Goal: Complete application form

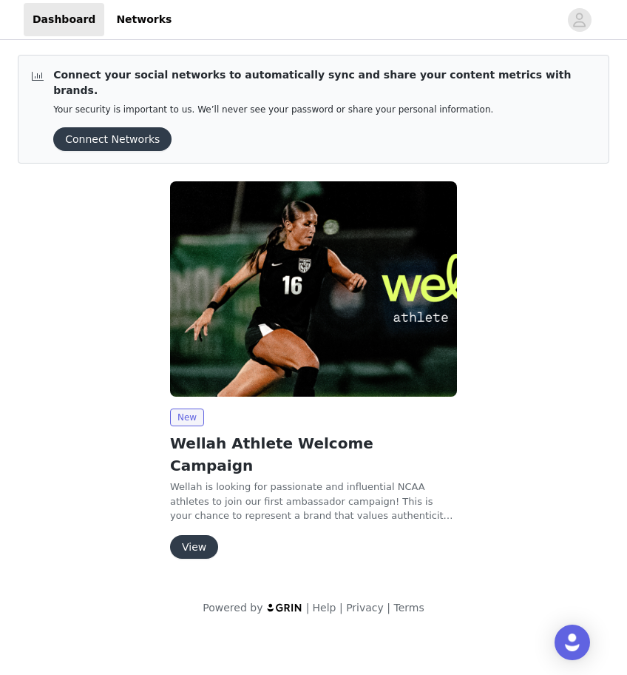
click at [200, 535] on button "View" at bounding box center [194, 547] width 48 height 24
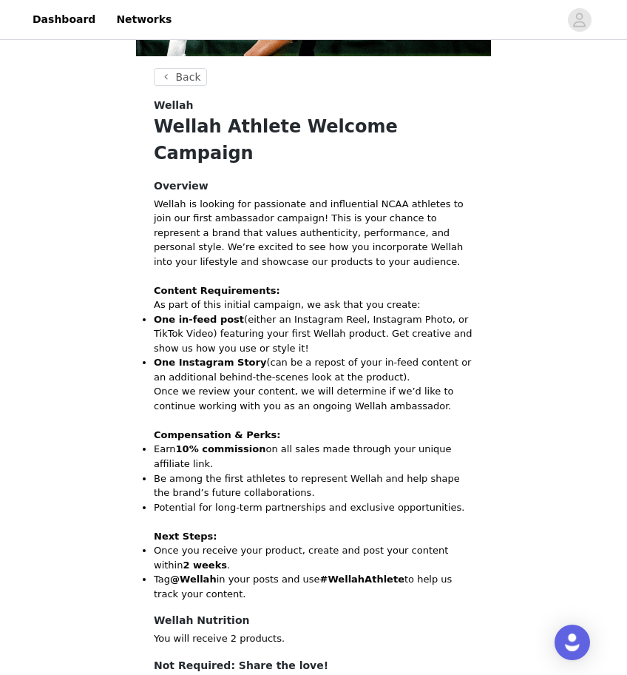
scroll to position [148, 0]
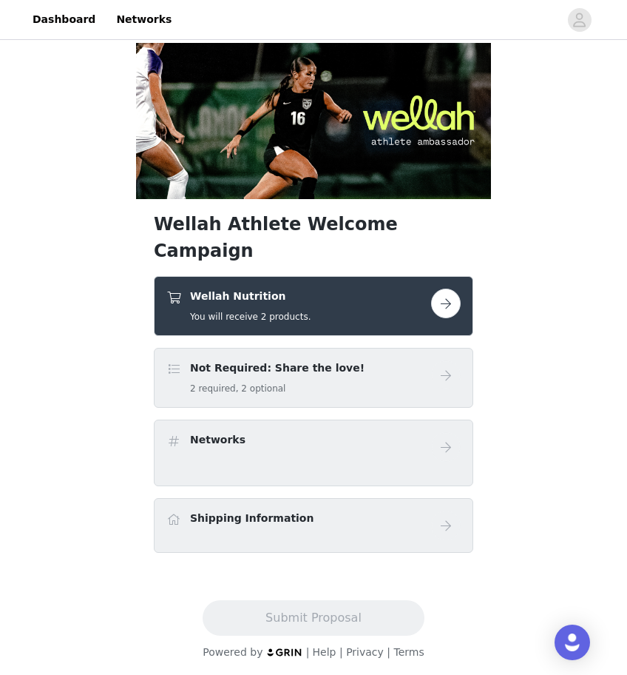
click at [440, 288] on button "button" at bounding box center [446, 303] width 30 height 30
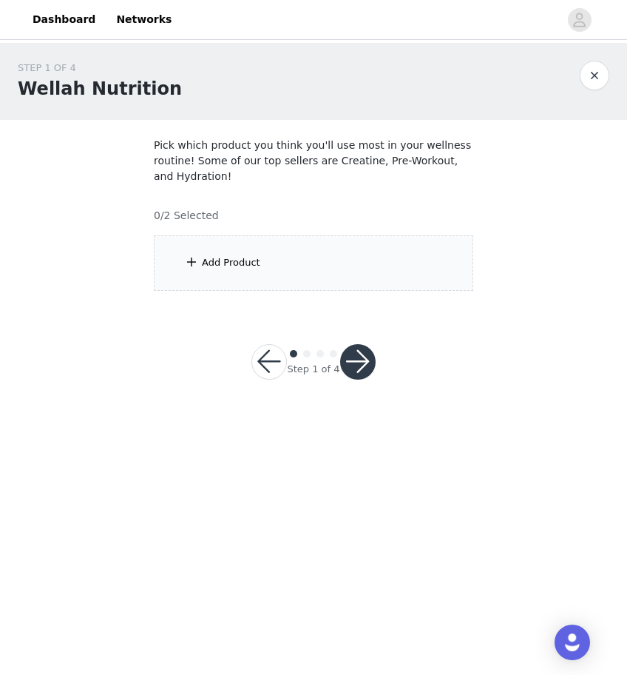
click at [215, 260] on div "Add Product" at bounding box center [231, 262] width 58 height 15
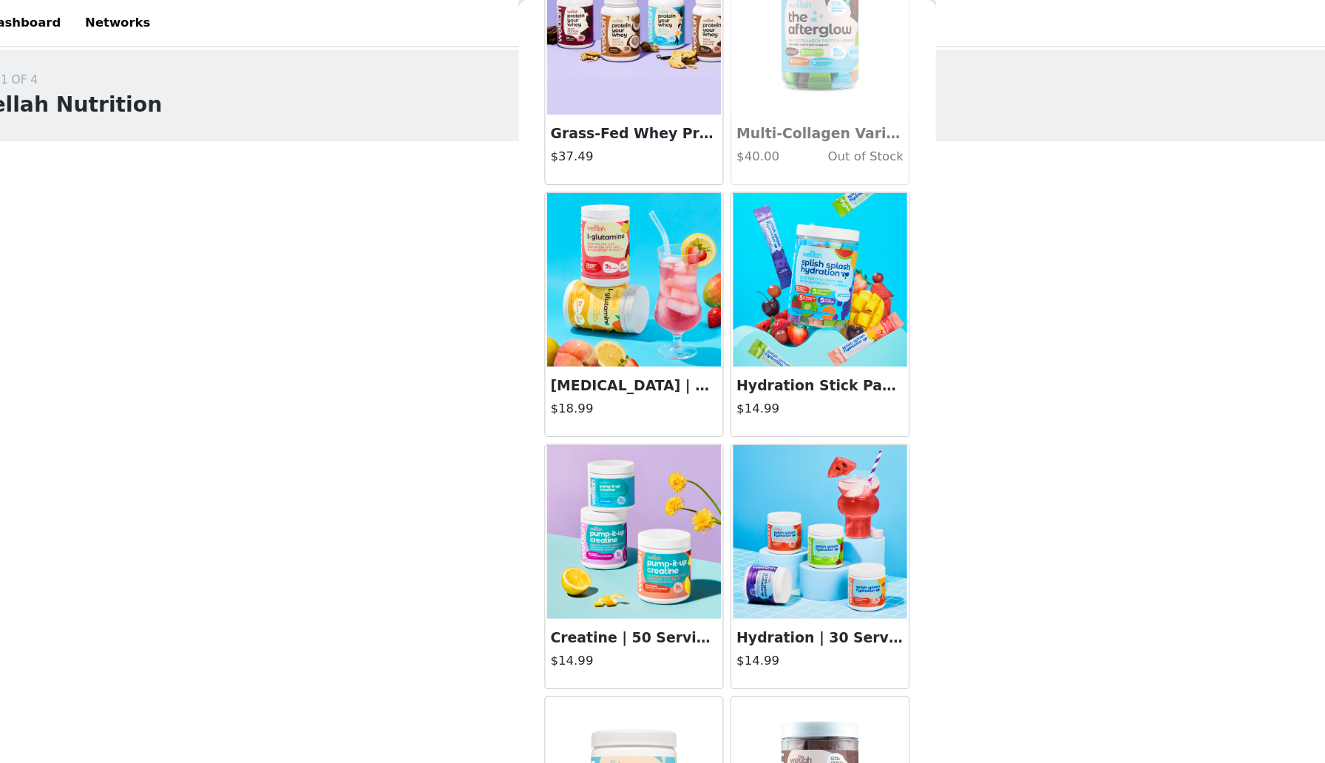
scroll to position [338, 0]
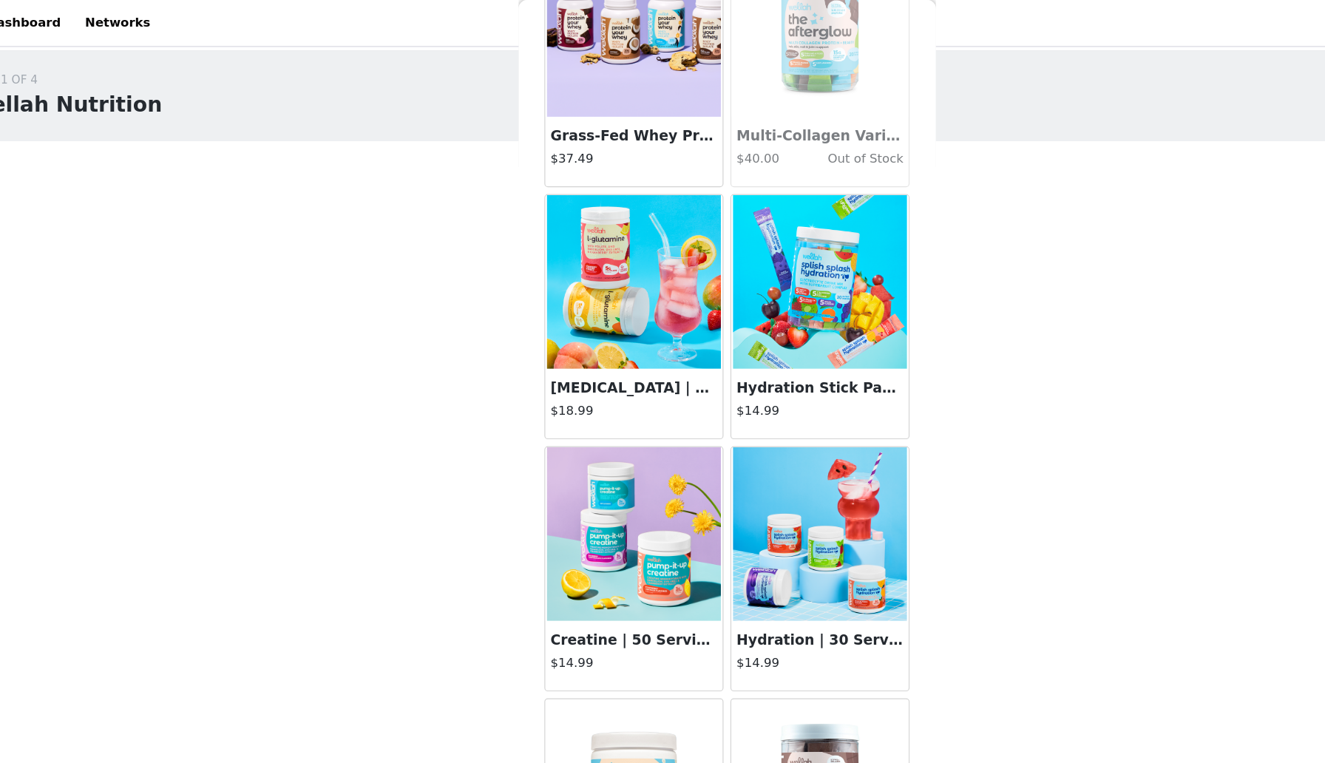
click at [626, 325] on h3 "Hydration Stick Packs | 20 Servings" at bounding box center [742, 330] width 142 height 18
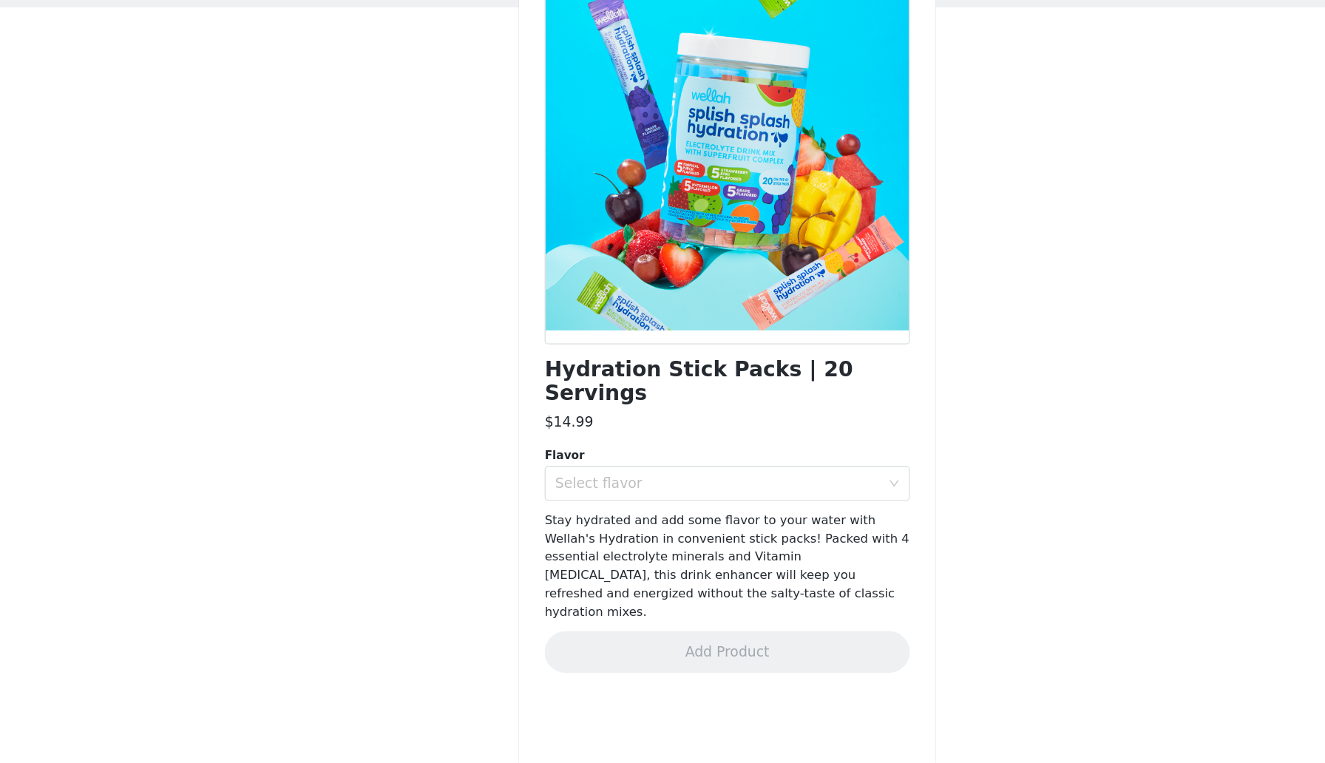
scroll to position [0, 0]
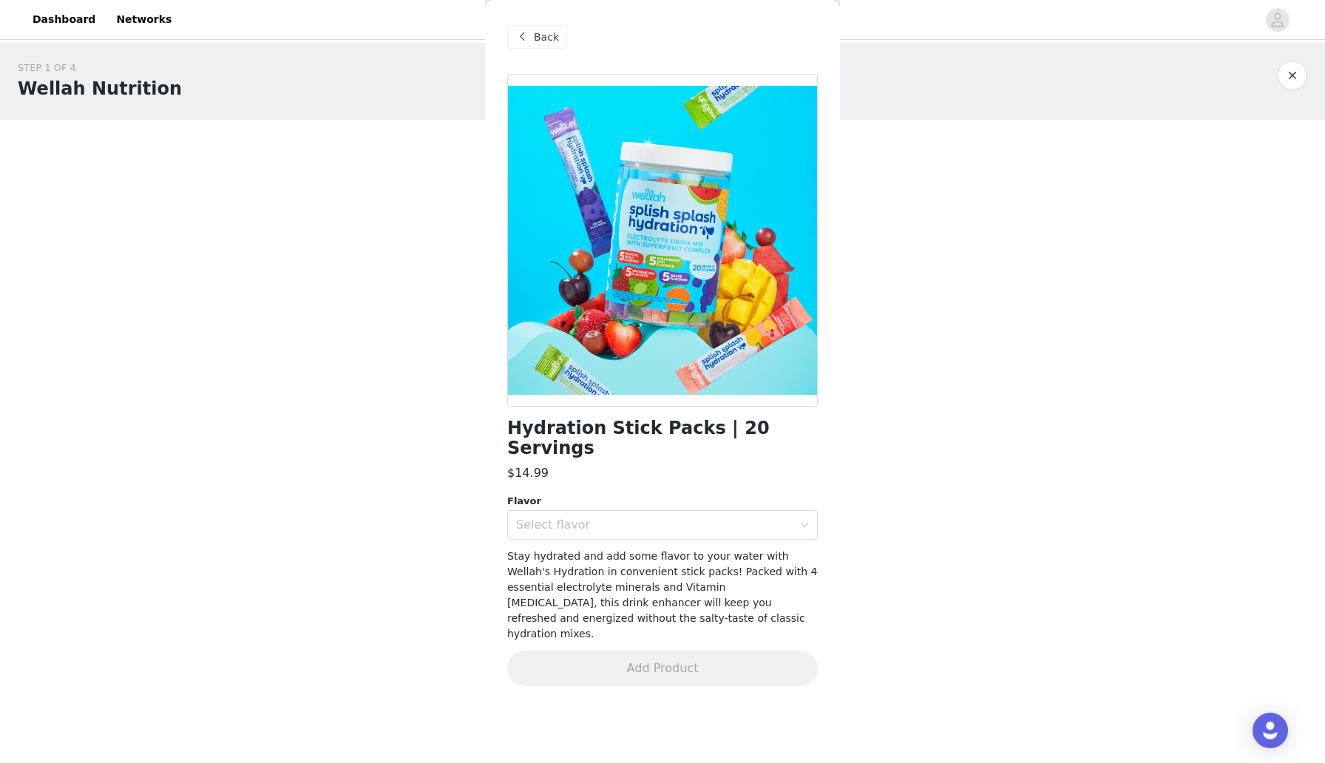
click at [531, 37] on div "Back" at bounding box center [537, 37] width 60 height 24
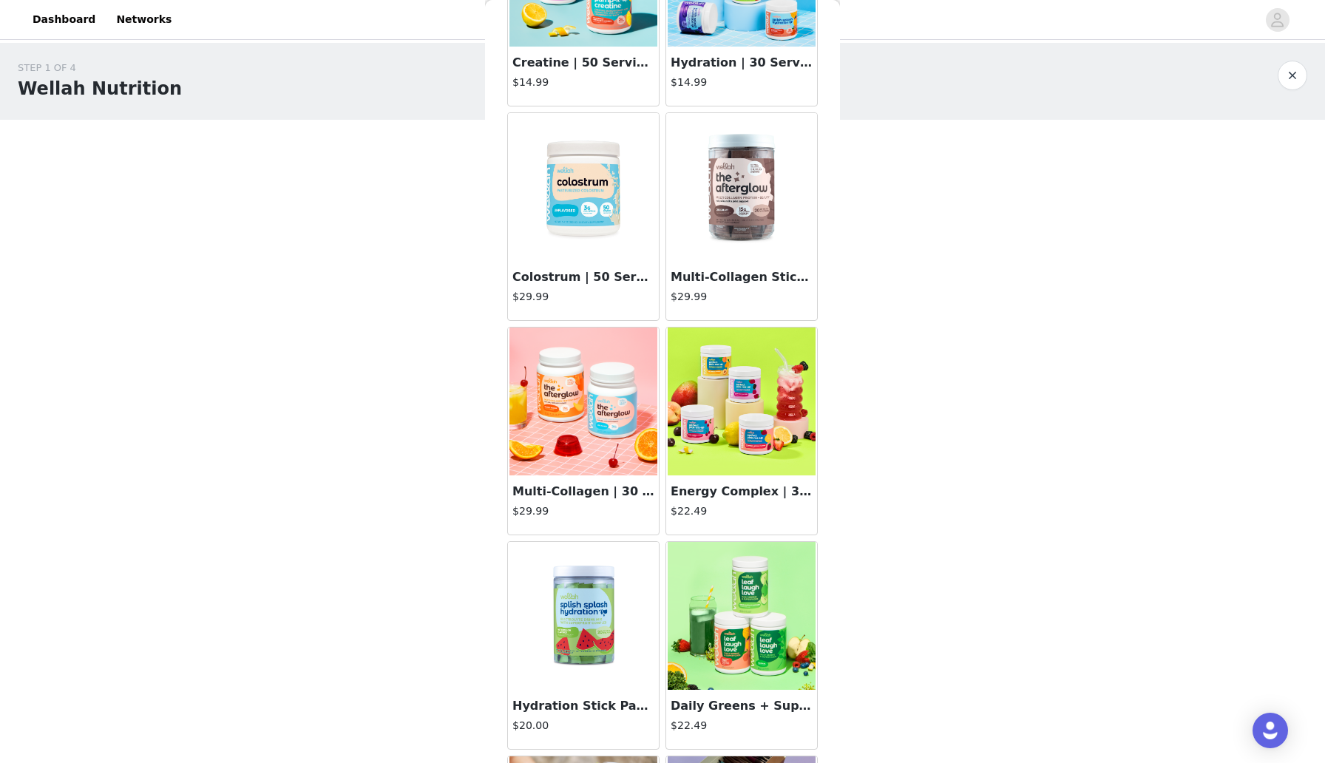
scroll to position [812, 0]
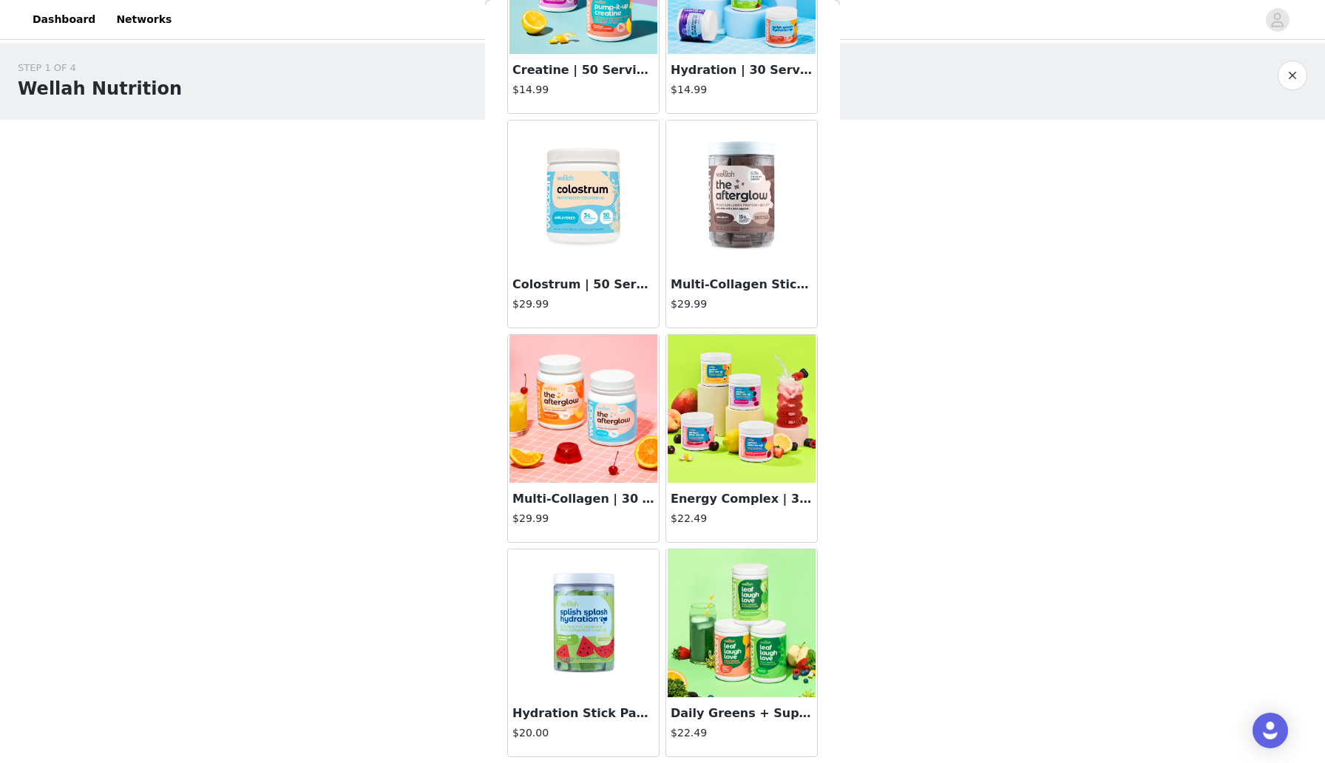
click at [567, 408] on img at bounding box center [584, 409] width 148 height 148
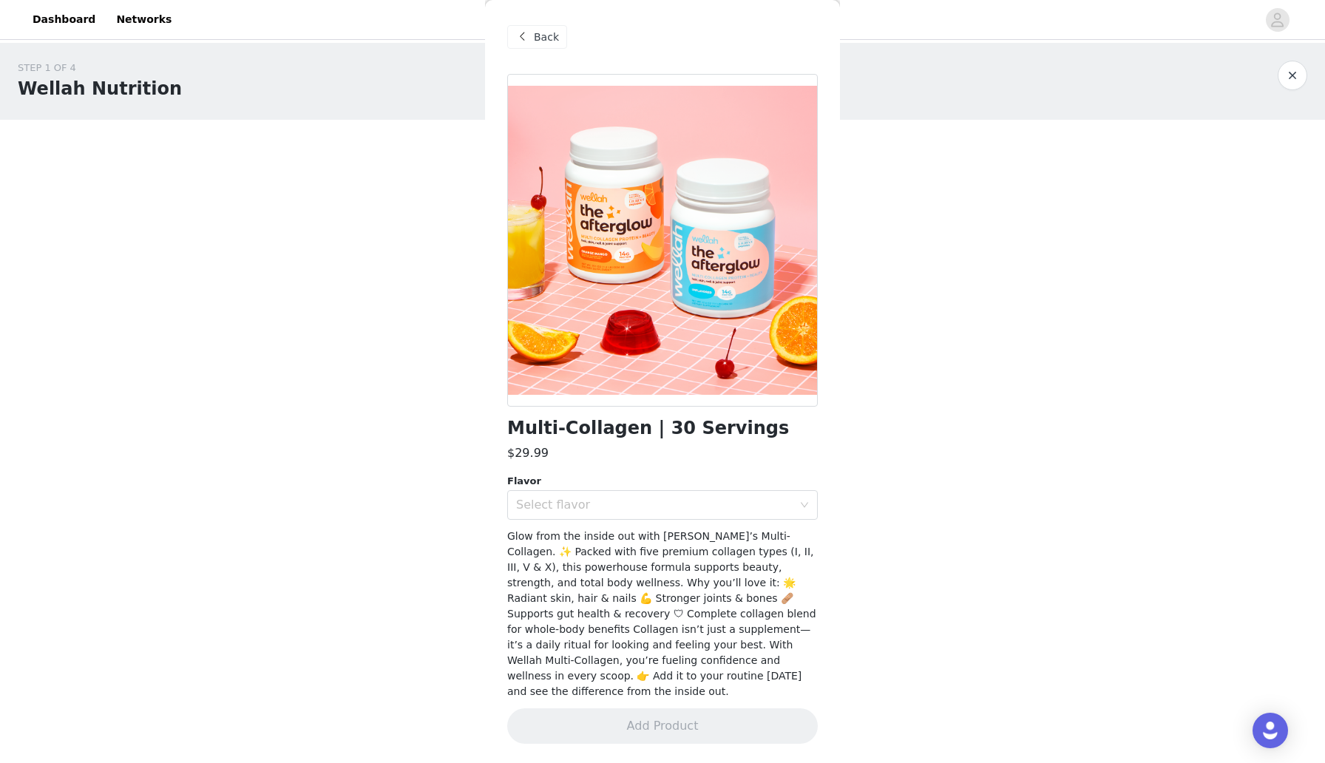
scroll to position [0, 0]
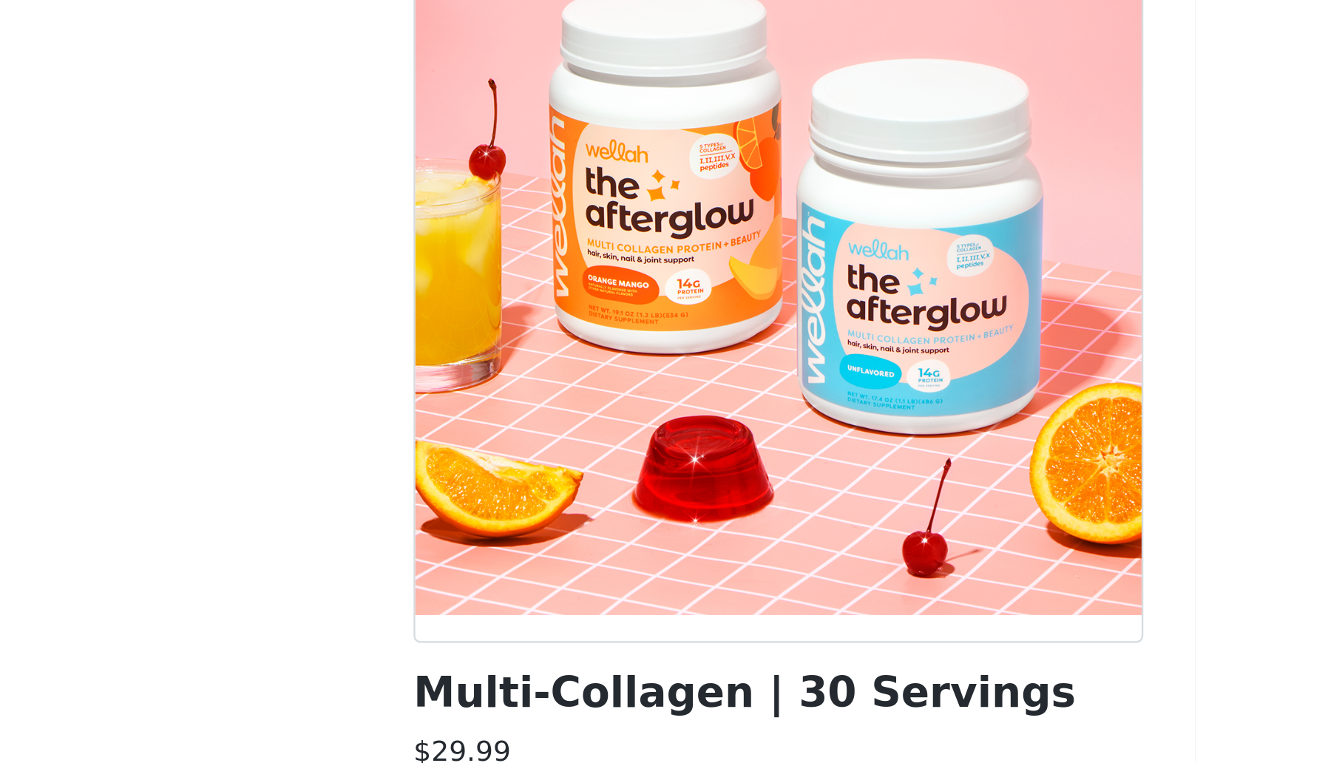
click at [496, 268] on div "Back Multi-Collagen | 30 Servings $29.99 Flavor Select flavor Glow from the ins…" at bounding box center [662, 381] width 355 height 763
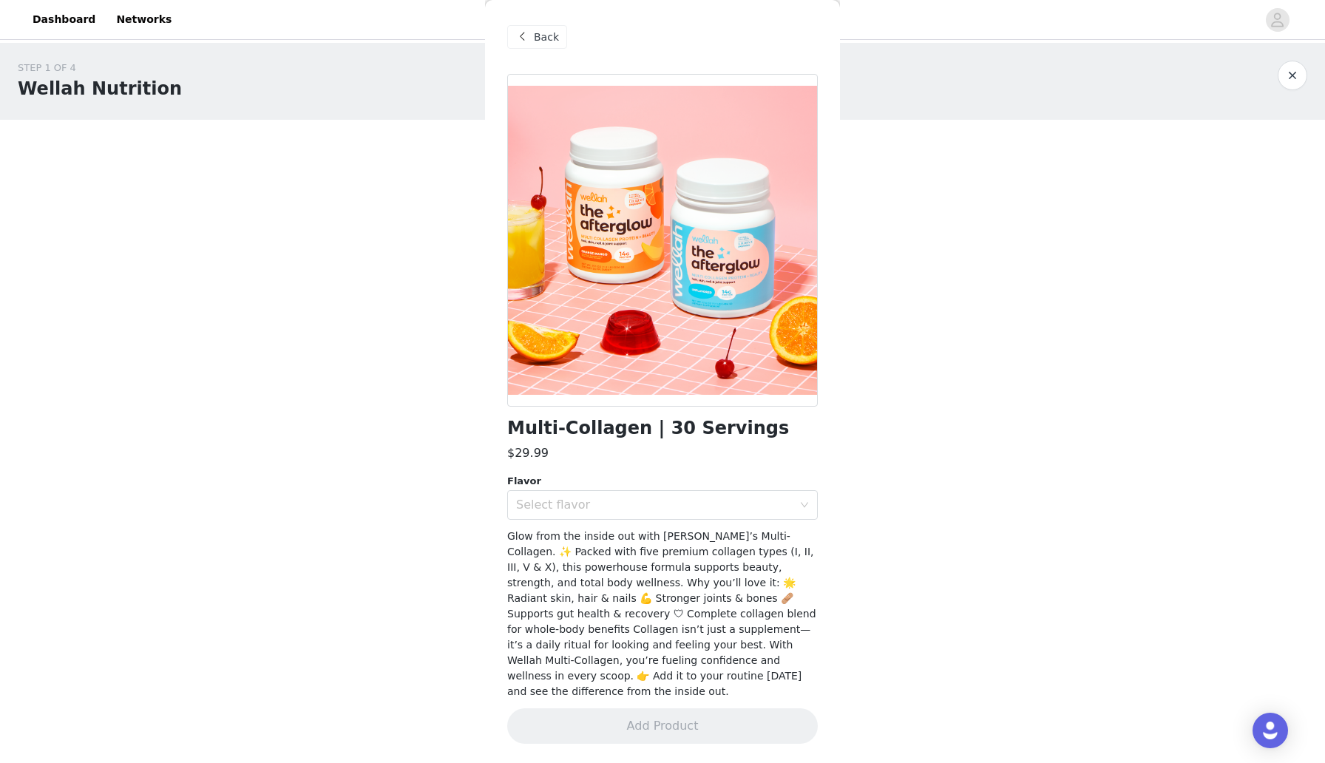
click at [547, 39] on span "Back" at bounding box center [546, 38] width 25 height 16
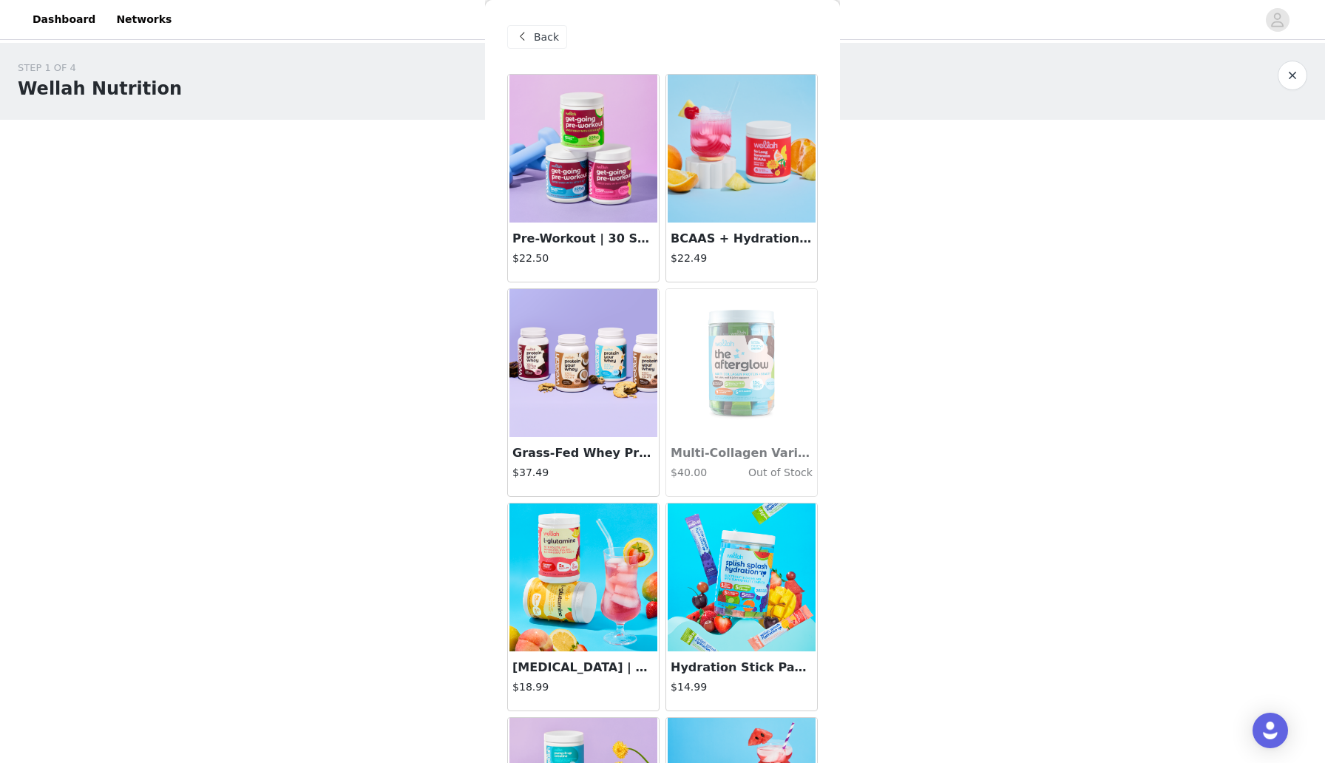
click at [626, 242] on h3 "BCAAS + Hydration | 30 Servings" at bounding box center [742, 239] width 142 height 18
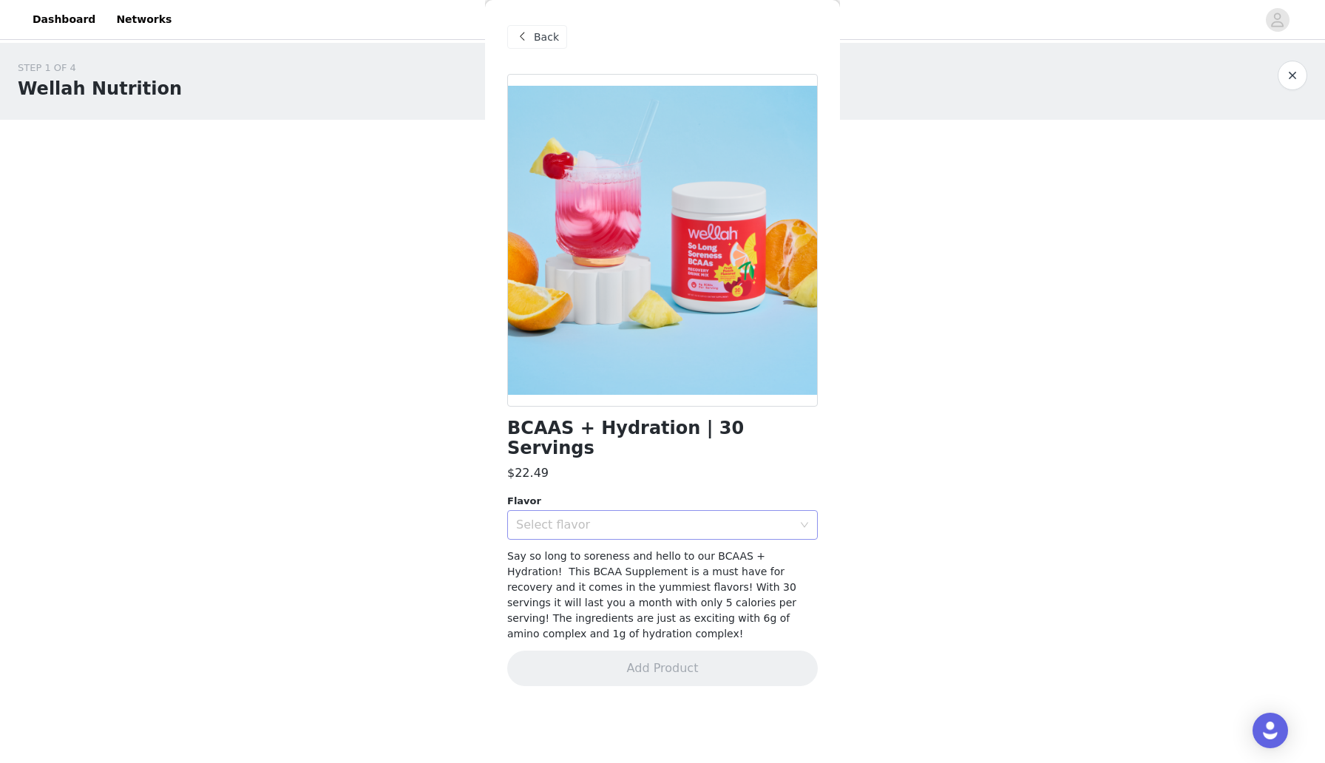
click at [612, 518] on div "Select flavor" at bounding box center [654, 525] width 277 height 15
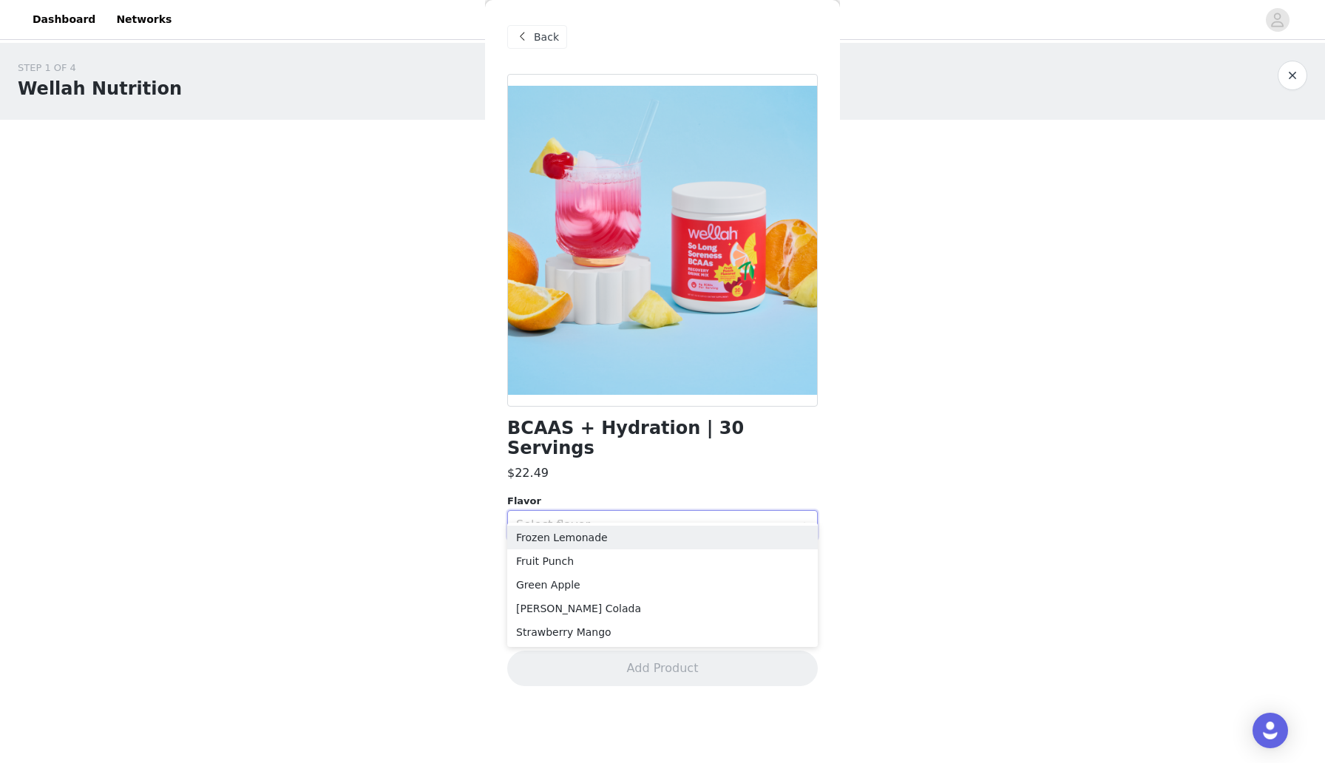
click at [612, 518] on div "Select flavor" at bounding box center [654, 525] width 277 height 15
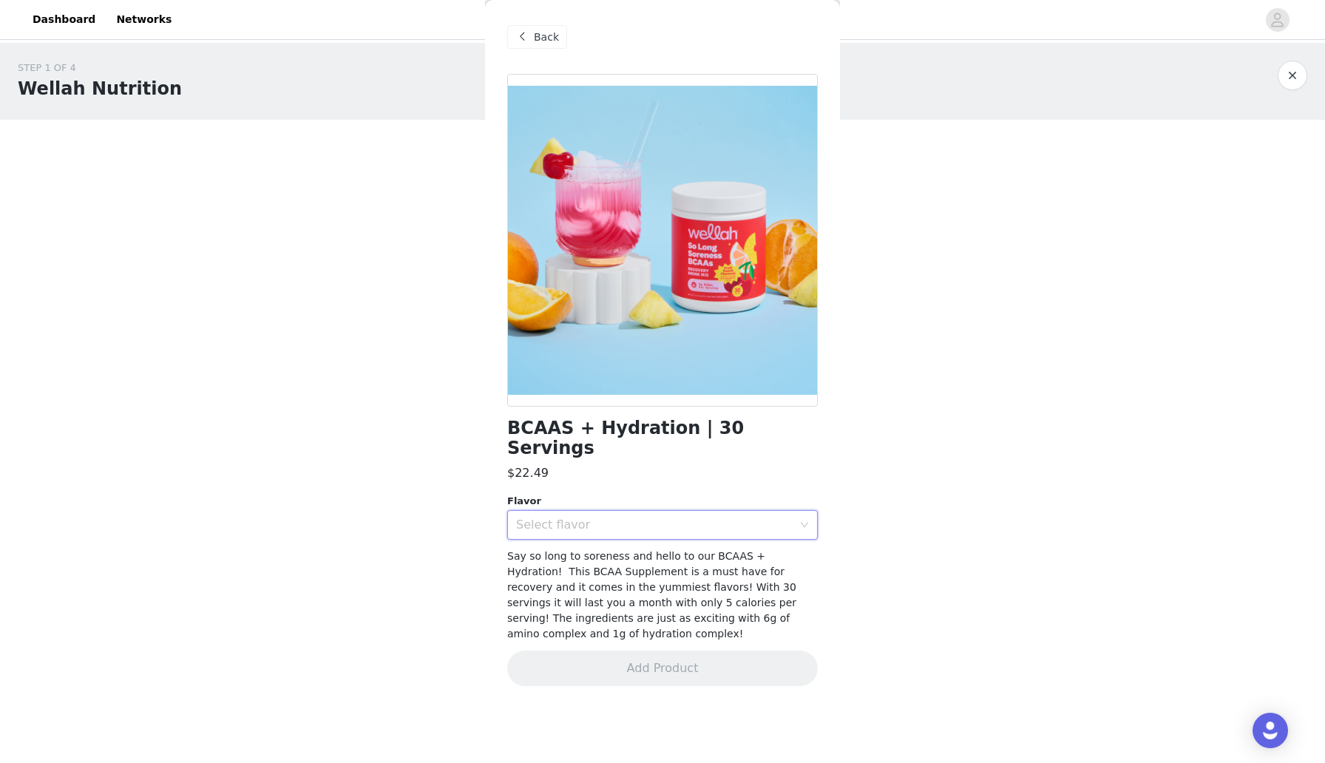
click at [445, 352] on div "STEP 1 OF 4 Wellah Nutrition Pick which product you think you'll use most in yo…" at bounding box center [662, 229] width 1325 height 372
click at [535, 30] on span "Back" at bounding box center [546, 38] width 25 height 16
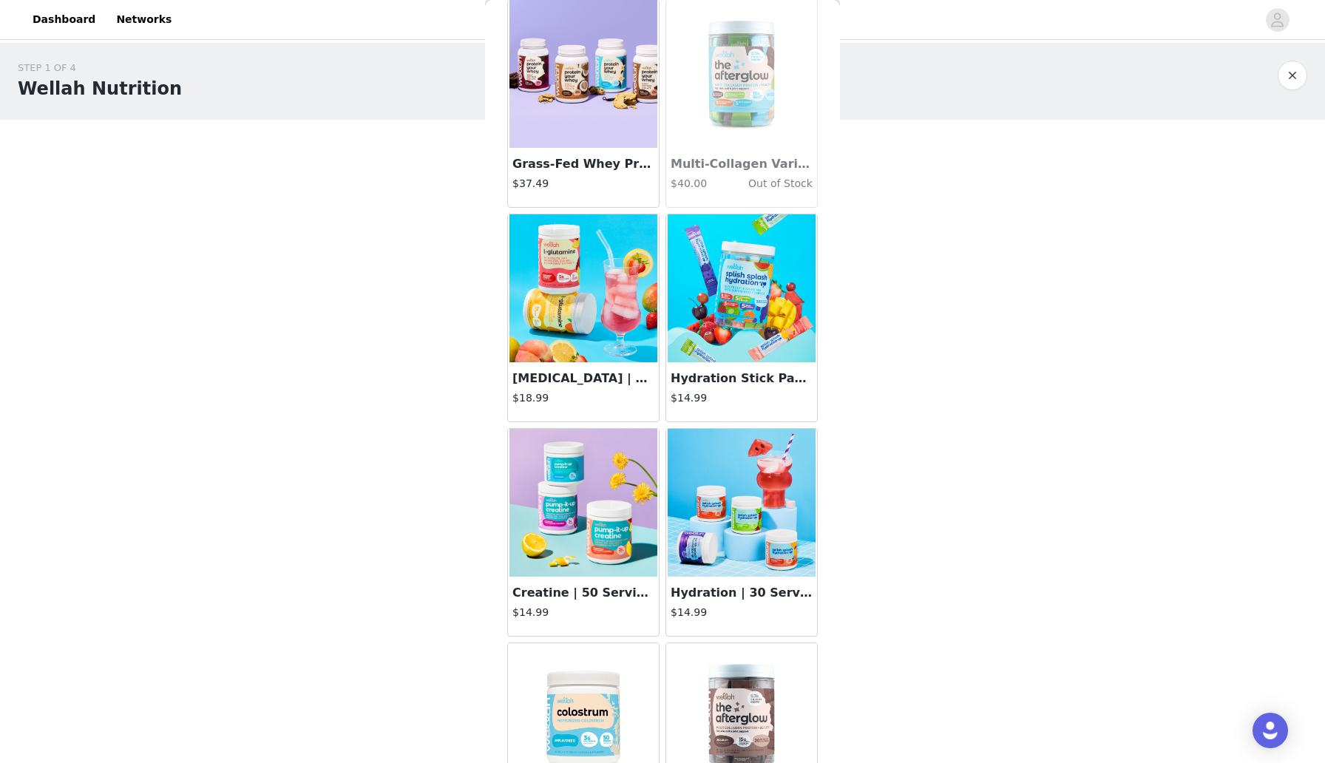
scroll to position [386, 0]
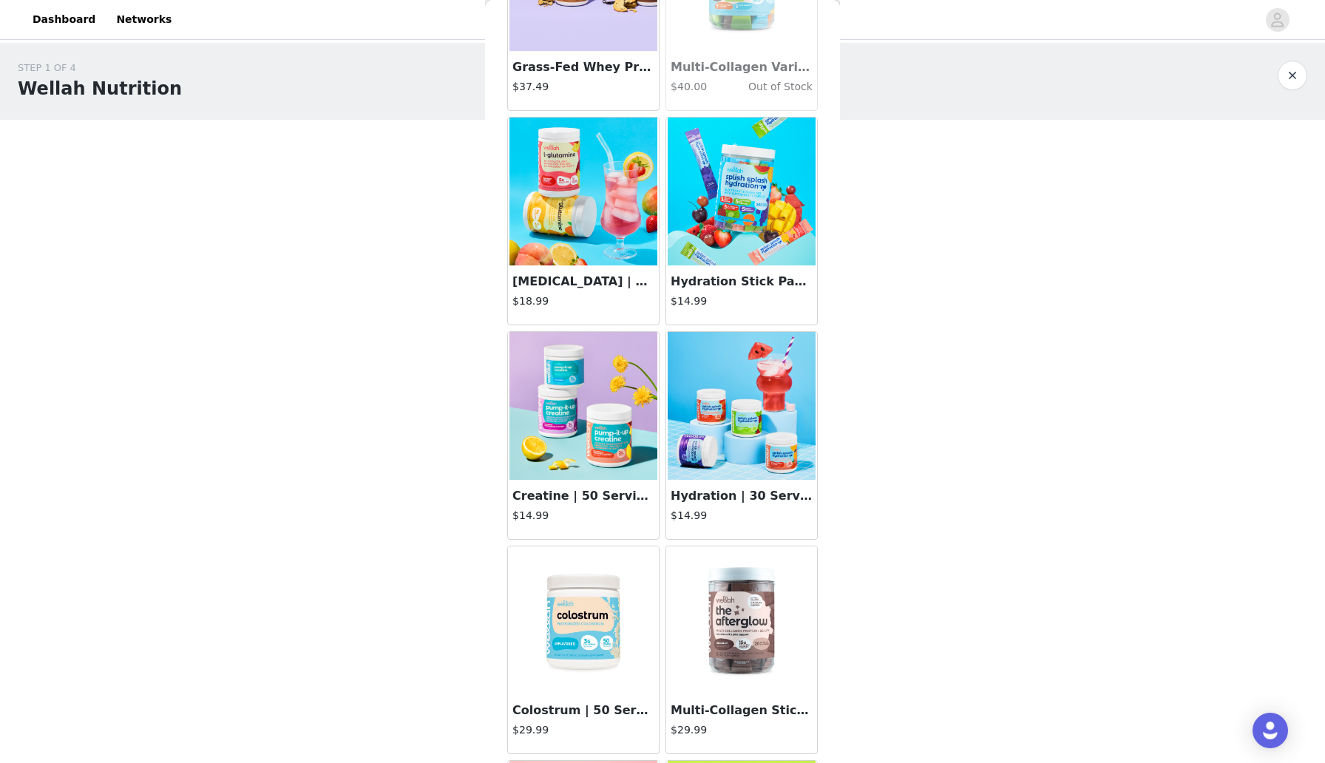
click at [626, 422] on img at bounding box center [742, 406] width 148 height 148
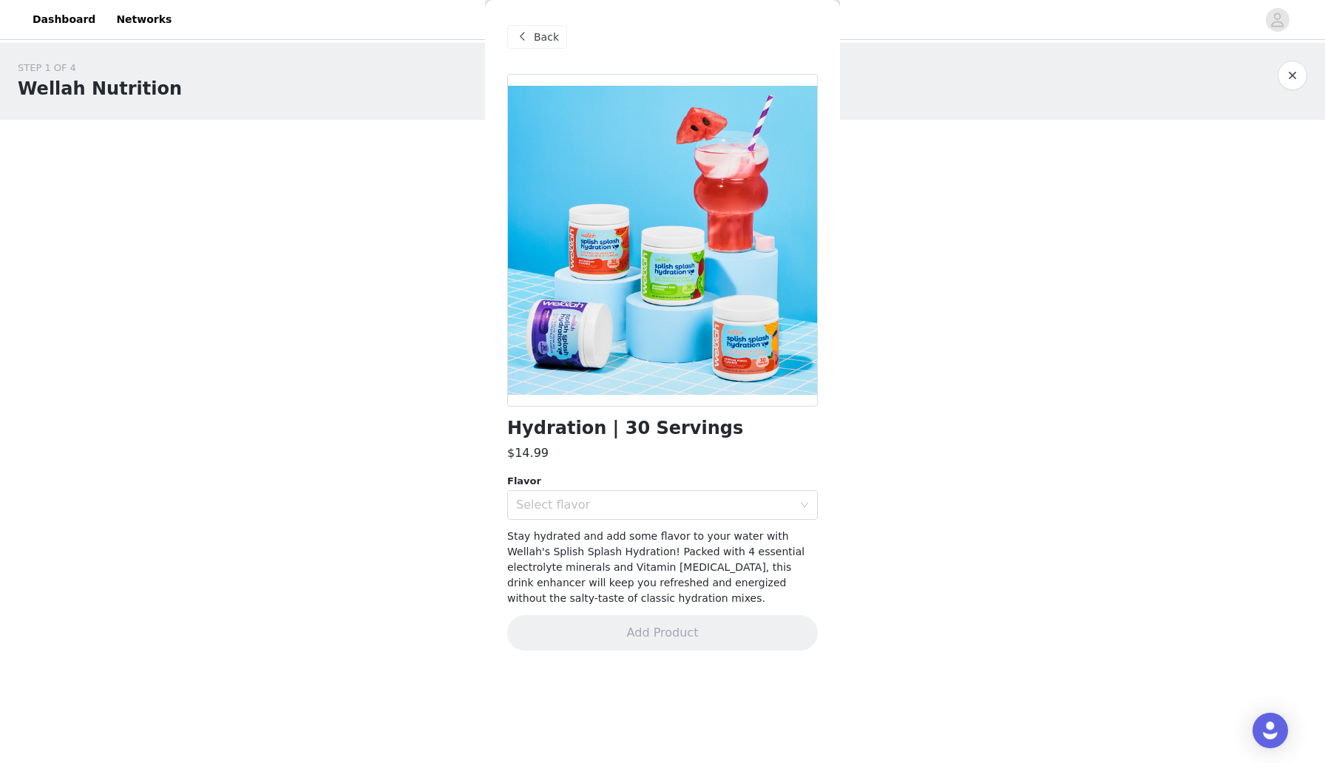
scroll to position [0, 0]
click at [547, 503] on div "Select flavor" at bounding box center [654, 505] width 277 height 15
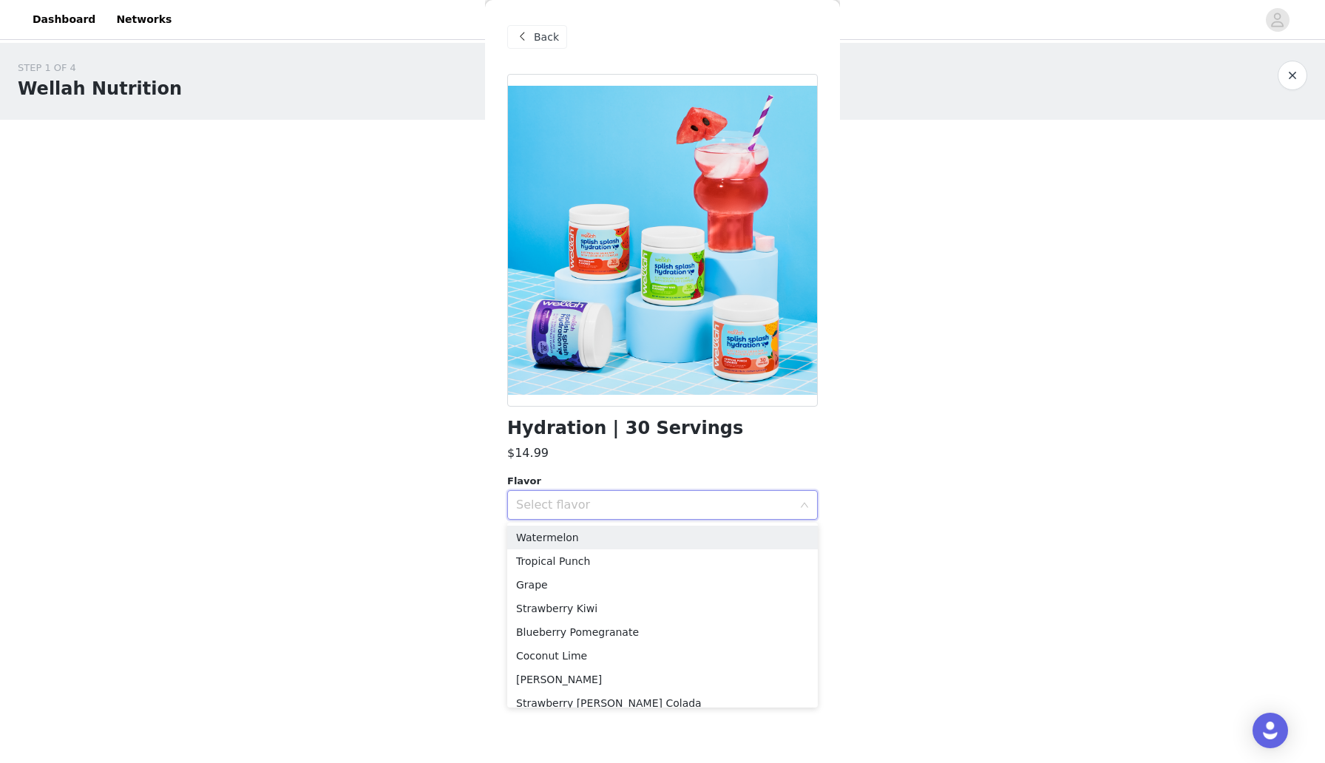
click at [452, 432] on body "Dashboard Networks STEP 1 OF 4 Wellah Nutrition Pick which product you think yo…" at bounding box center [662, 381] width 1325 height 763
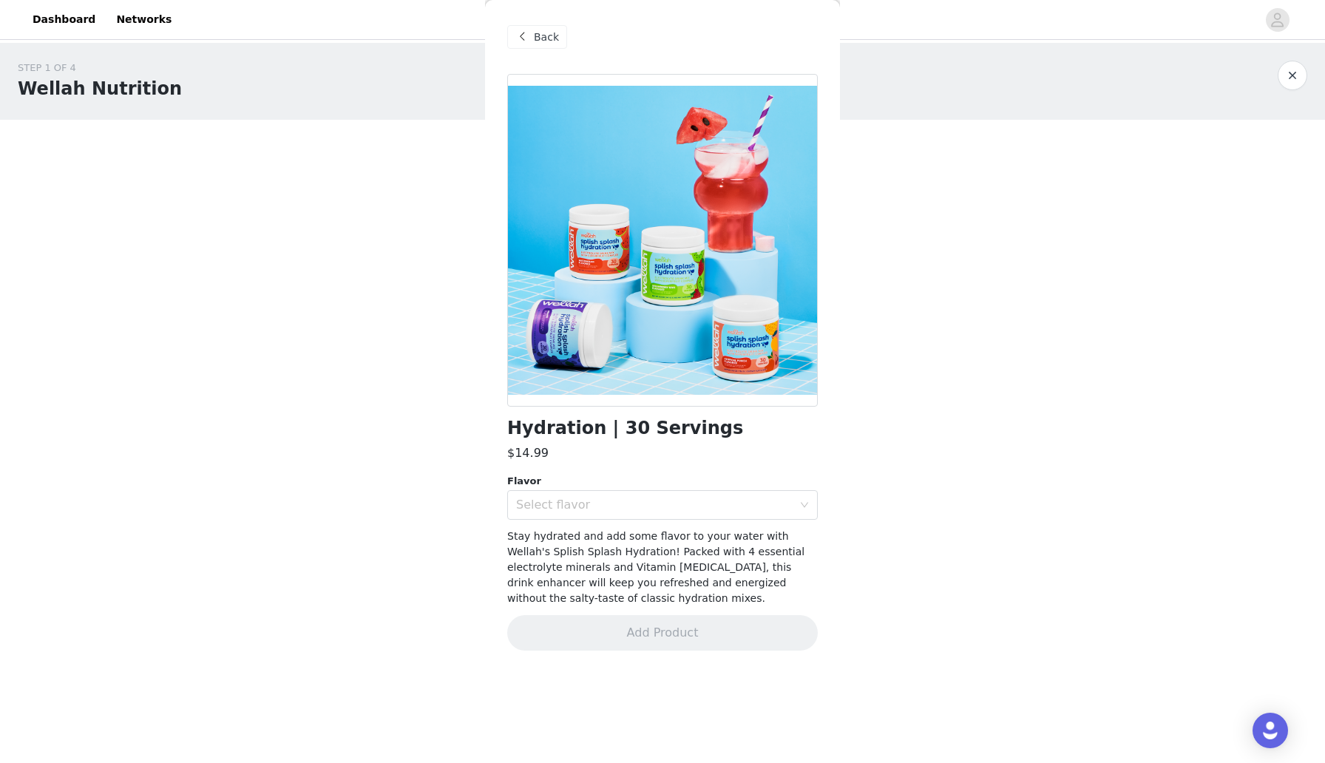
click at [548, 44] on span "Back" at bounding box center [546, 38] width 25 height 16
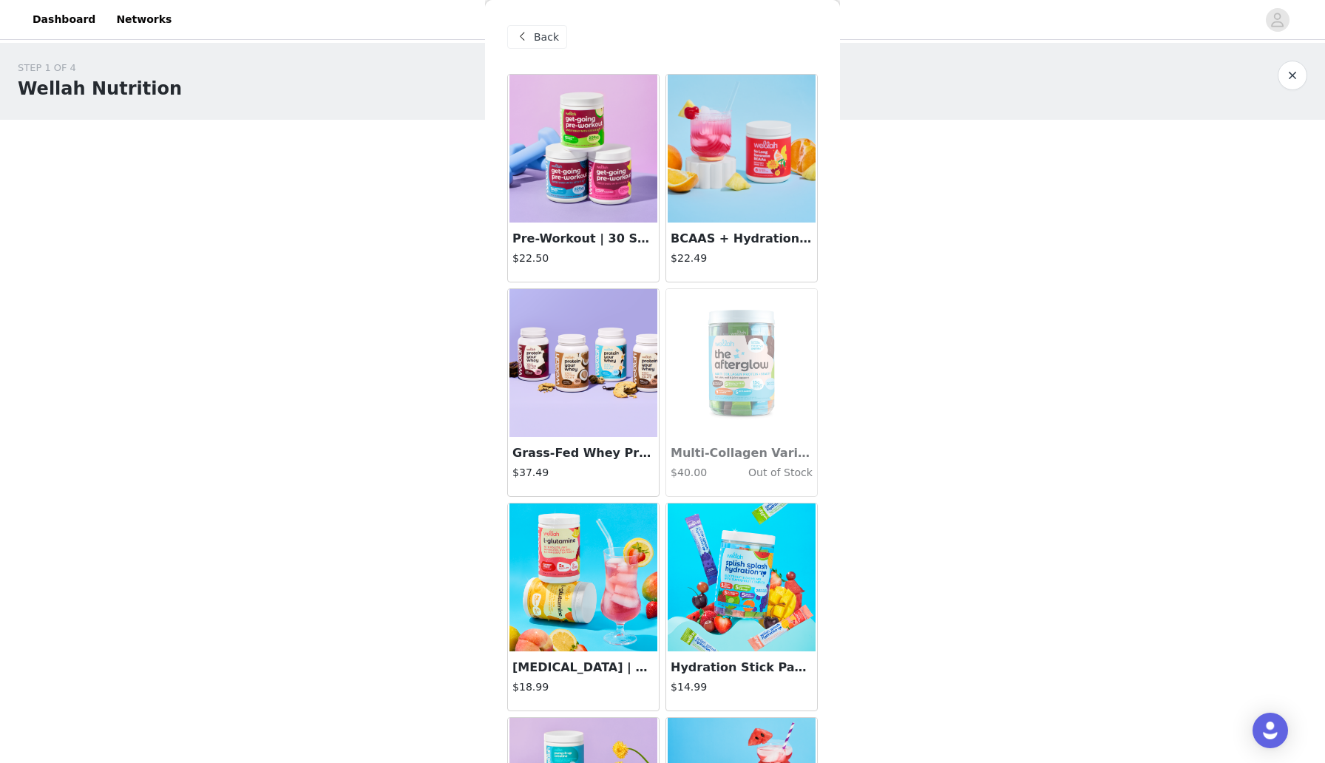
click at [626, 213] on img at bounding box center [742, 149] width 148 height 148
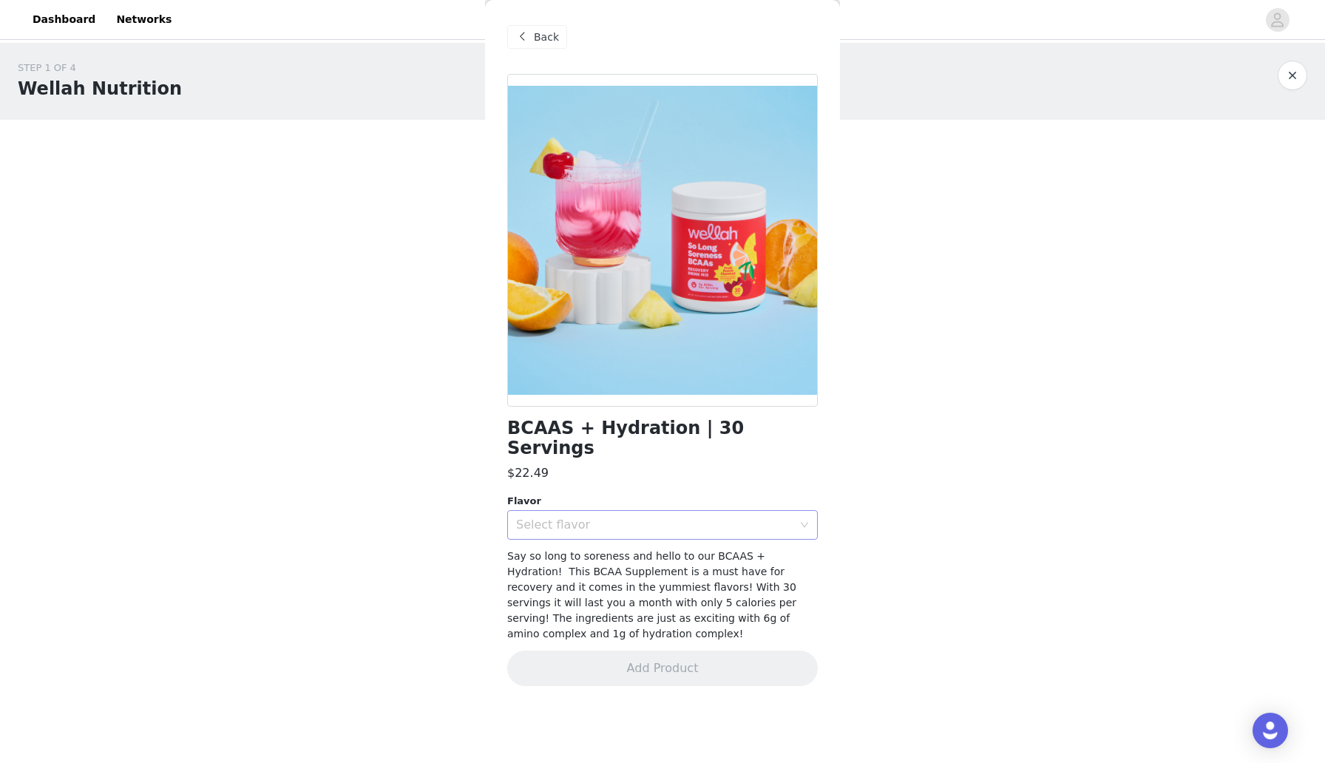
click at [539, 518] on div "Select flavor" at bounding box center [654, 525] width 277 height 15
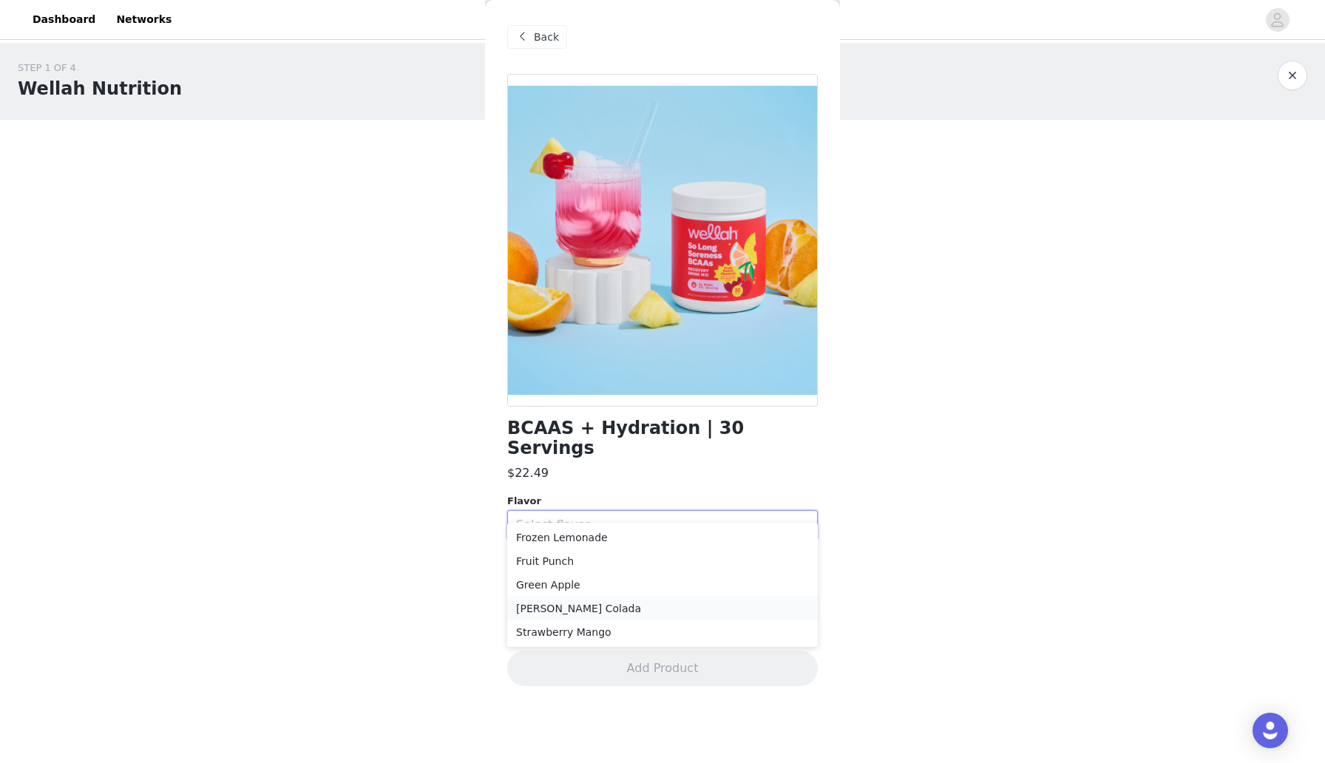
click at [553, 608] on li "Pina Colada" at bounding box center [662, 609] width 311 height 24
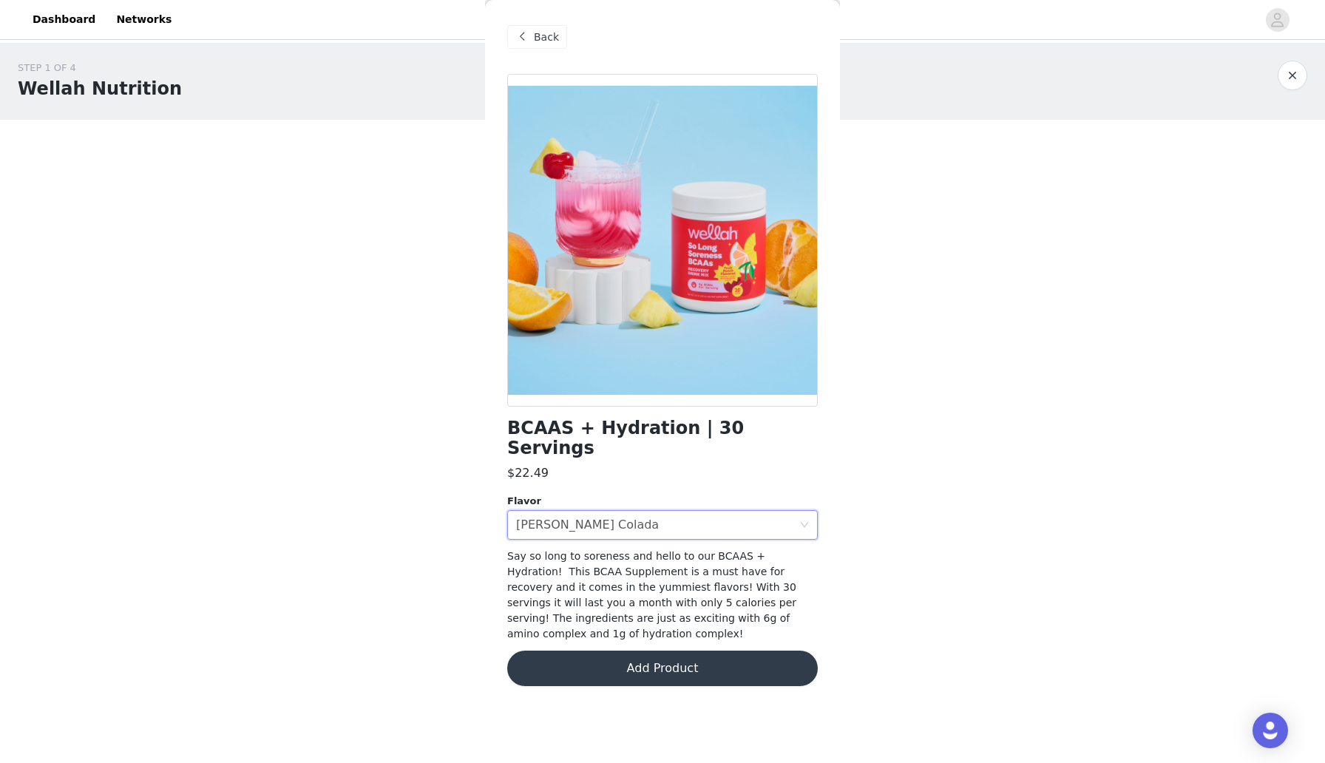
click at [582, 651] on button "Add Product" at bounding box center [662, 669] width 311 height 36
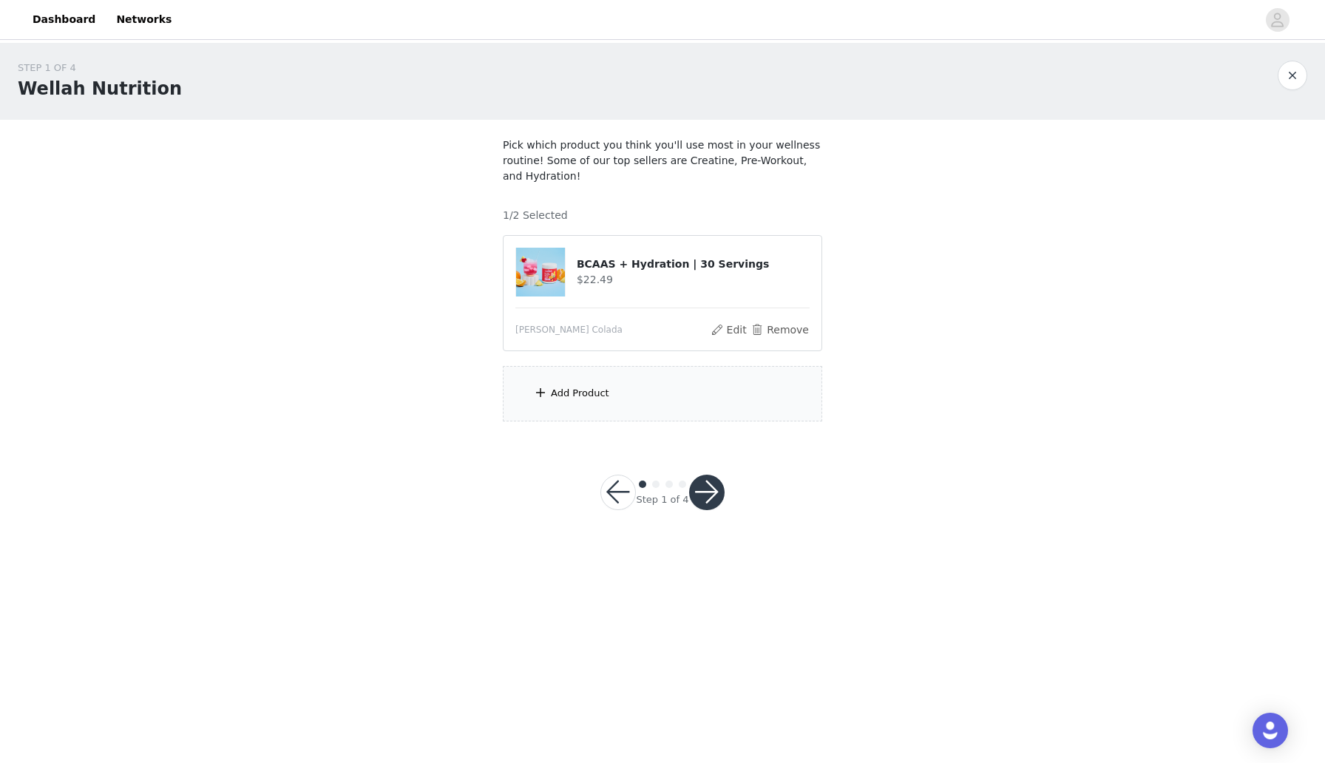
click at [561, 393] on div "Add Product" at bounding box center [580, 393] width 58 height 15
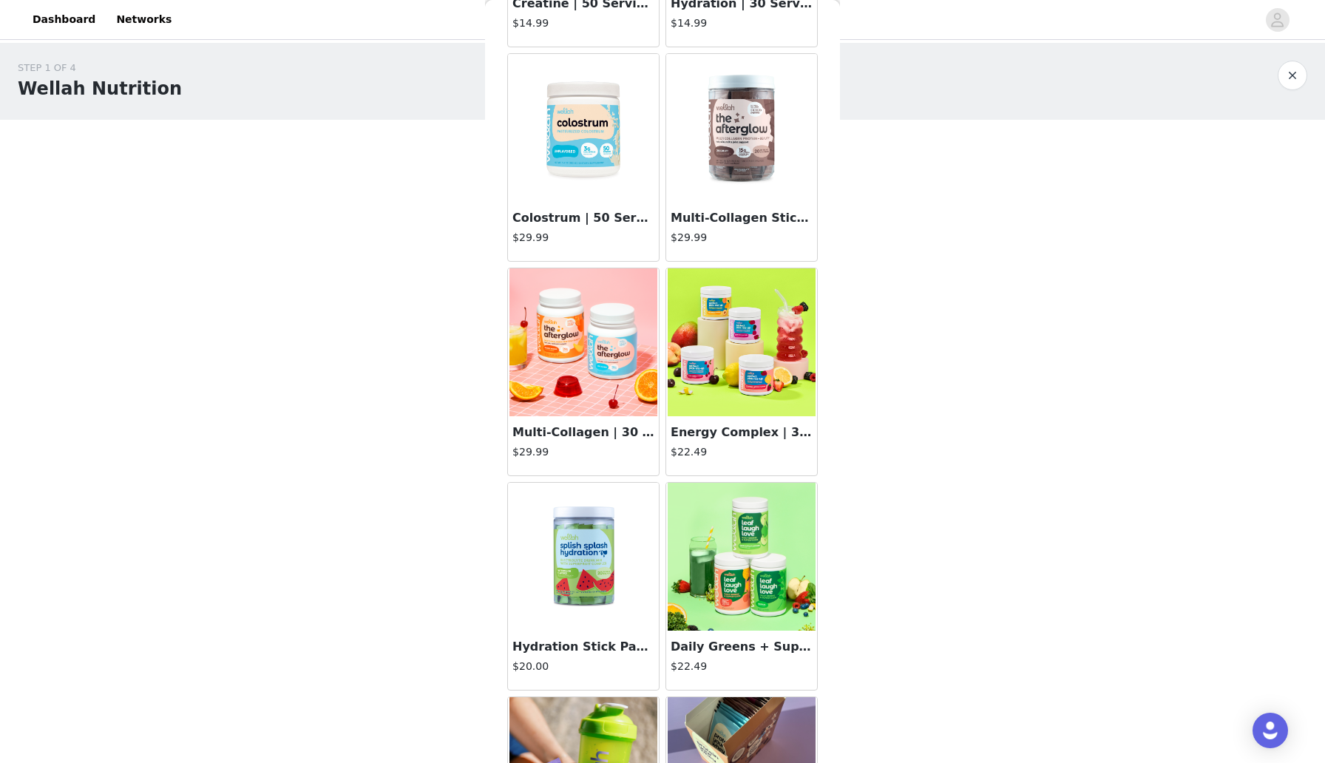
scroll to position [887, 0]
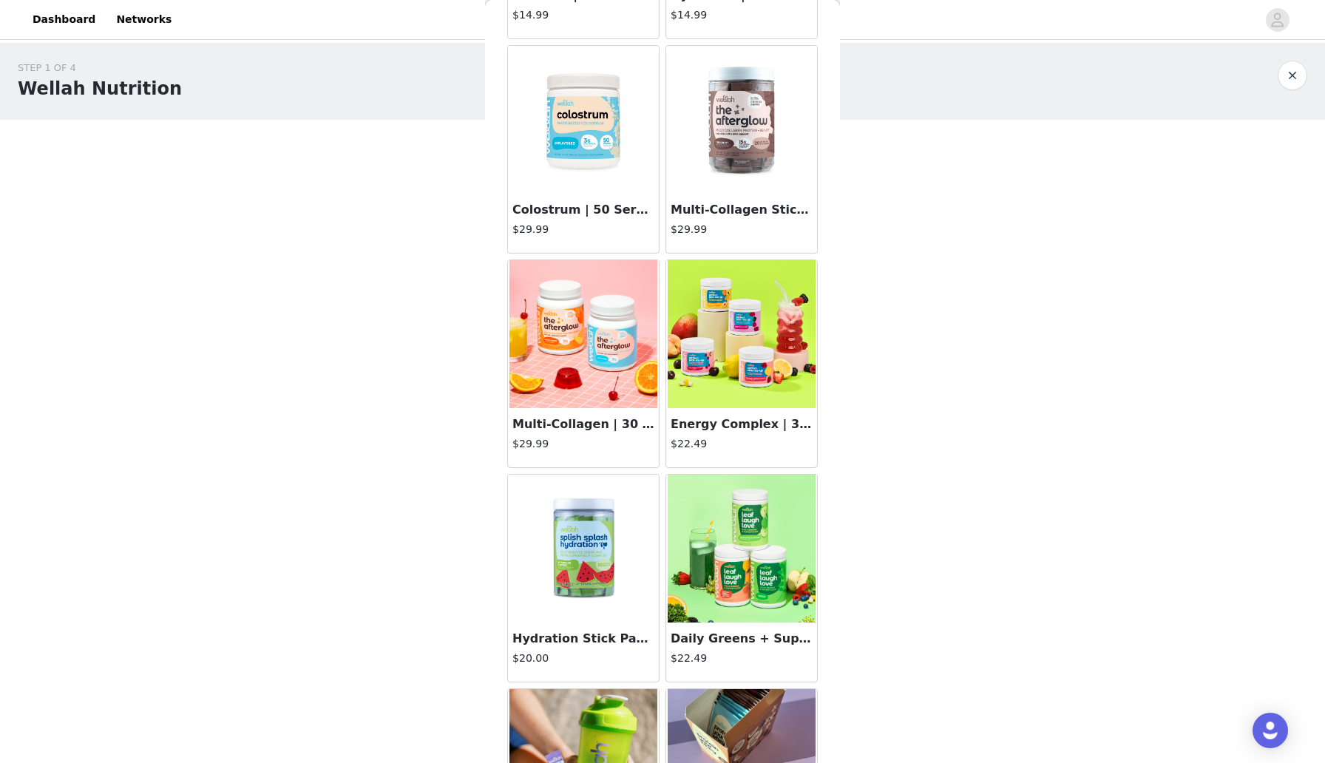
click at [626, 383] on img at bounding box center [742, 334] width 148 height 148
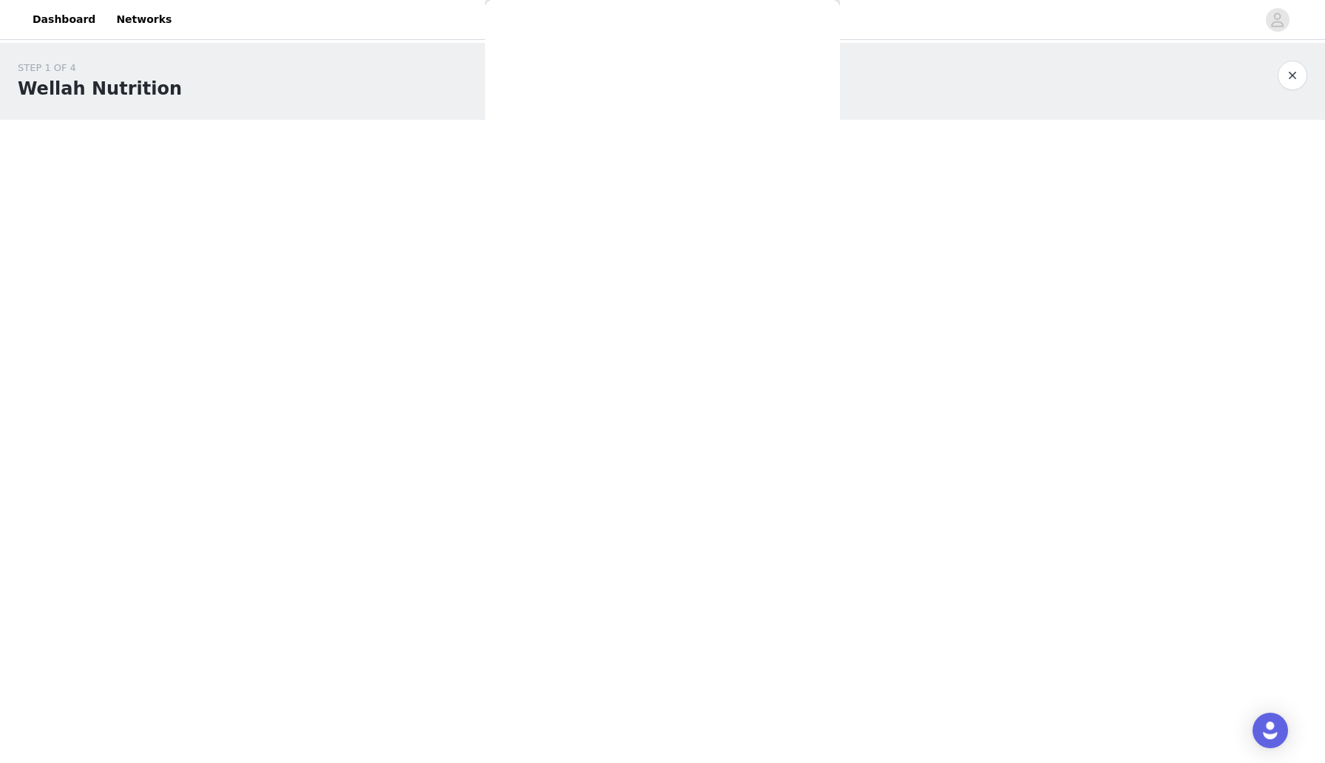
scroll to position [0, 0]
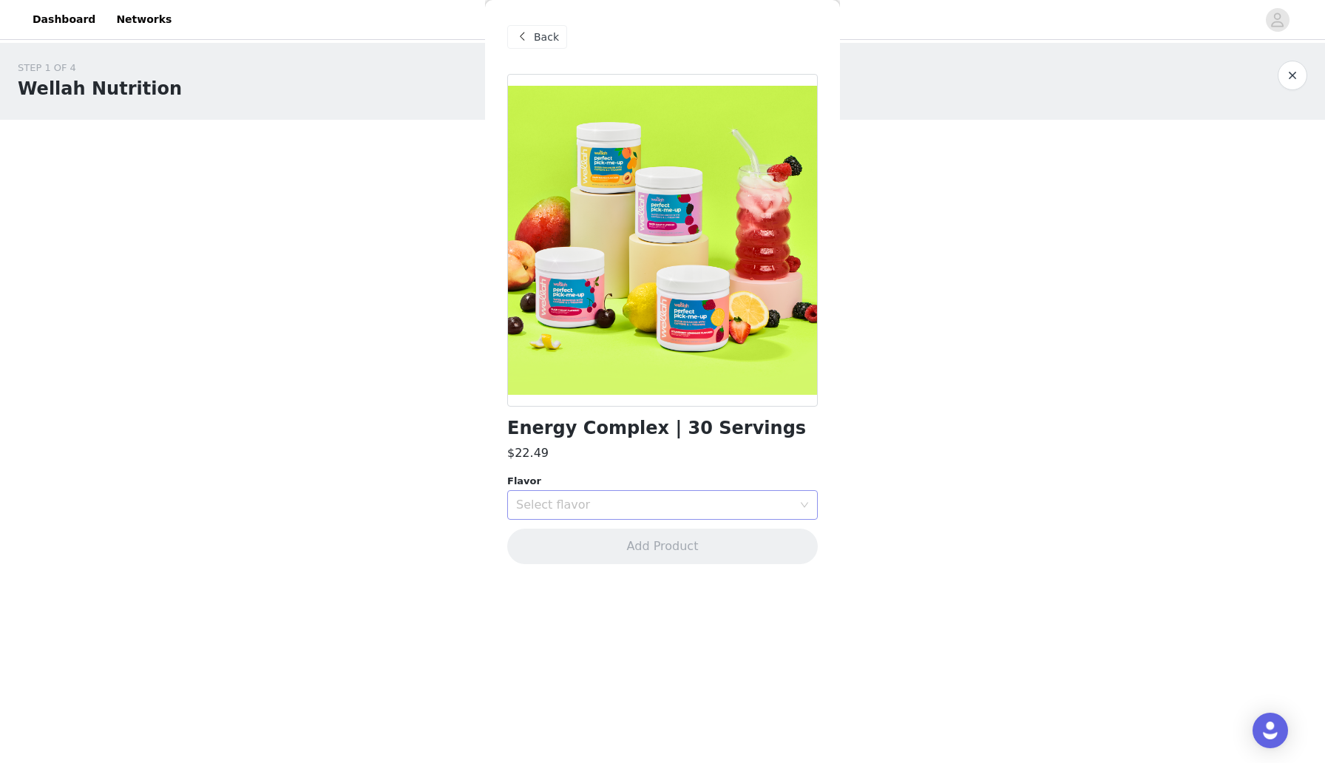
click at [609, 505] on div "Select flavor" at bounding box center [654, 505] width 277 height 15
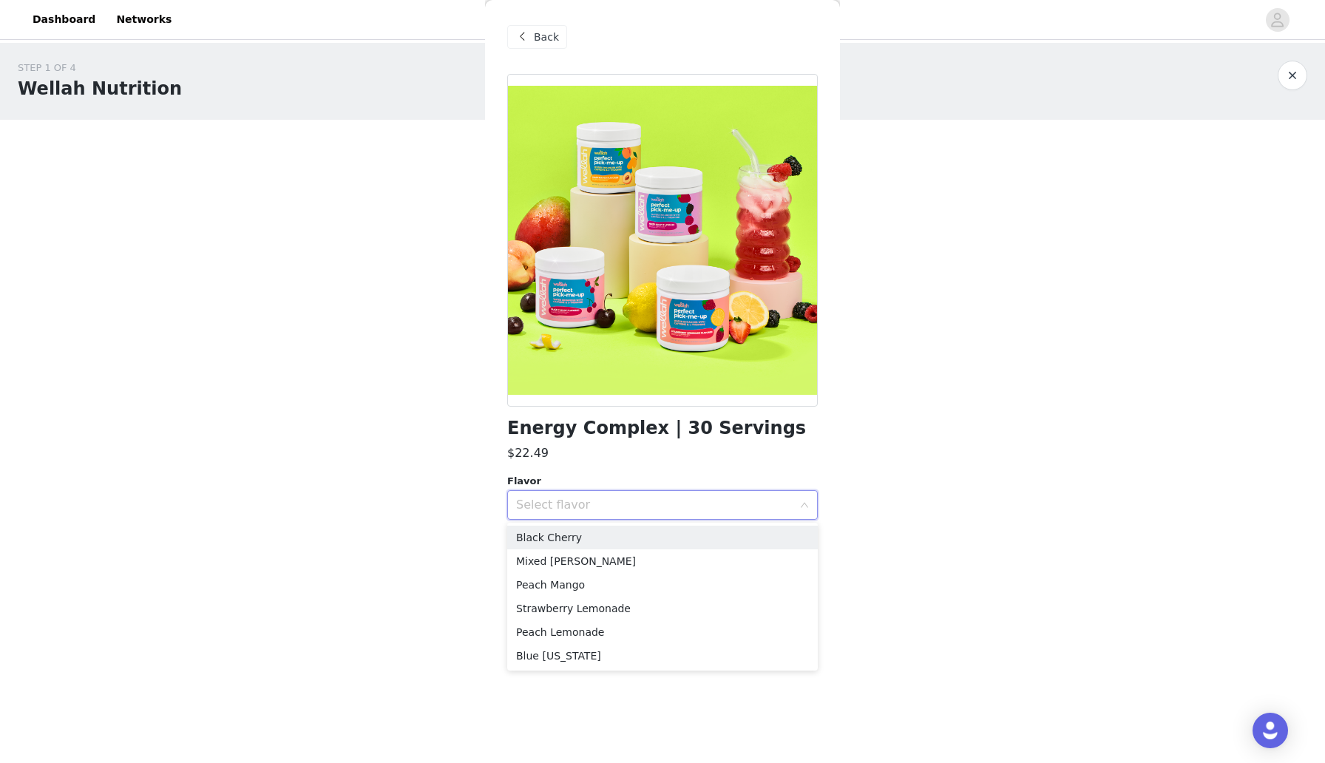
click at [609, 505] on div "Select flavor" at bounding box center [654, 505] width 277 height 15
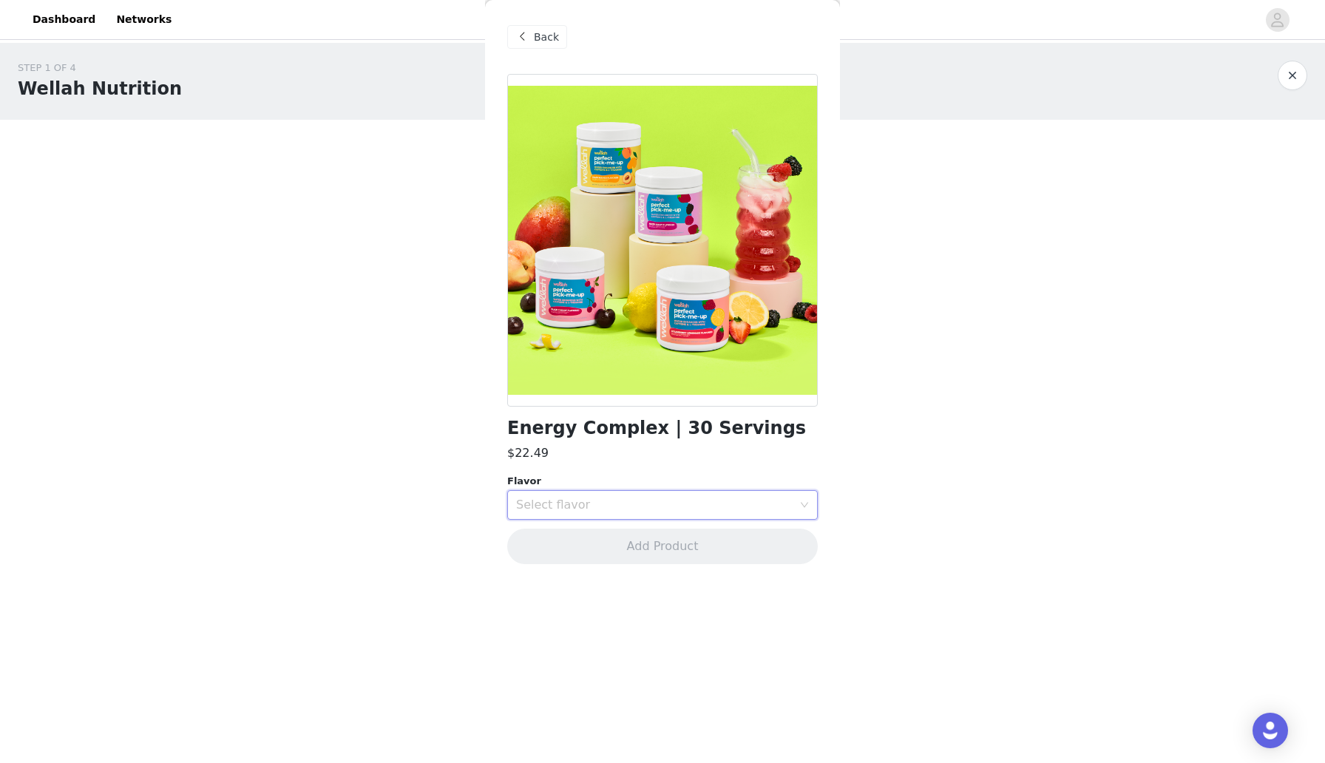
click at [530, 36] on span at bounding box center [522, 37] width 18 height 18
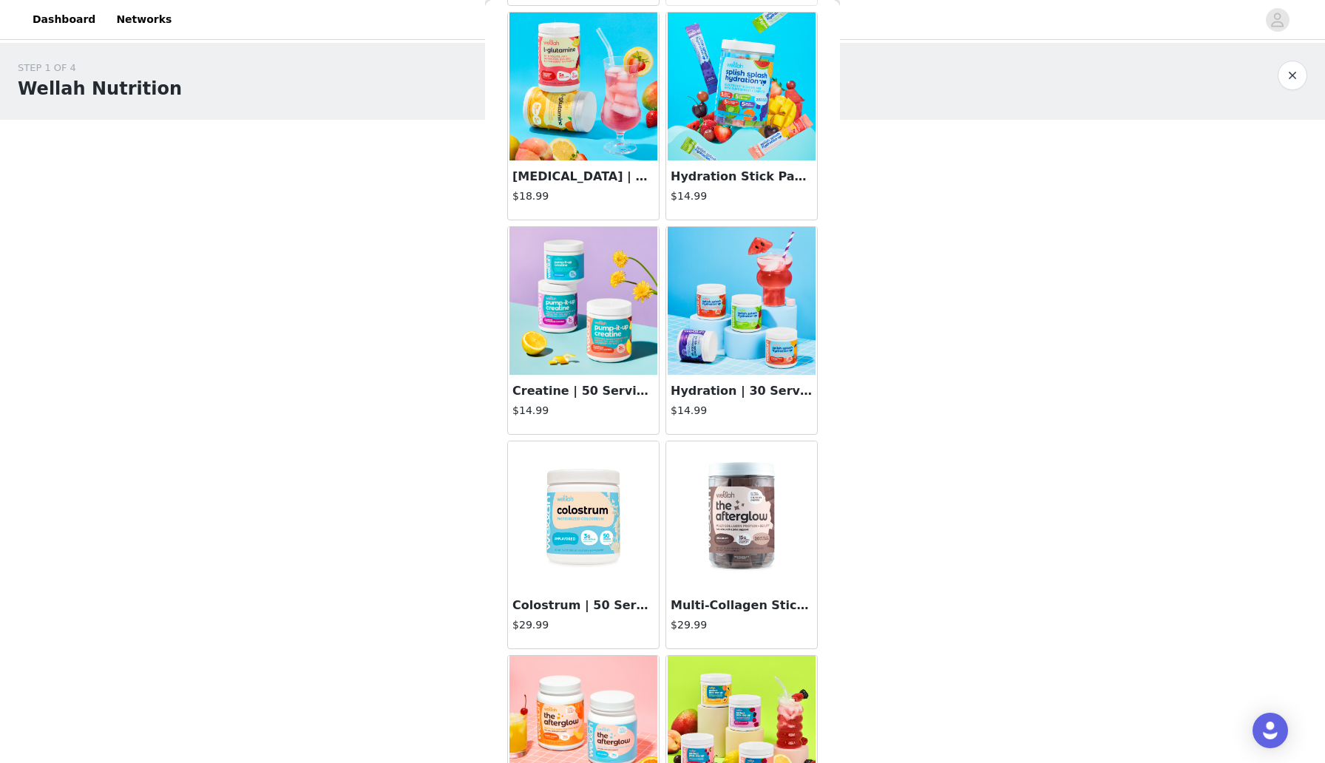
scroll to position [498, 0]
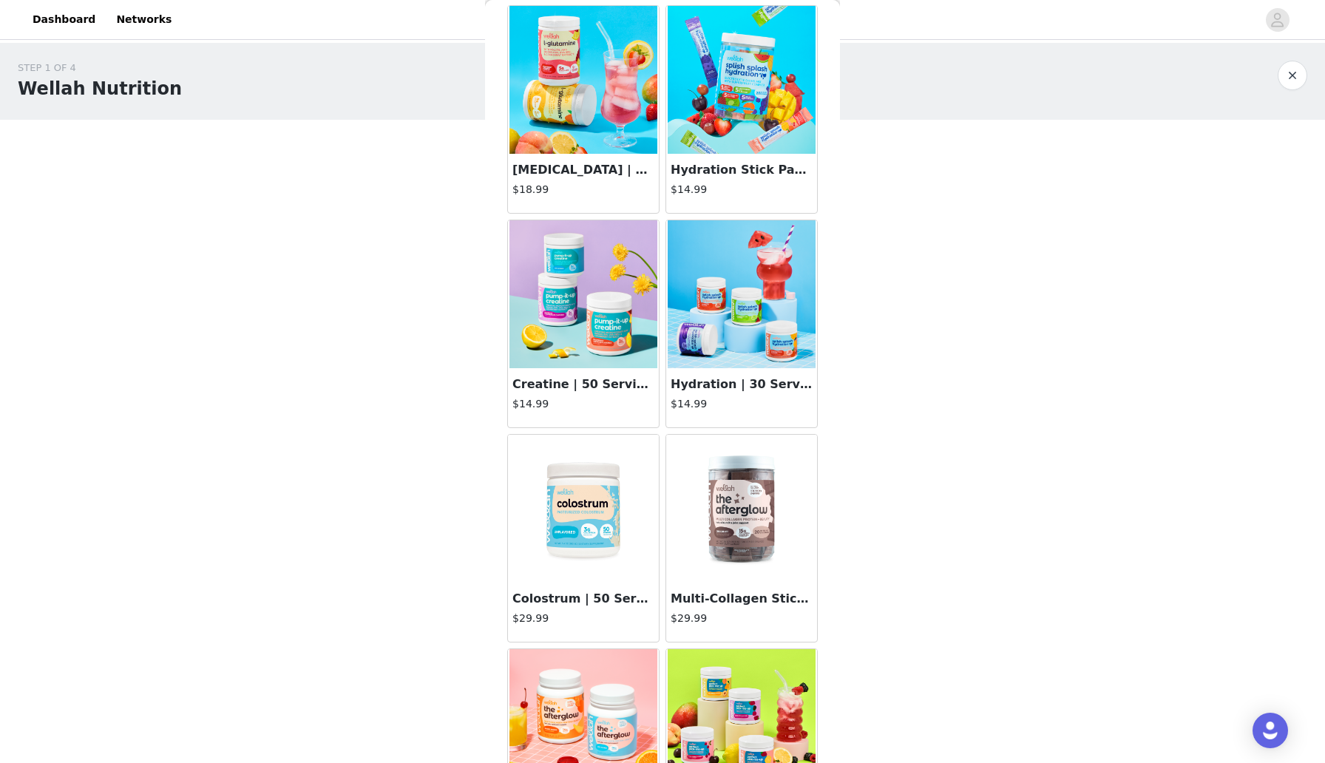
click at [626, 322] on img at bounding box center [742, 294] width 148 height 148
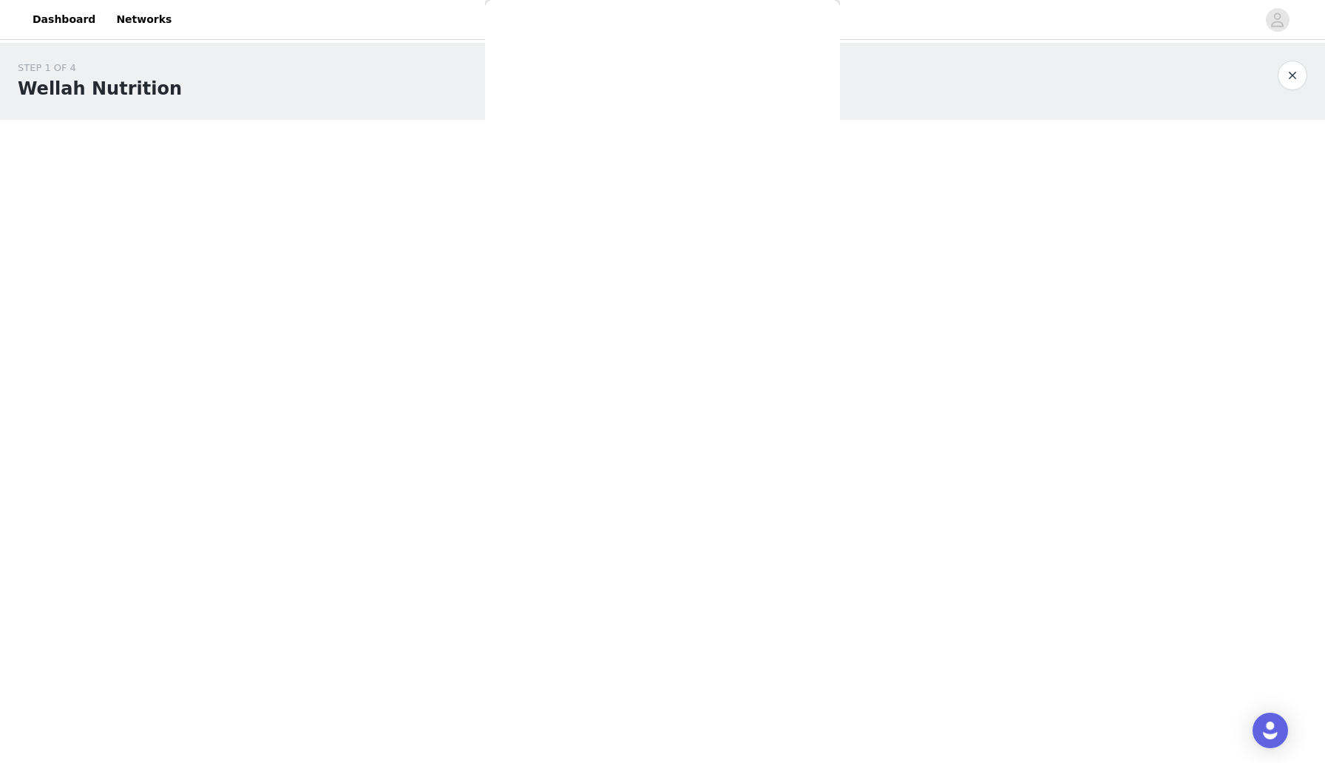
scroll to position [0, 0]
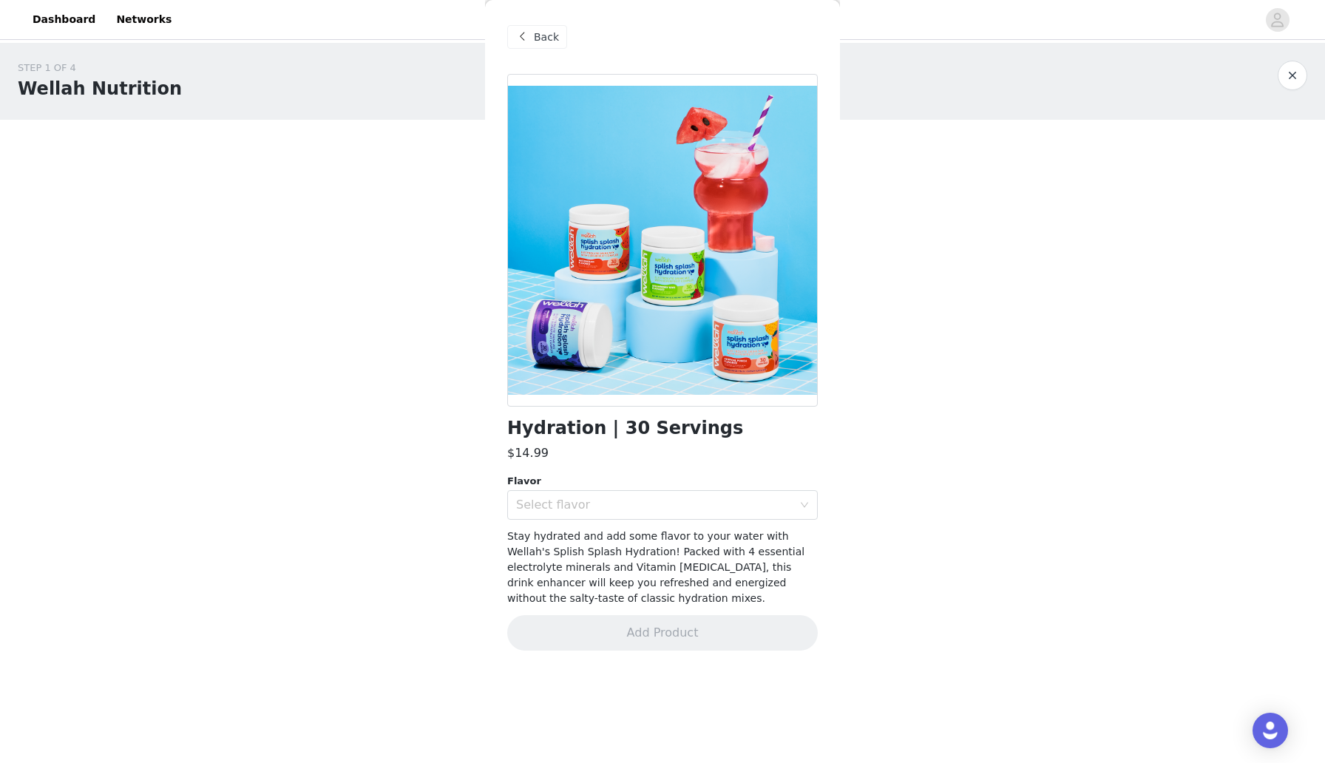
click at [533, 34] on div "Back" at bounding box center [537, 37] width 60 height 24
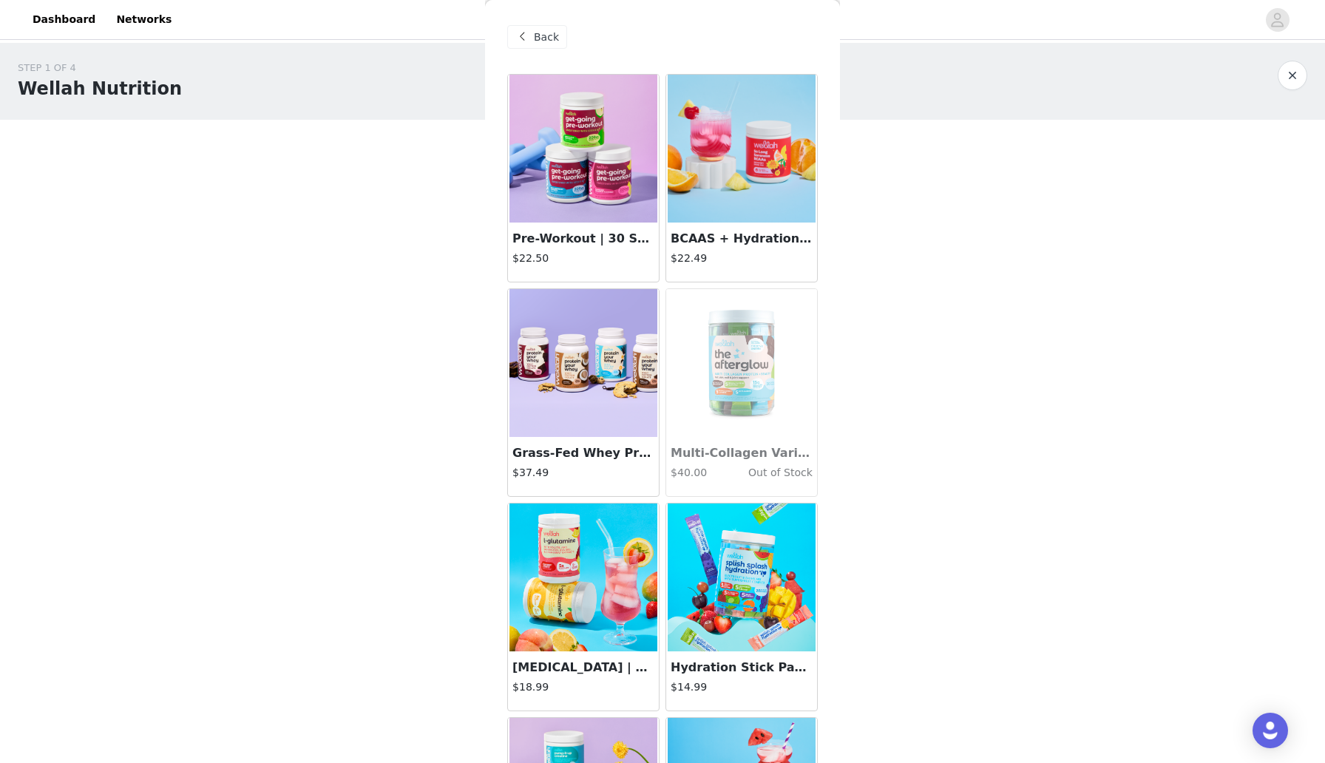
click at [626, 233] on h3 "BCAAS + Hydration | 30 Servings" at bounding box center [742, 239] width 142 height 18
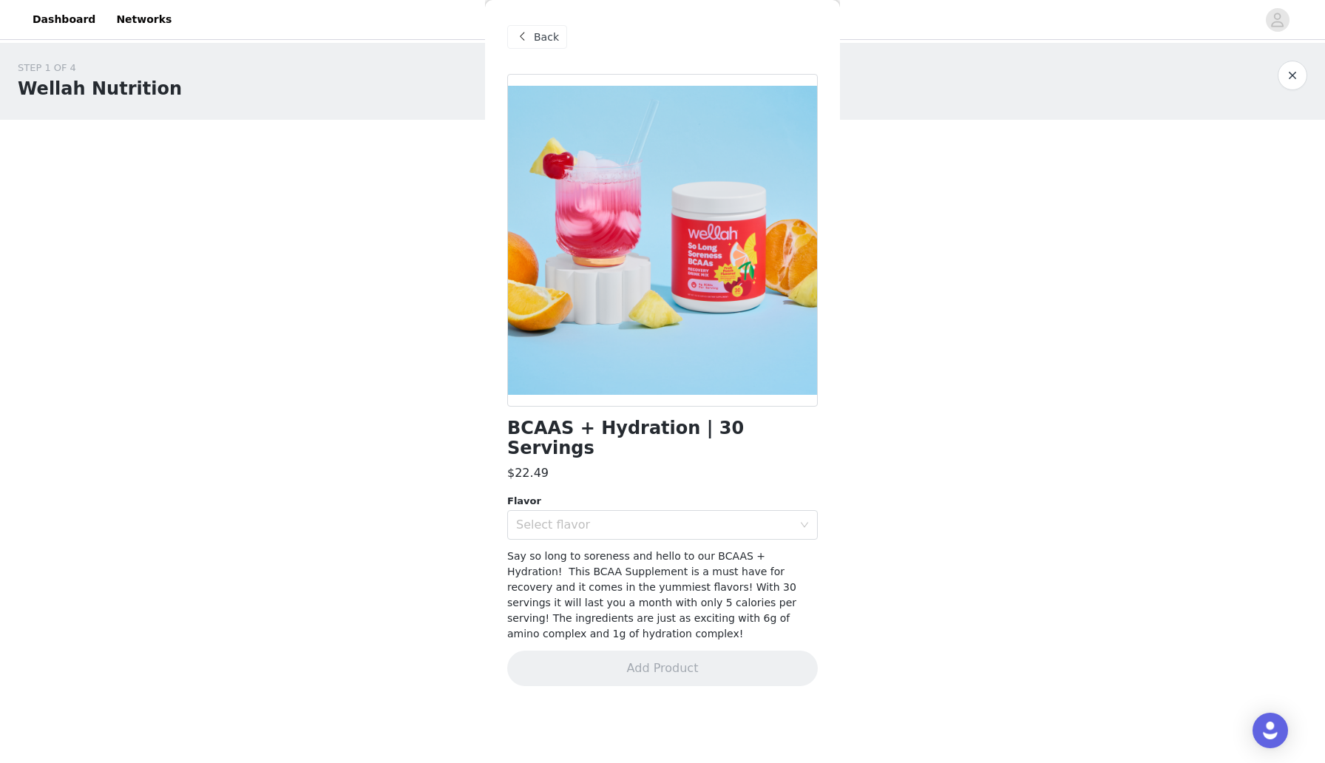
click at [485, 358] on div "Back BCAAS + Hydration | 30 Servings $22.49 Flavor Select flavor Say so long to…" at bounding box center [662, 381] width 355 height 763
click at [544, 35] on span "Back" at bounding box center [546, 38] width 25 height 16
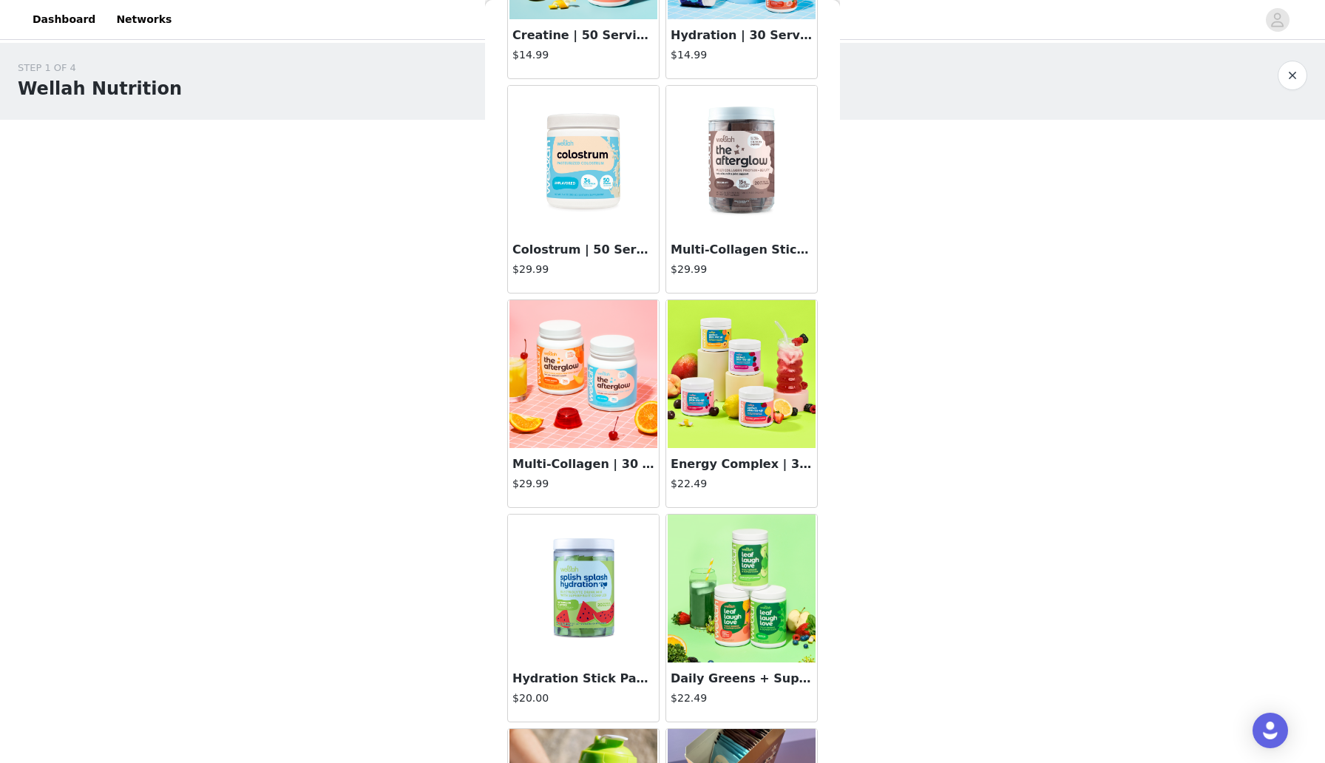
scroll to position [849, 0]
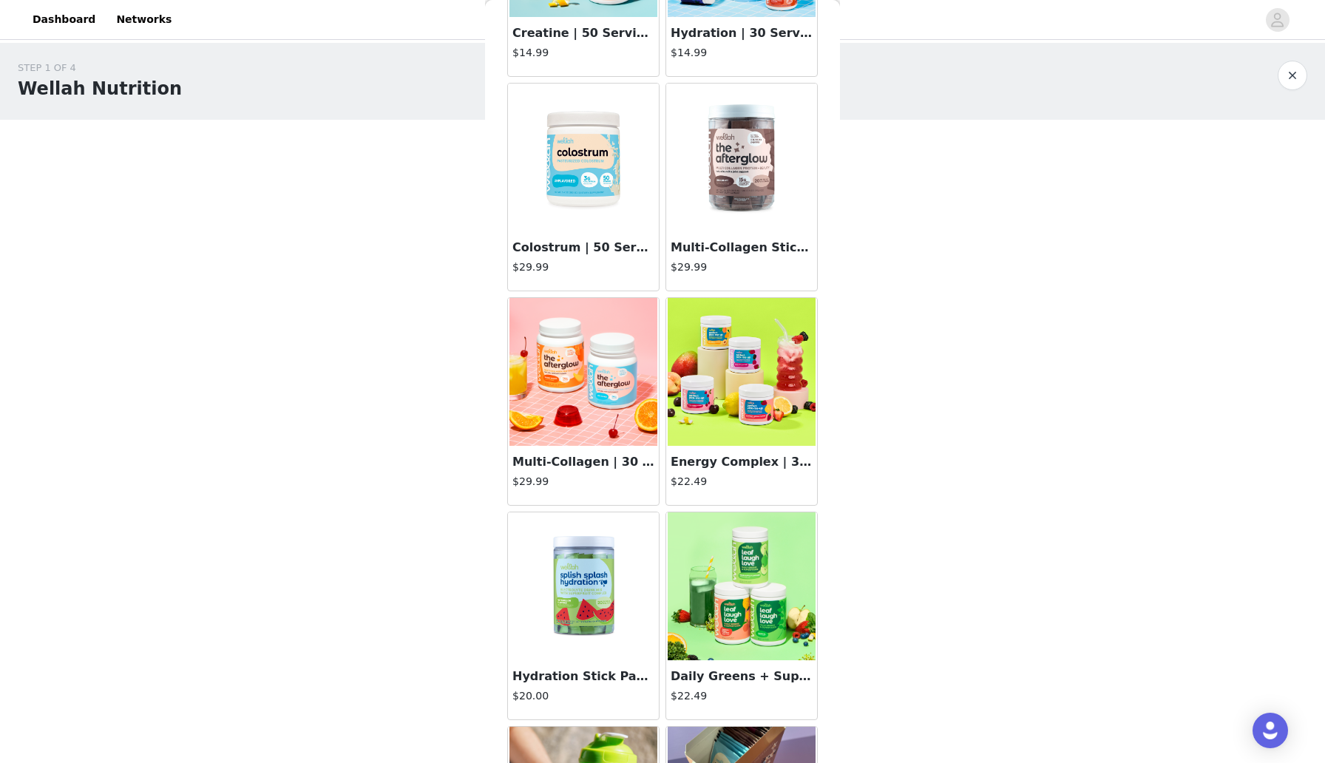
click at [626, 417] on img at bounding box center [742, 372] width 148 height 148
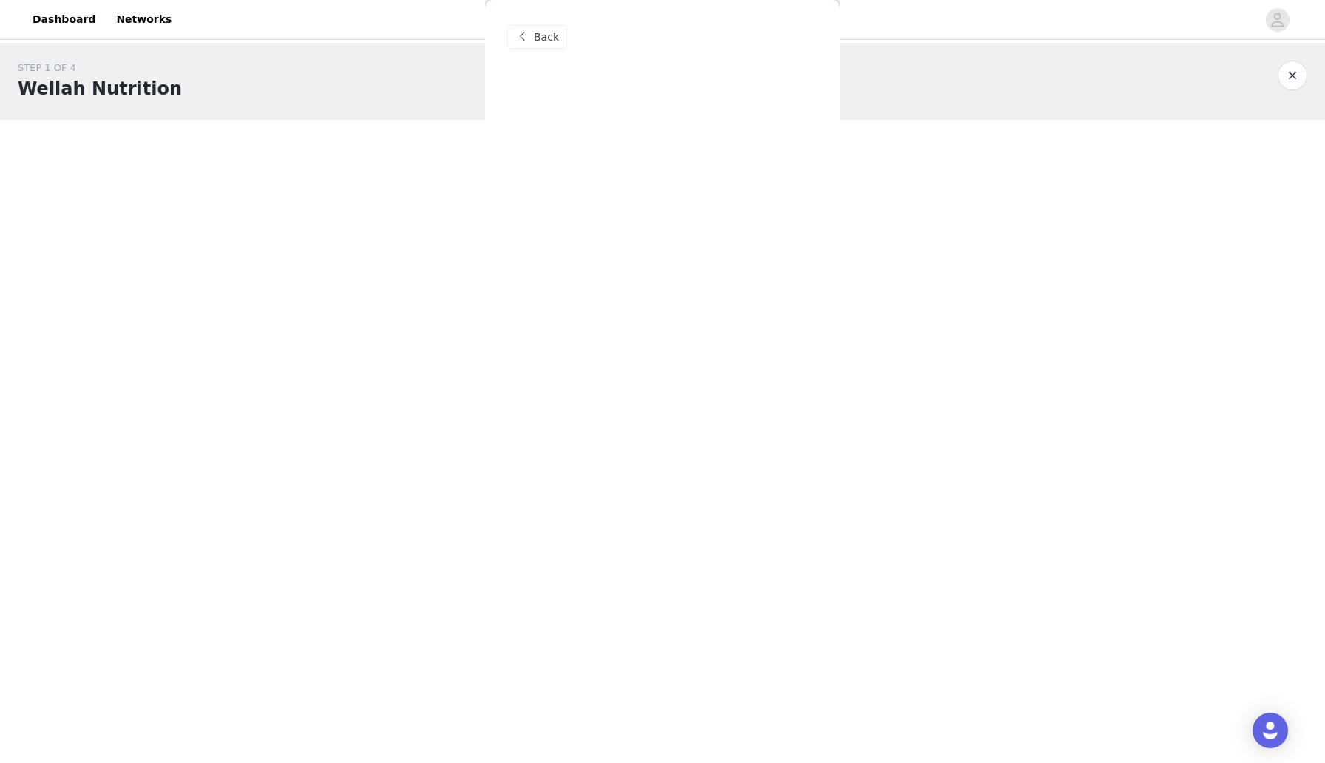
scroll to position [0, 0]
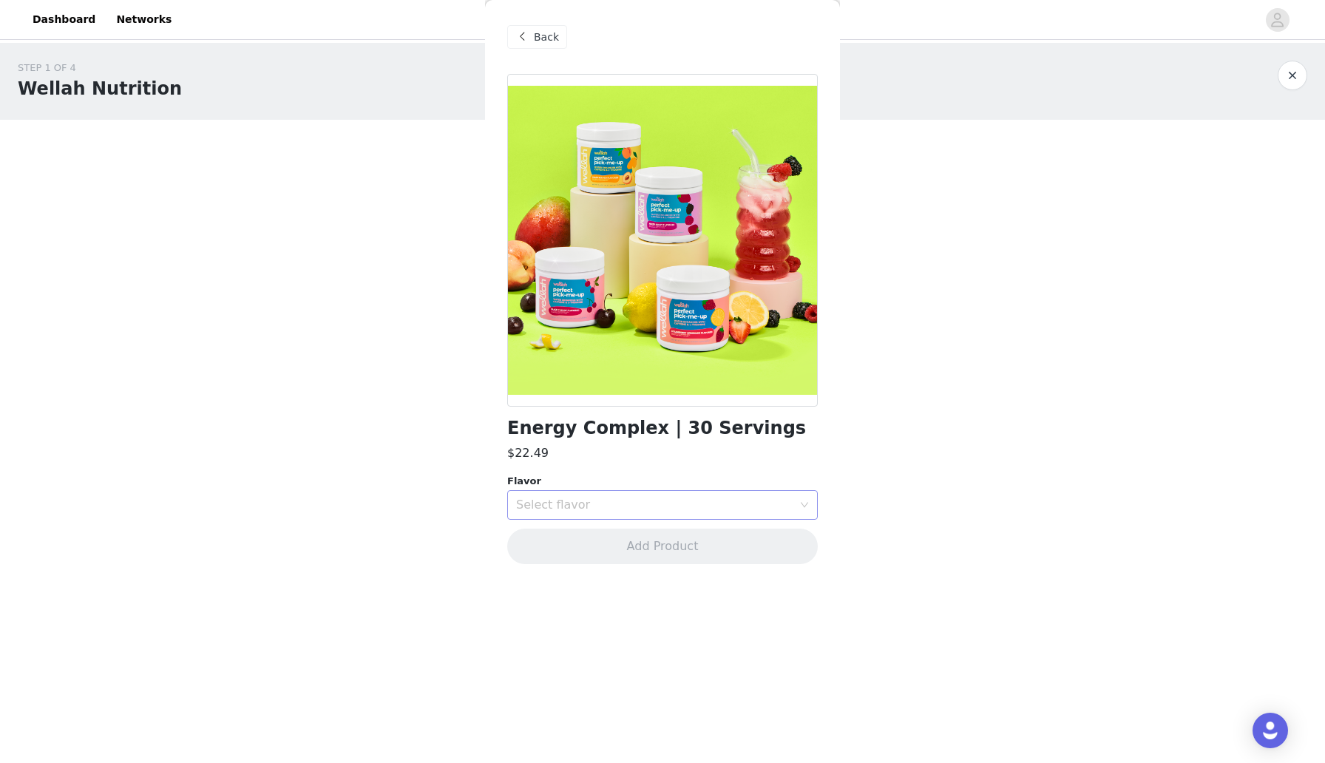
click at [626, 505] on div "Select flavor" at bounding box center [654, 505] width 277 height 15
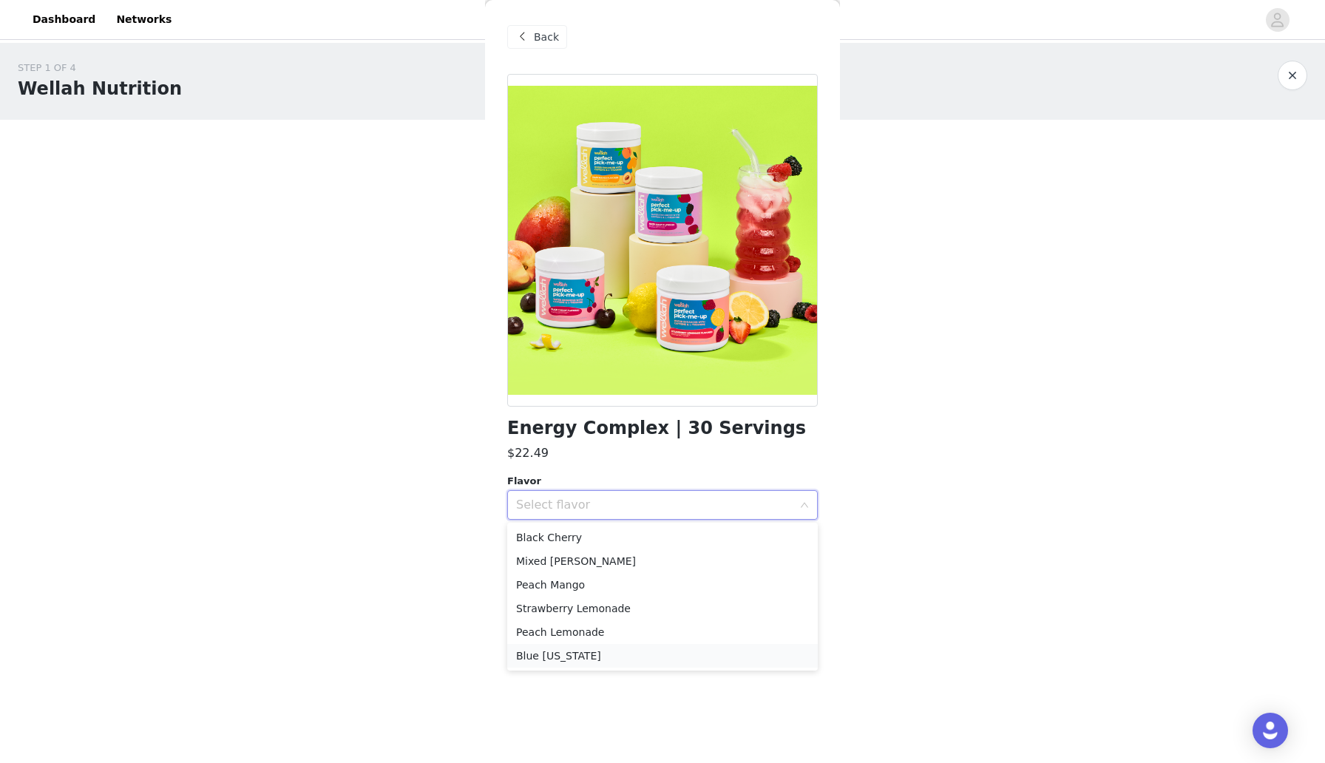
click at [556, 658] on li "Blue Hawaii" at bounding box center [662, 656] width 311 height 24
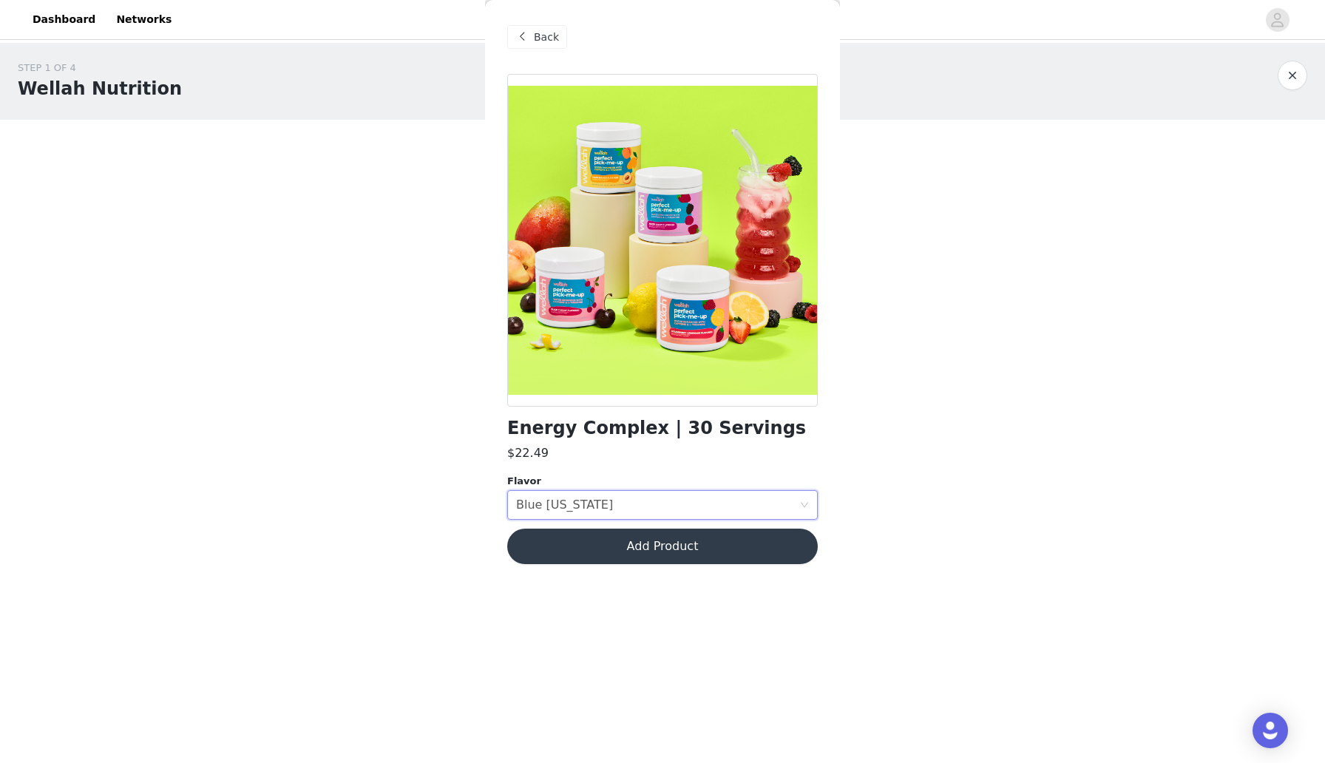
click at [600, 544] on button "Add Product" at bounding box center [662, 547] width 311 height 36
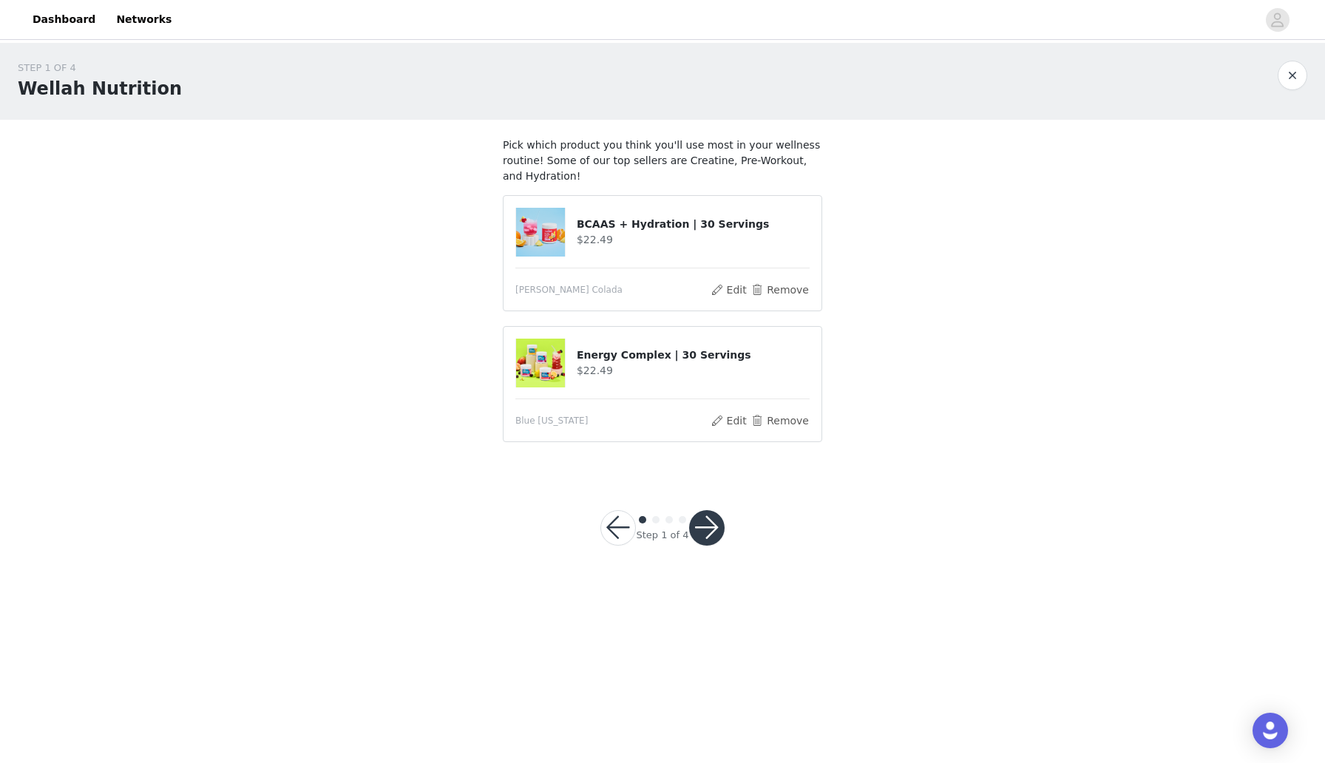
click at [626, 527] on button "button" at bounding box center [707, 528] width 36 height 36
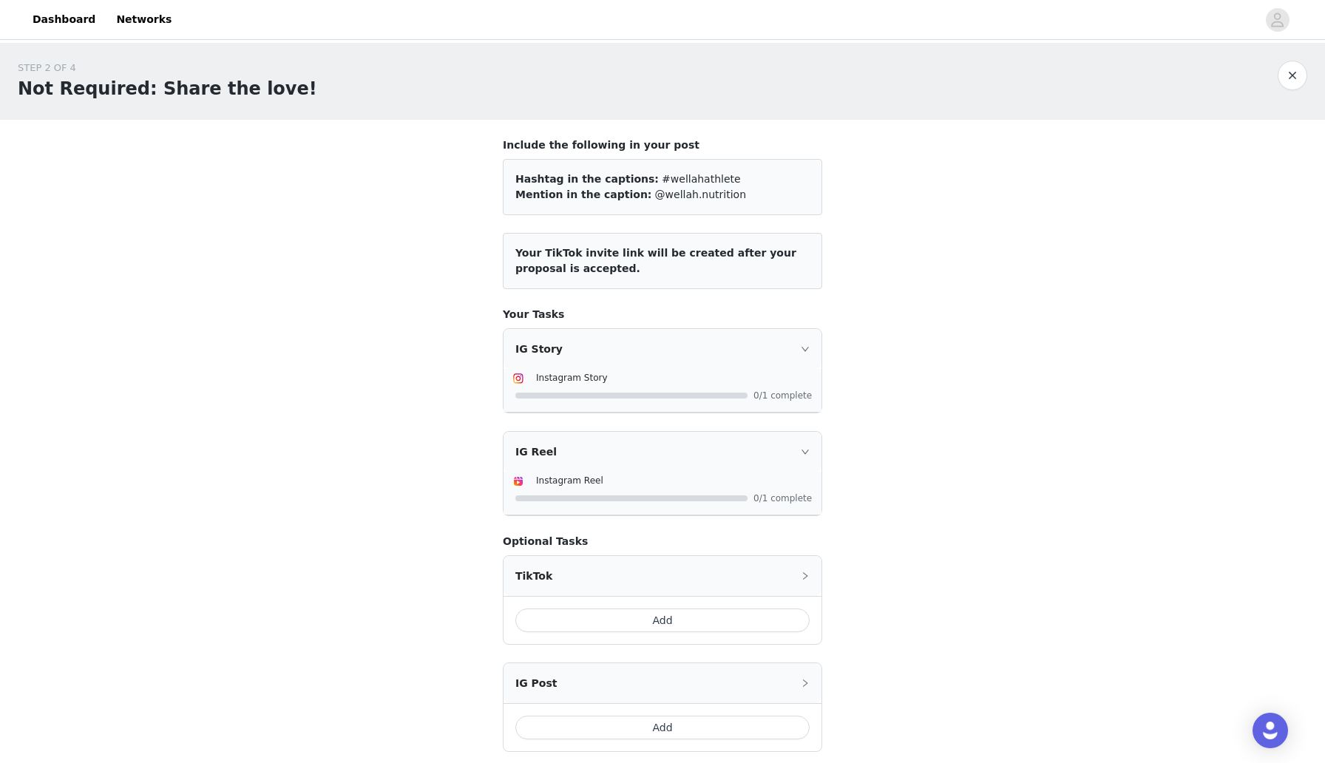
click at [626, 348] on icon "icon: right" at bounding box center [805, 349] width 7 height 4
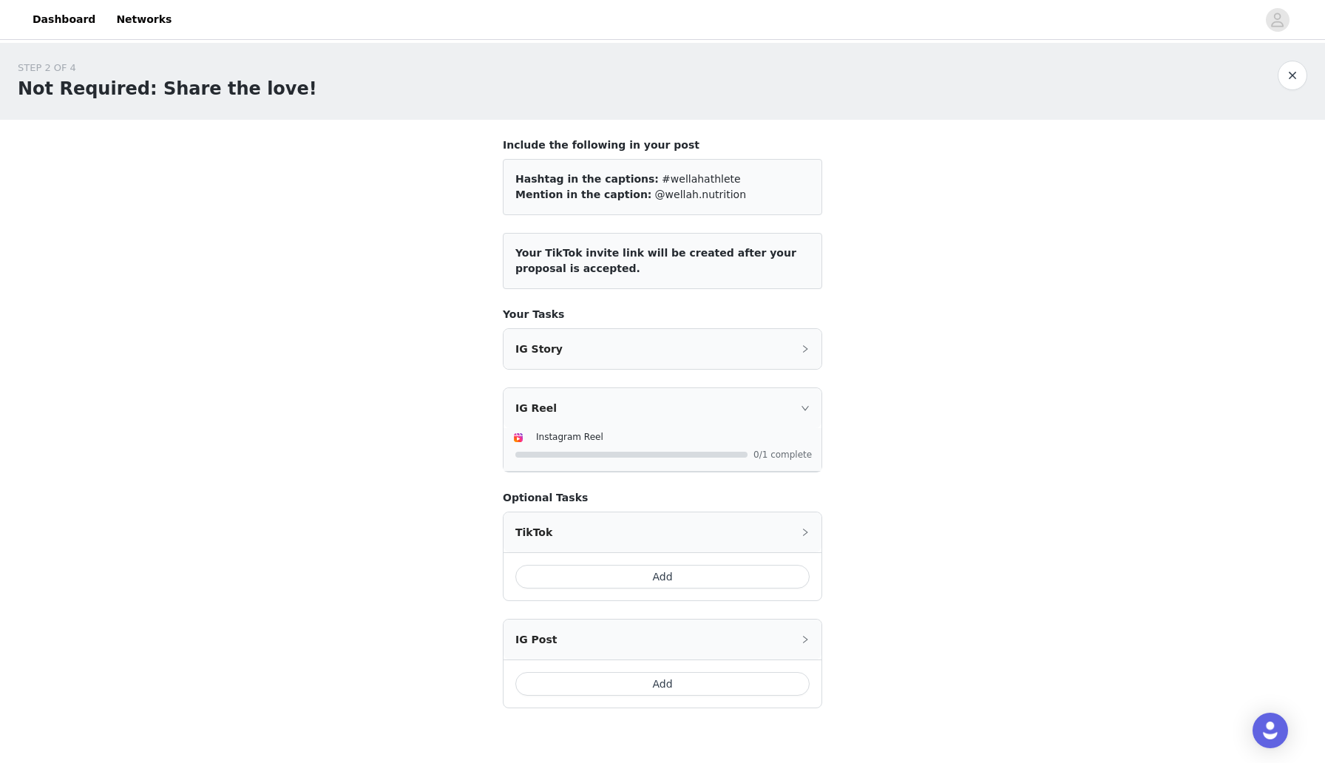
click at [626, 348] on icon "icon: right" at bounding box center [805, 349] width 9 height 9
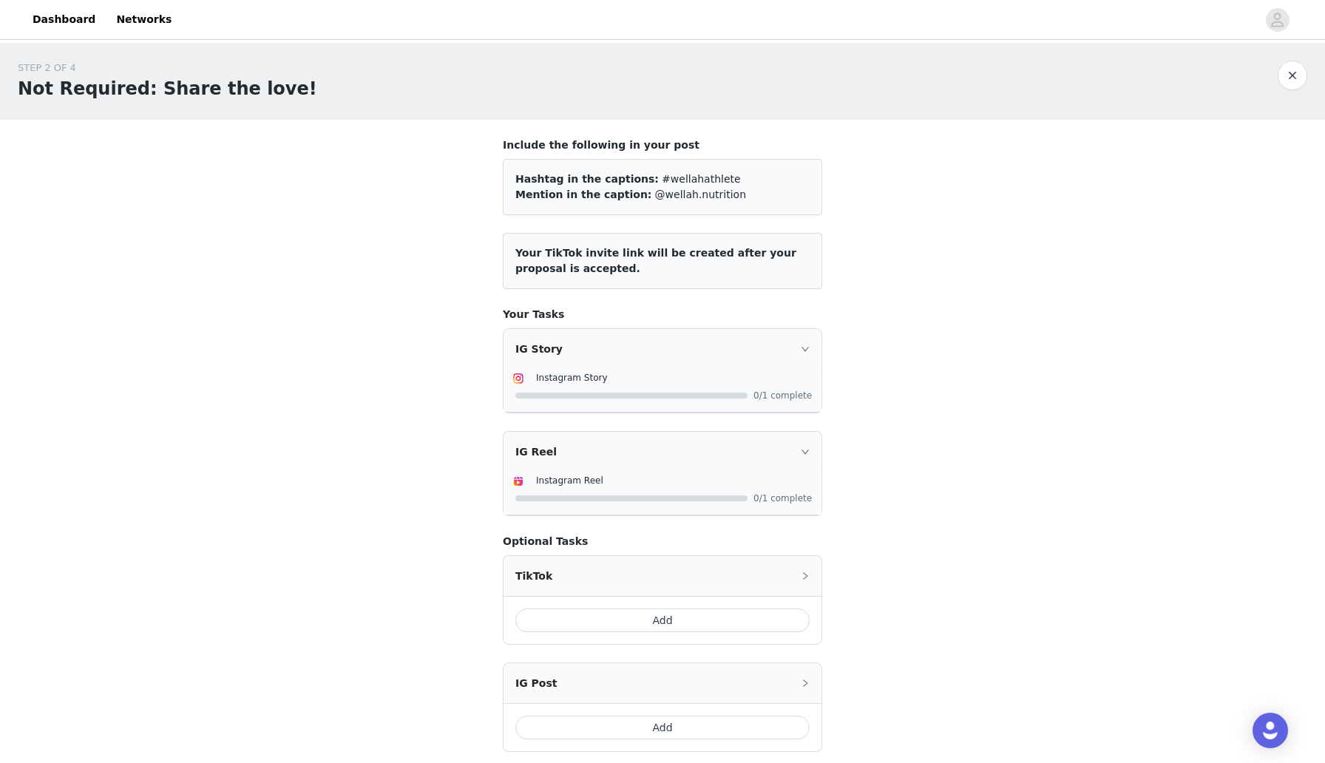
click at [592, 399] on div at bounding box center [664, 396] width 297 height 16
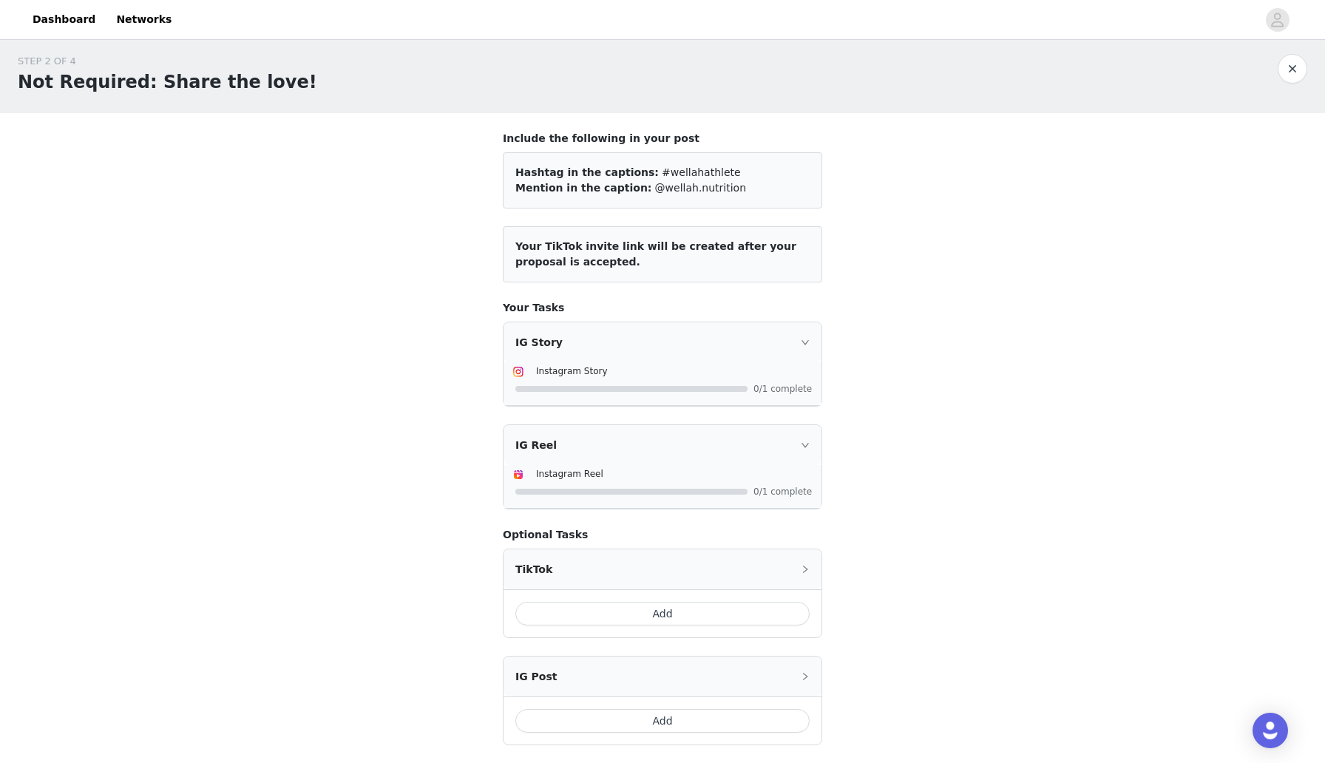
scroll to position [1, 0]
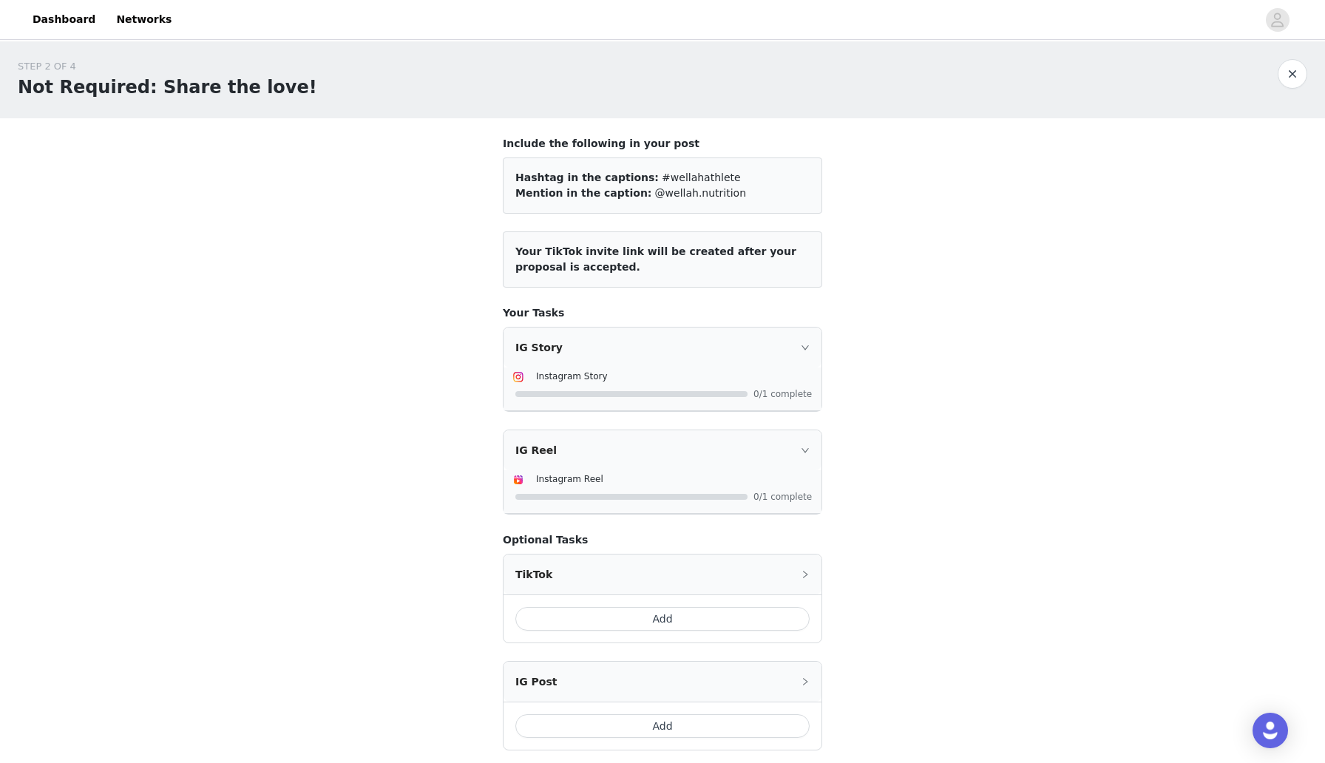
click at [553, 362] on div "IG Story" at bounding box center [663, 348] width 318 height 40
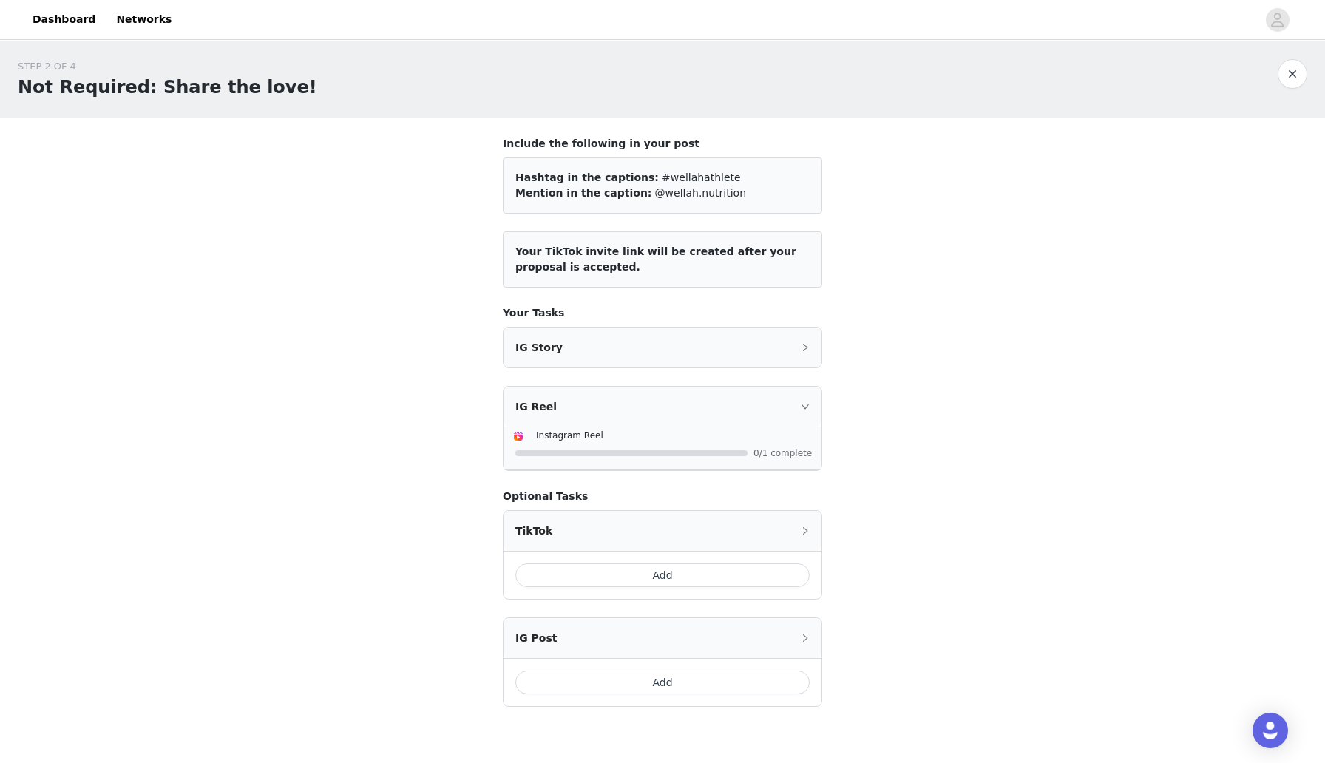
click at [578, 348] on div "IG Story" at bounding box center [663, 348] width 318 height 40
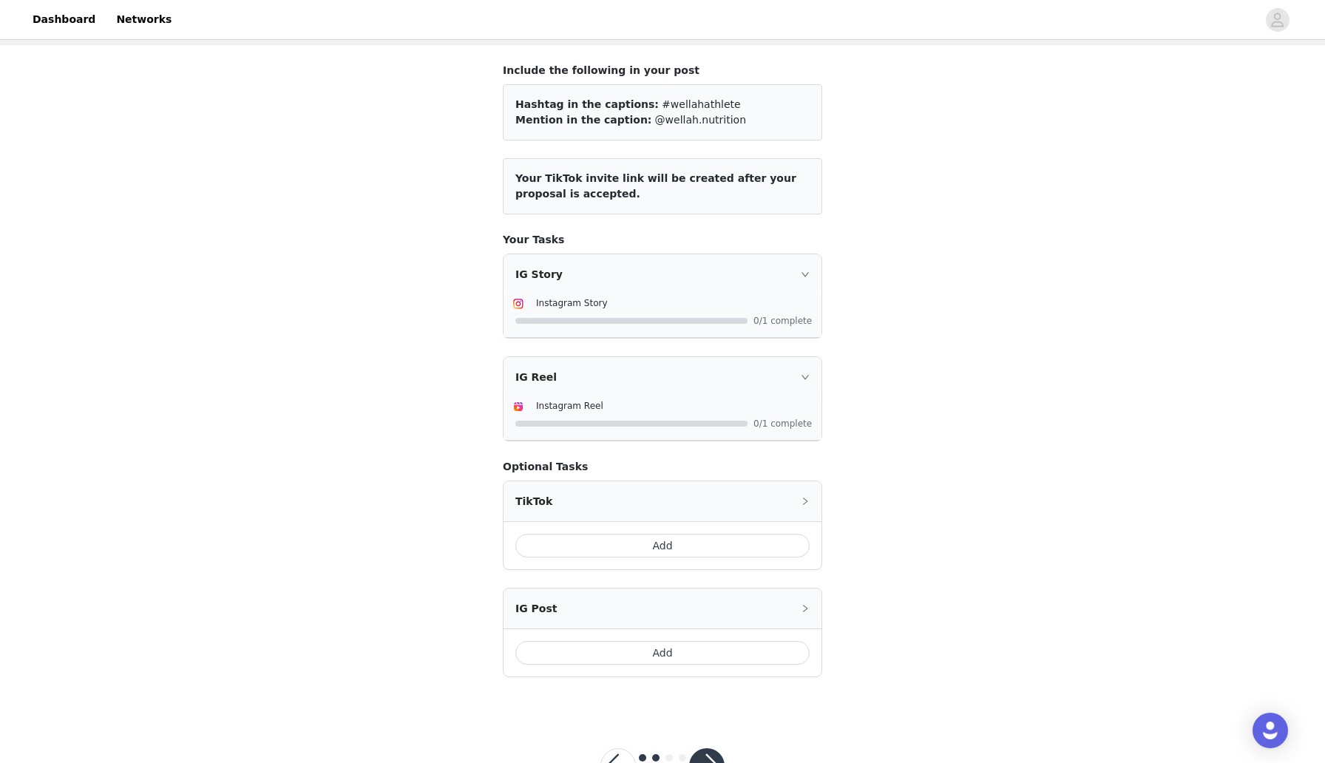
scroll to position [130, 0]
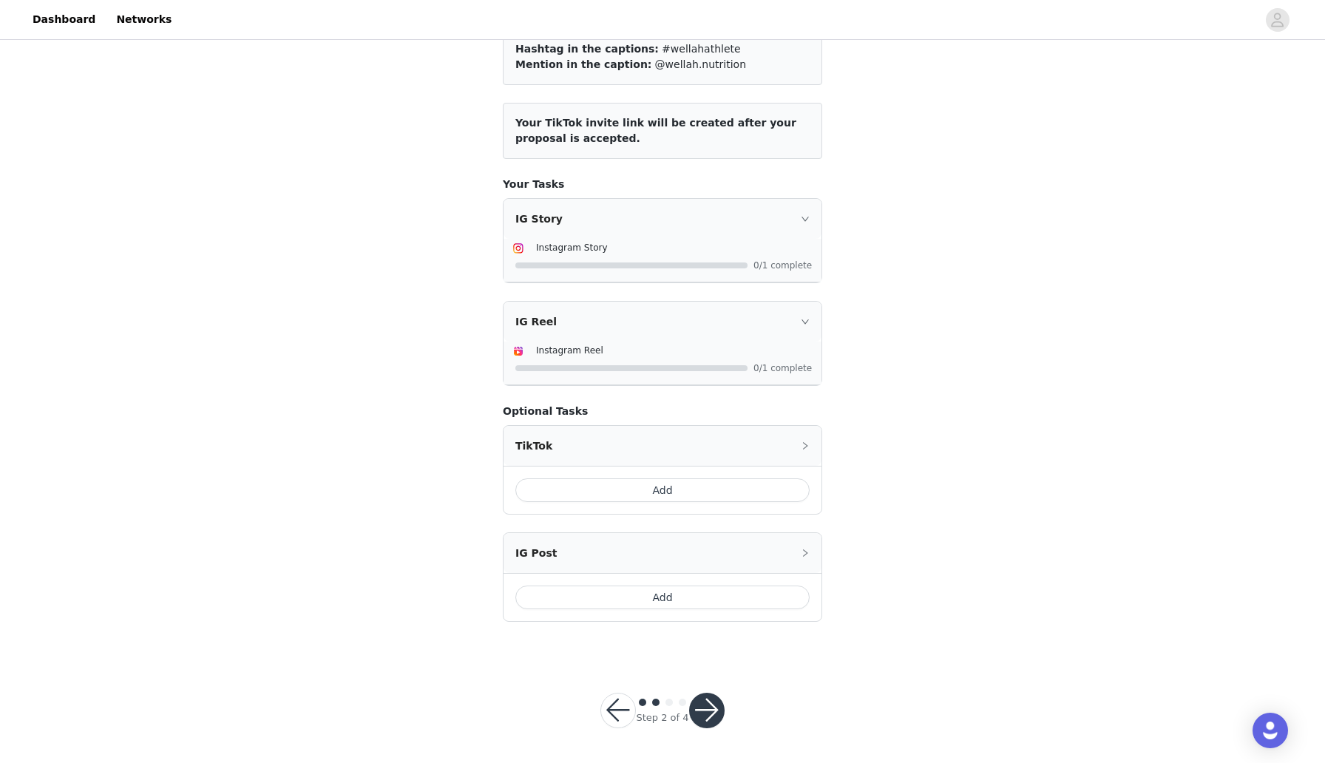
click at [626, 674] on button "button" at bounding box center [707, 711] width 36 height 36
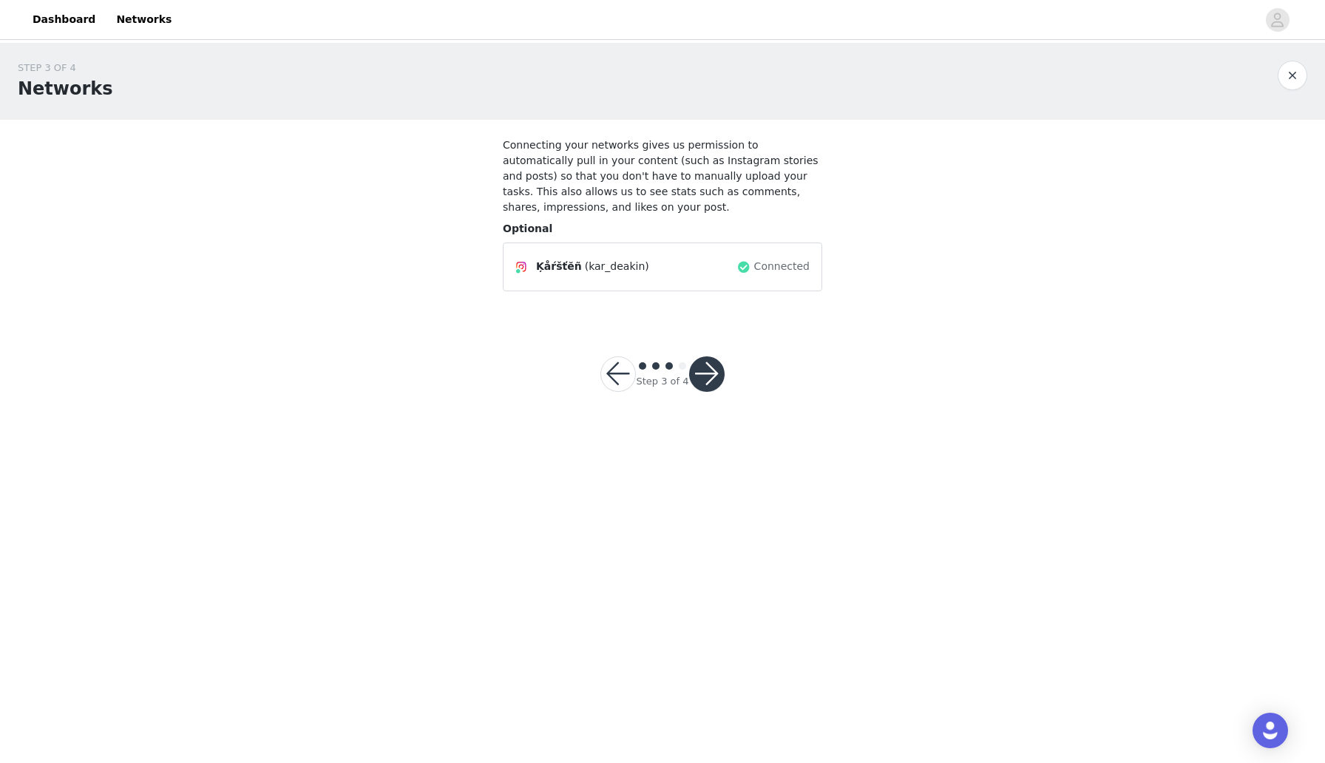
click at [626, 372] on button "button" at bounding box center [707, 375] width 36 height 36
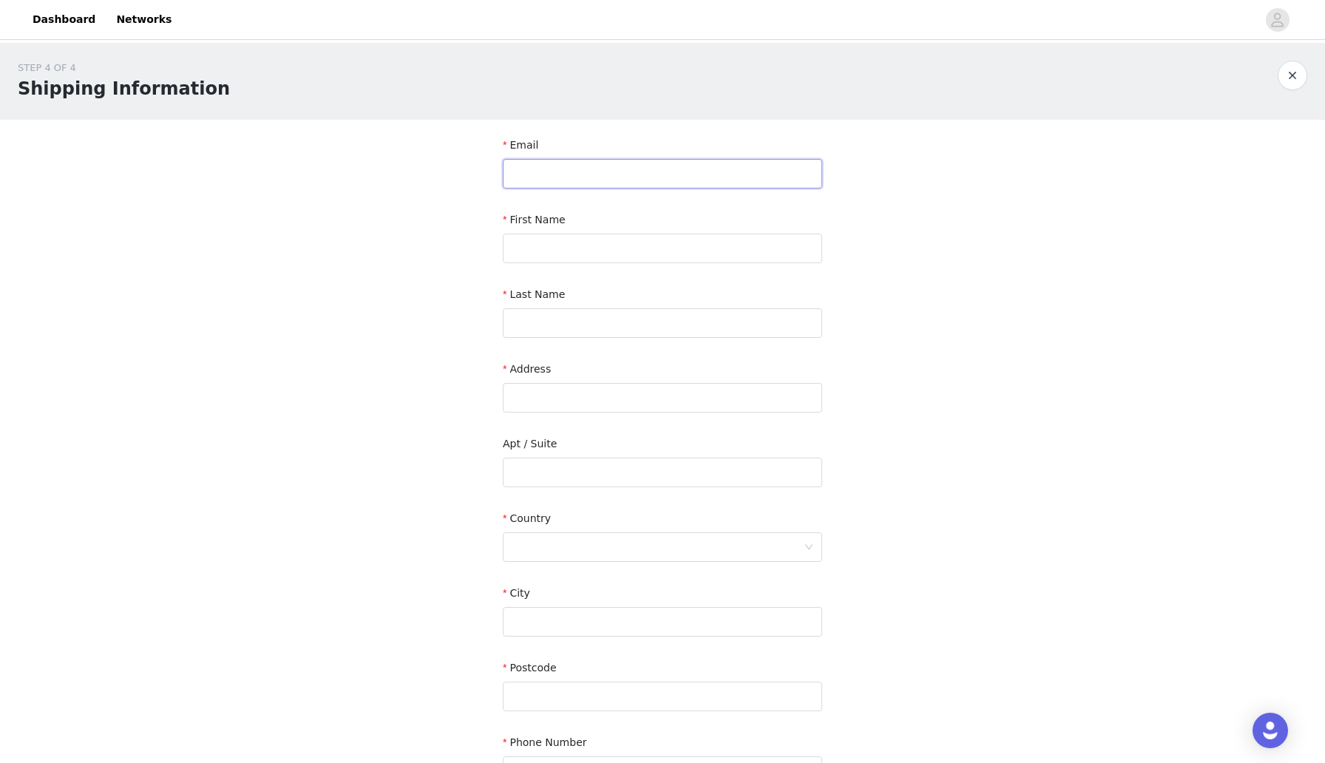
click at [552, 172] on input "text" at bounding box center [663, 174] width 320 height 30
type input "kdeakin10@gmail.com"
type input "Karsten"
type input "Deakin"
type input "22114 NORTH 106TH LANE"
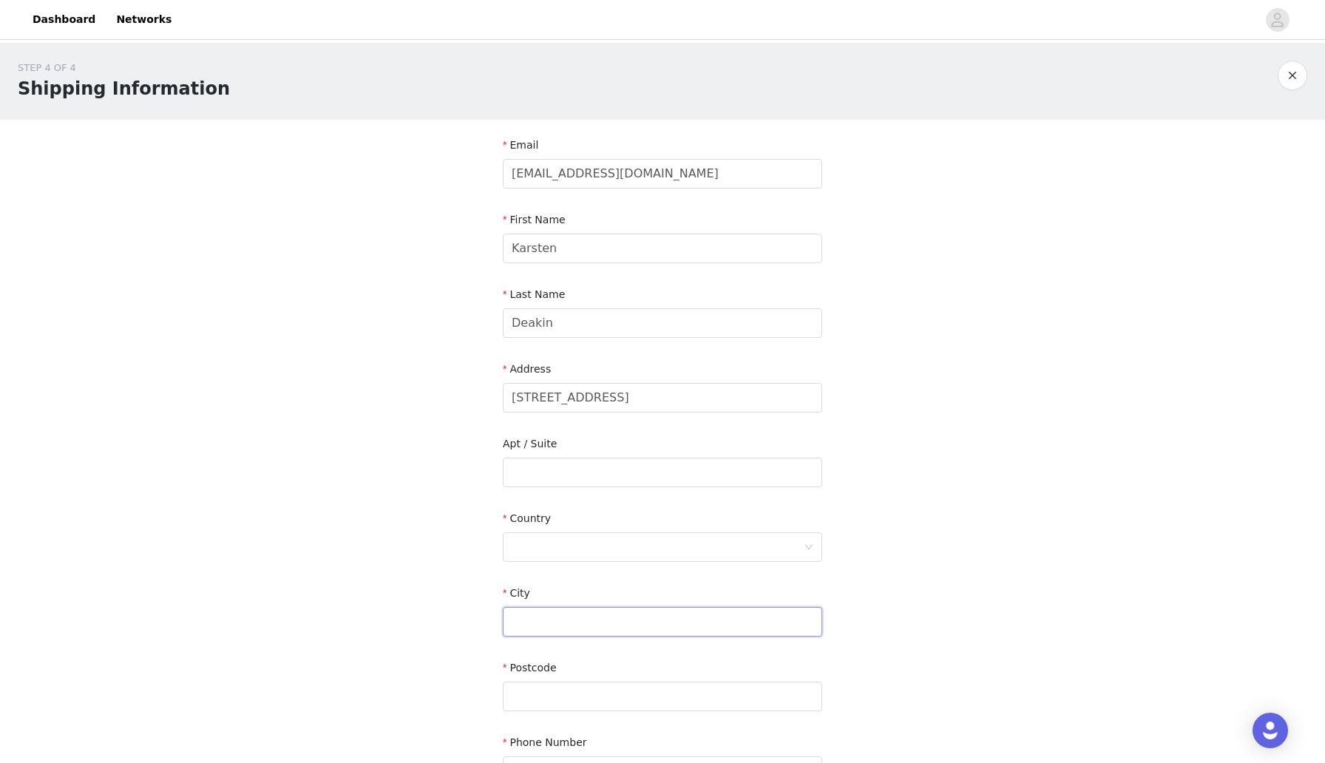
type input "Peoria"
type input "85383"
type input "6024695906"
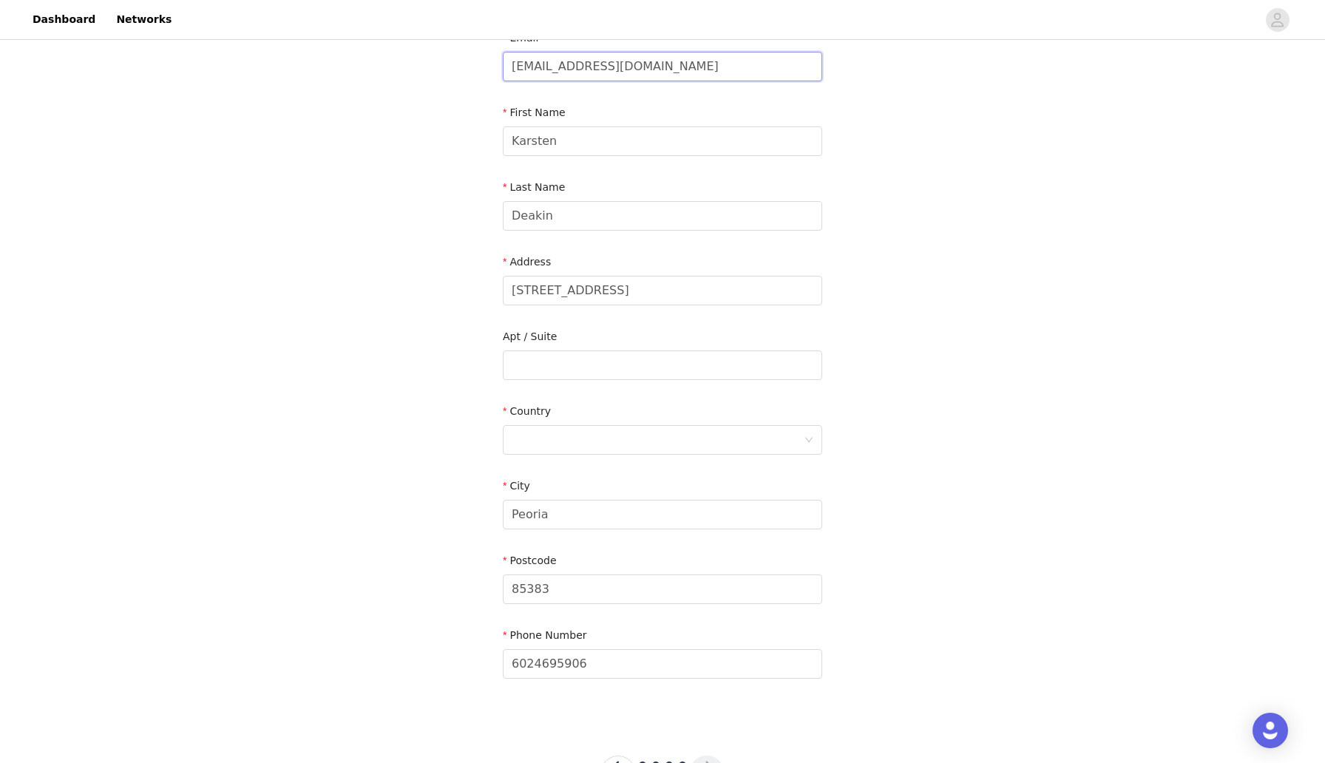
scroll to position [124, 0]
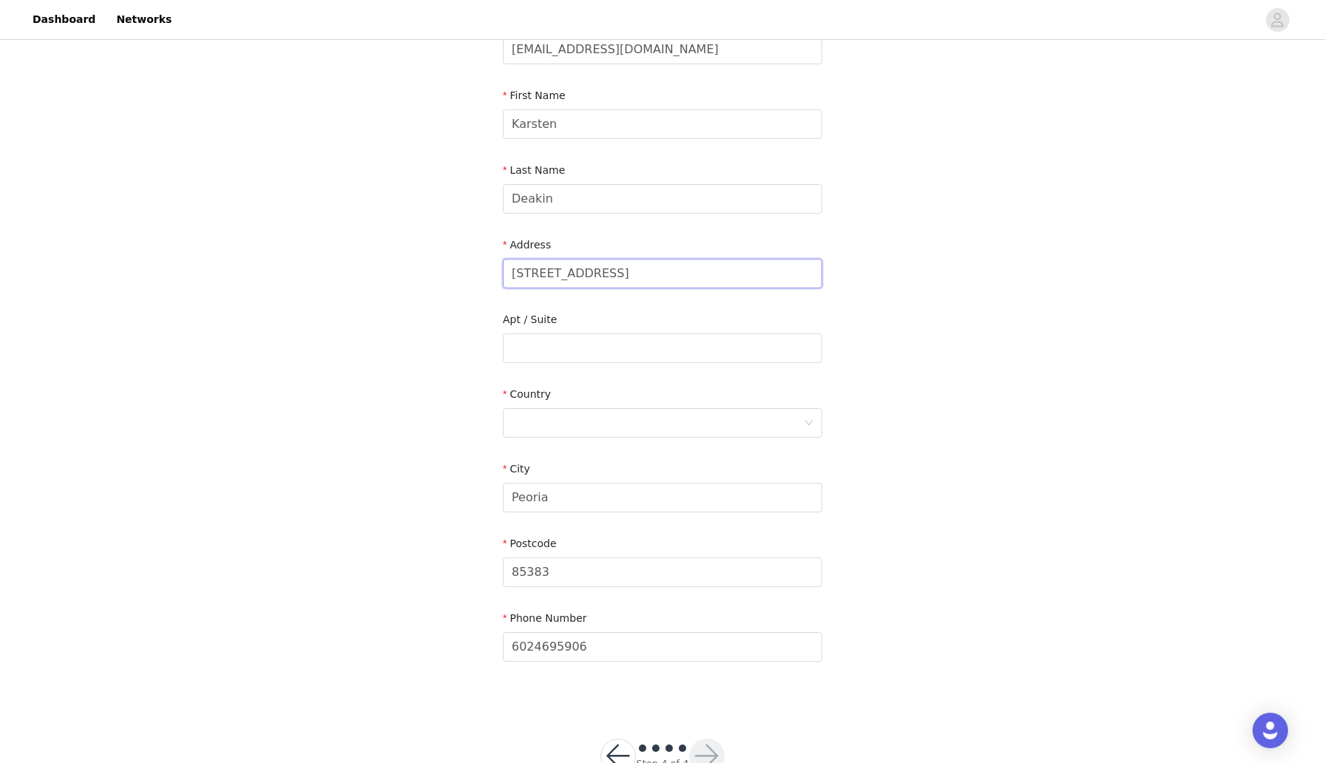
drag, startPoint x: 696, startPoint y: 274, endPoint x: 476, endPoint y: 279, distance: 219.7
click at [476, 278] on div "STEP 4 OF 4 Shipping Information Email kdeakin10@gmail.com First Name Karsten L…" at bounding box center [662, 311] width 1325 height 785
type input "1435 W 800 S"
click at [533, 350] on input "text" at bounding box center [663, 349] width 320 height 30
type input "A614"
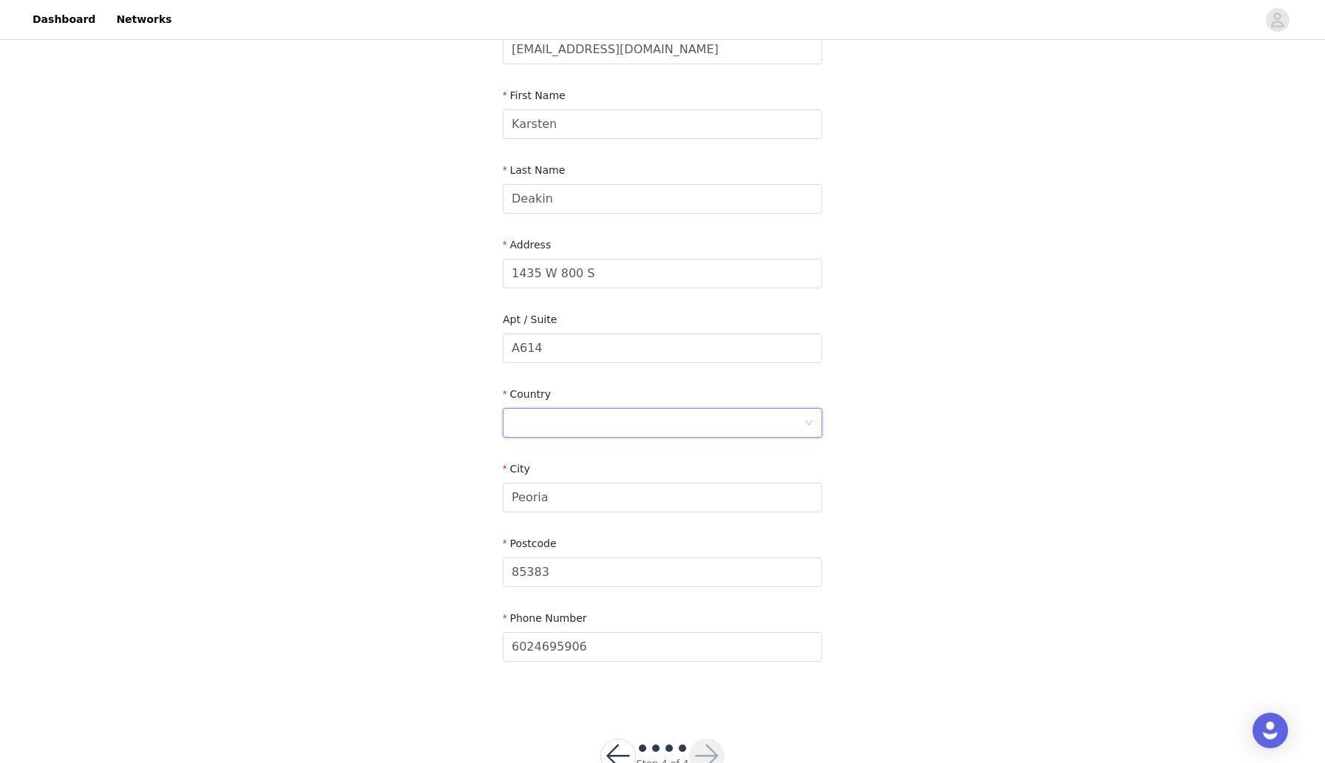
click at [534, 425] on div at bounding box center [658, 423] width 292 height 28
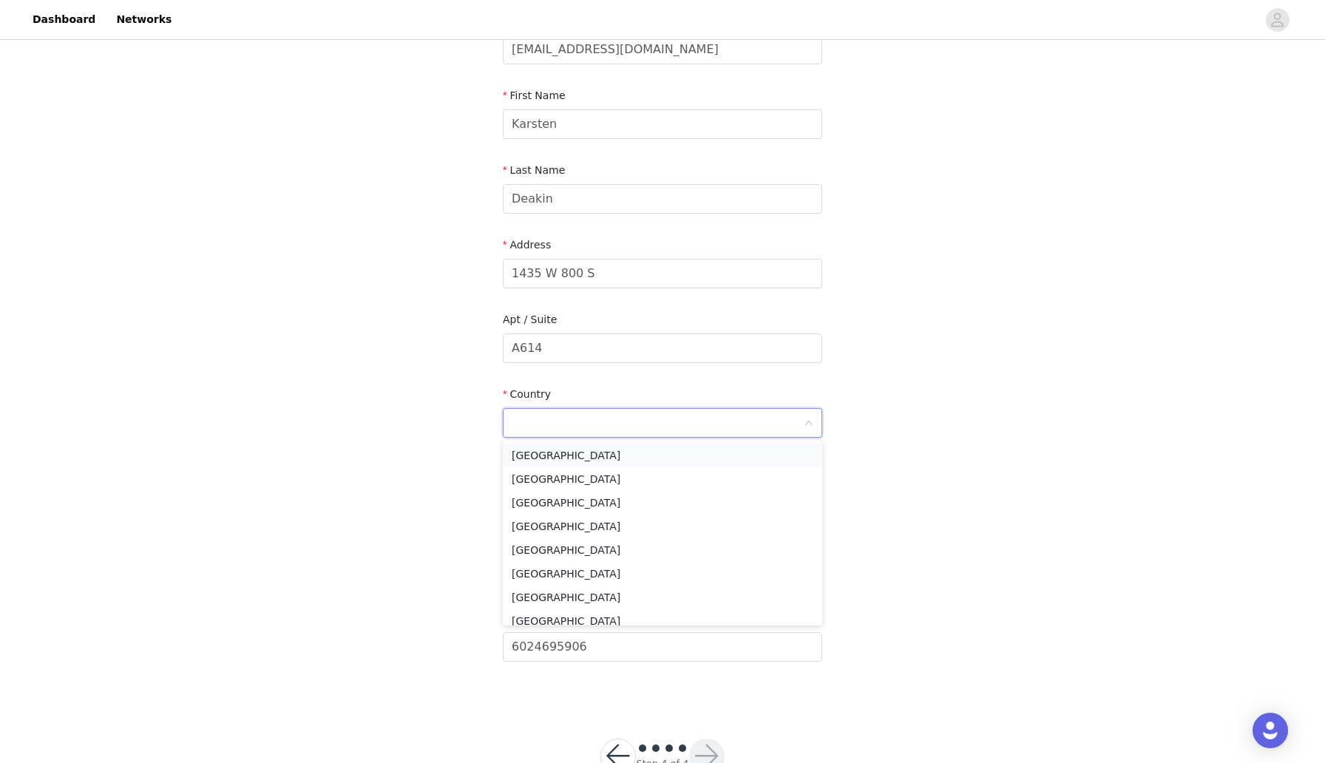
click at [535, 455] on li "United States" at bounding box center [663, 456] width 320 height 24
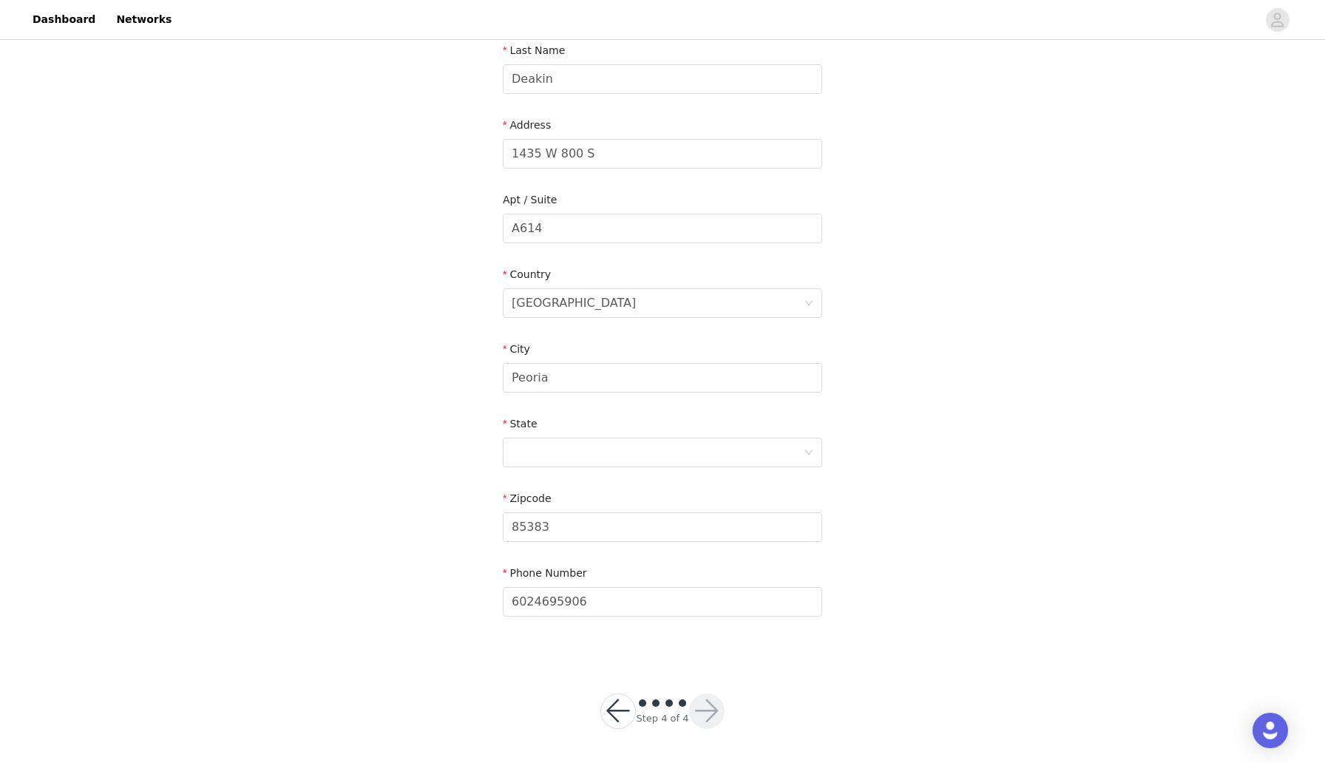
scroll to position [245, 0]
drag, startPoint x: 555, startPoint y: 370, endPoint x: 497, endPoint y: 385, distance: 60.5
click at [497, 385] on section "Email kdeakin10@gmail.com First Name Karsten Last Name Deakin Address 1435 W 80…" at bounding box center [662, 266] width 355 height 783
type input "P"
type input "Orem"
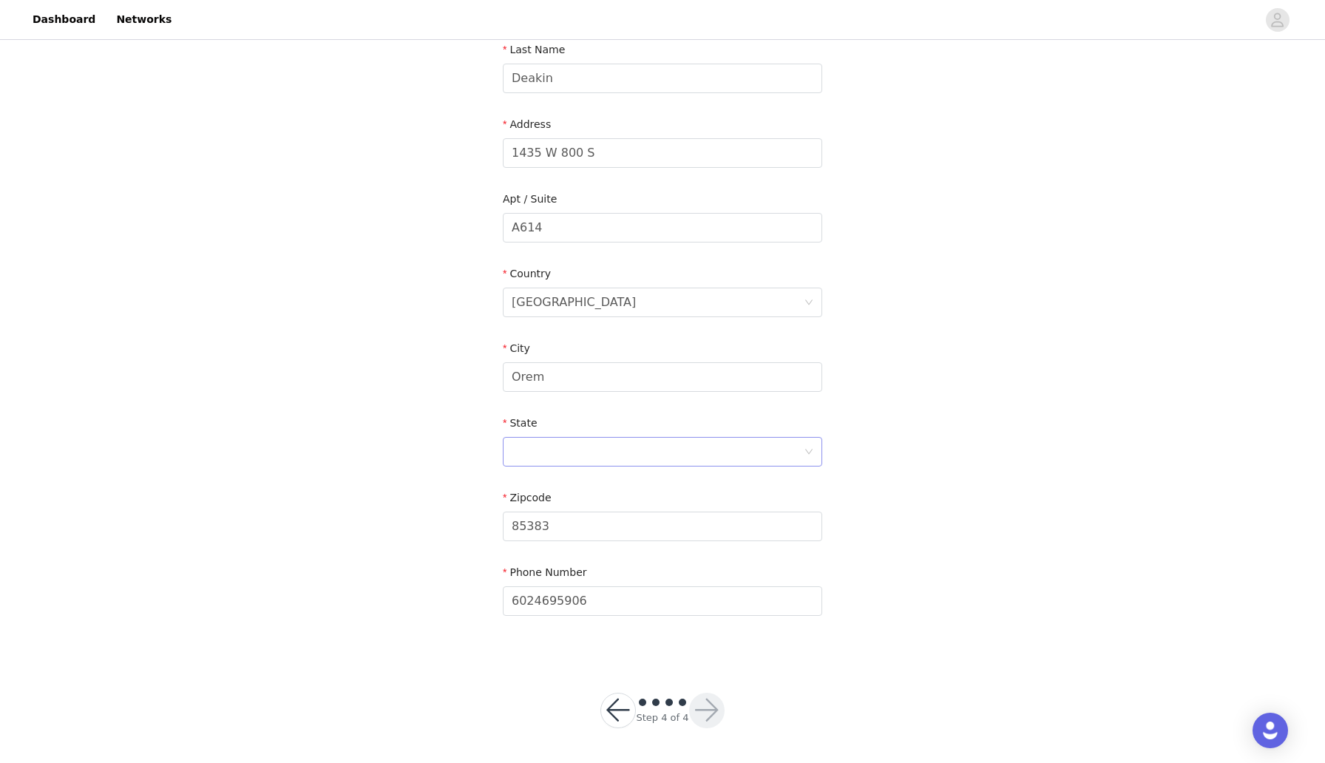
click at [518, 450] on div at bounding box center [658, 452] width 292 height 28
click at [528, 484] on li "Utah" at bounding box center [663, 482] width 320 height 24
drag, startPoint x: 575, startPoint y: 526, endPoint x: 517, endPoint y: 531, distance: 57.9
click at [517, 531] on input "85383" at bounding box center [663, 527] width 320 height 30
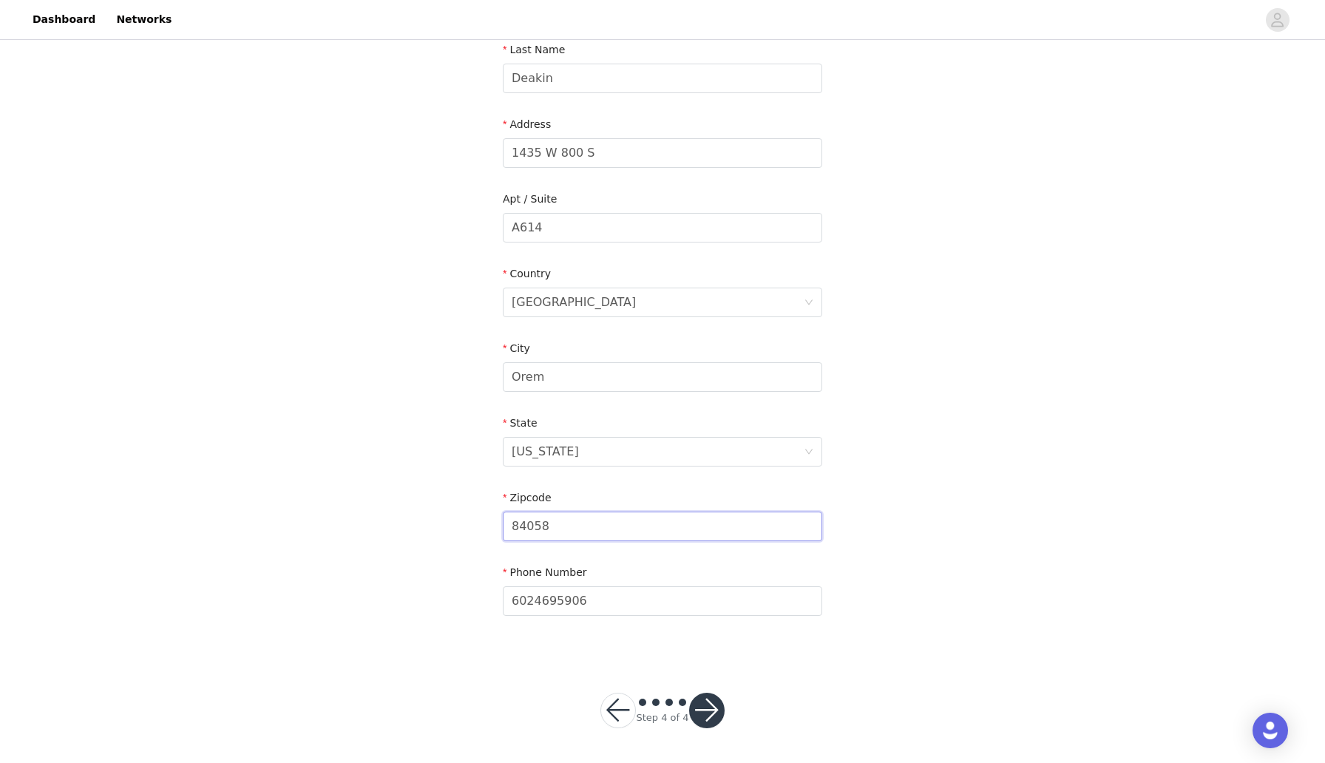
type input "84058"
click at [626, 674] on button "button" at bounding box center [707, 711] width 36 height 36
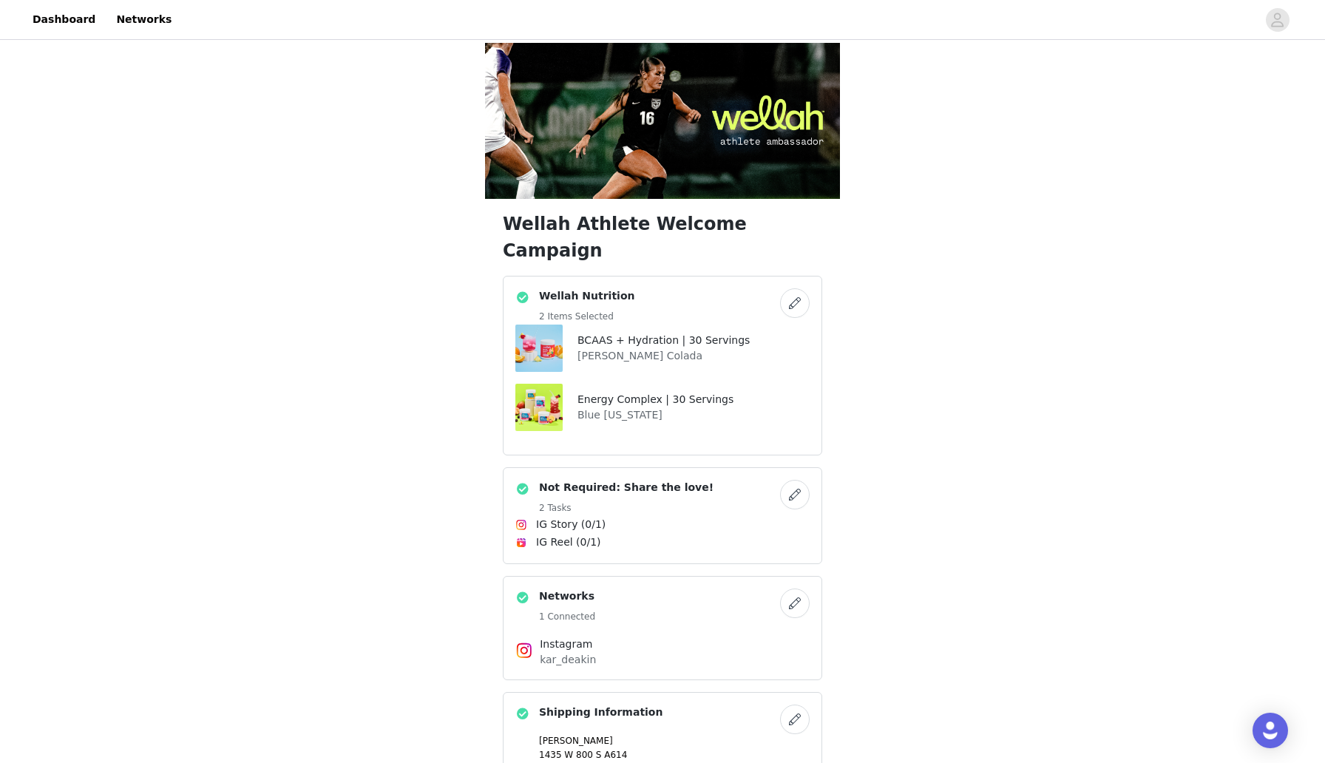
click at [626, 480] on button "button" at bounding box center [795, 495] width 30 height 30
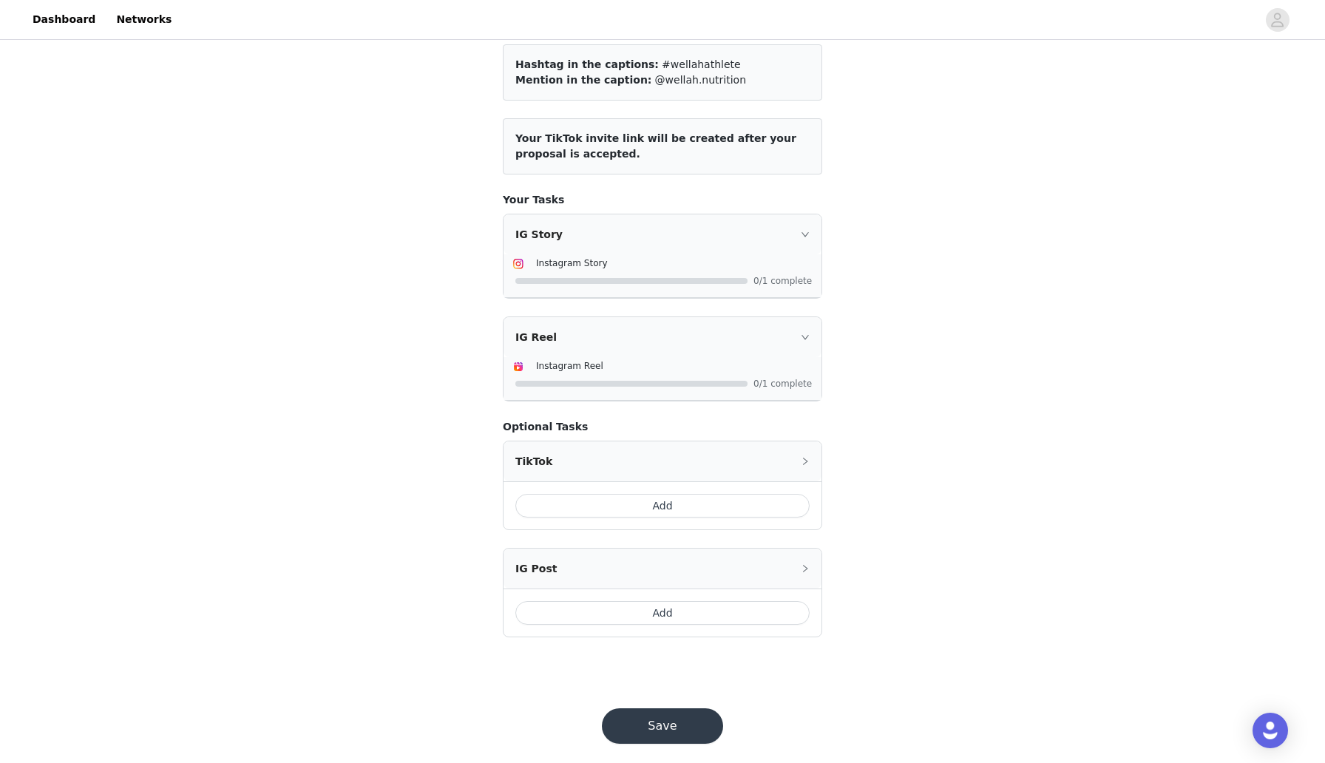
scroll to position [130, 0]
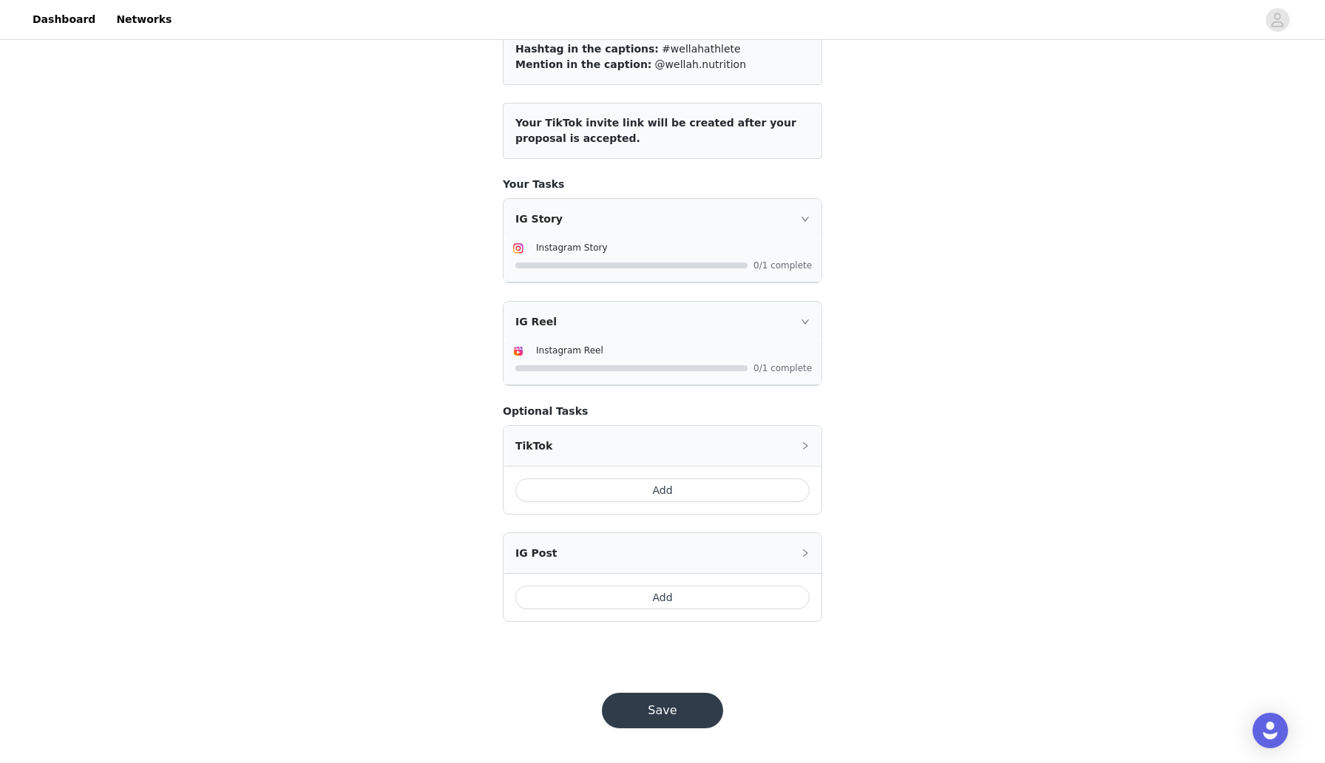
click at [626, 322] on icon "icon: right" at bounding box center [805, 321] width 9 height 9
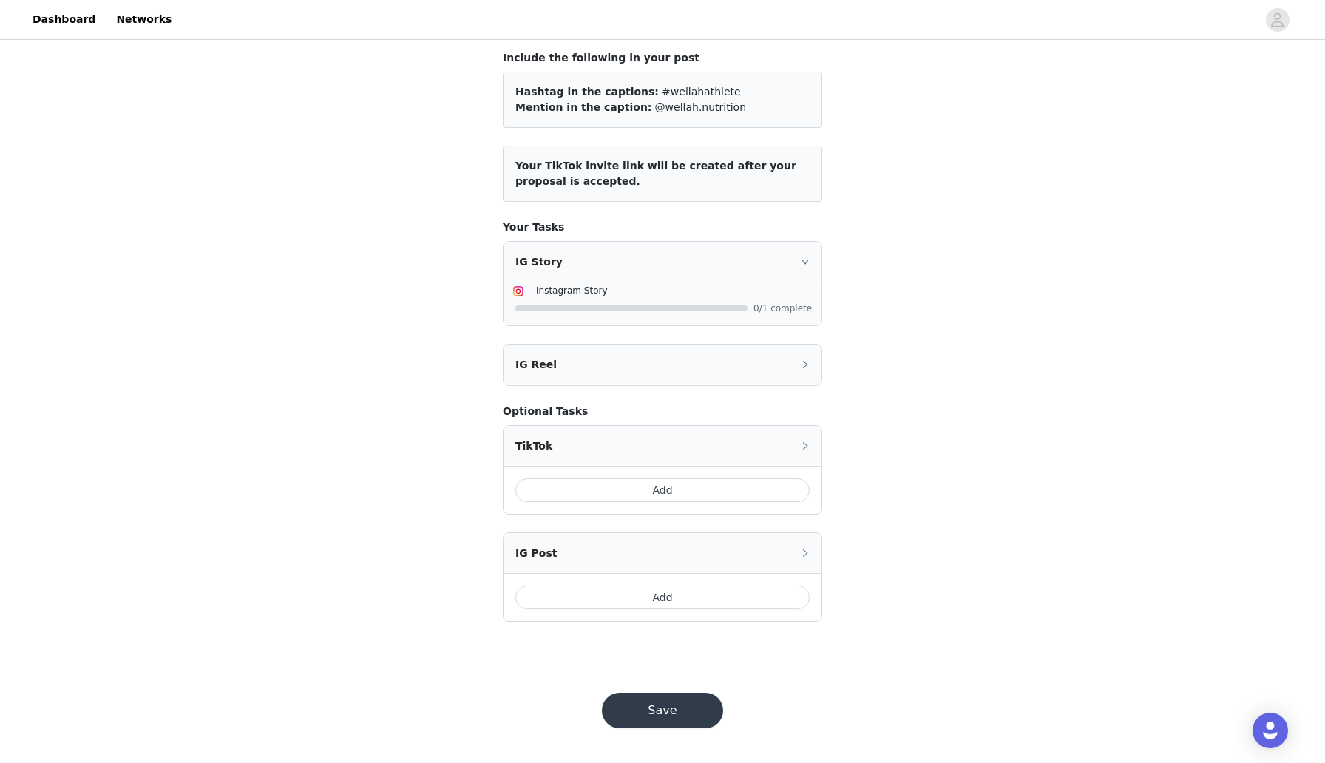
scroll to position [87, 0]
click at [626, 552] on icon "icon: right" at bounding box center [805, 553] width 9 height 9
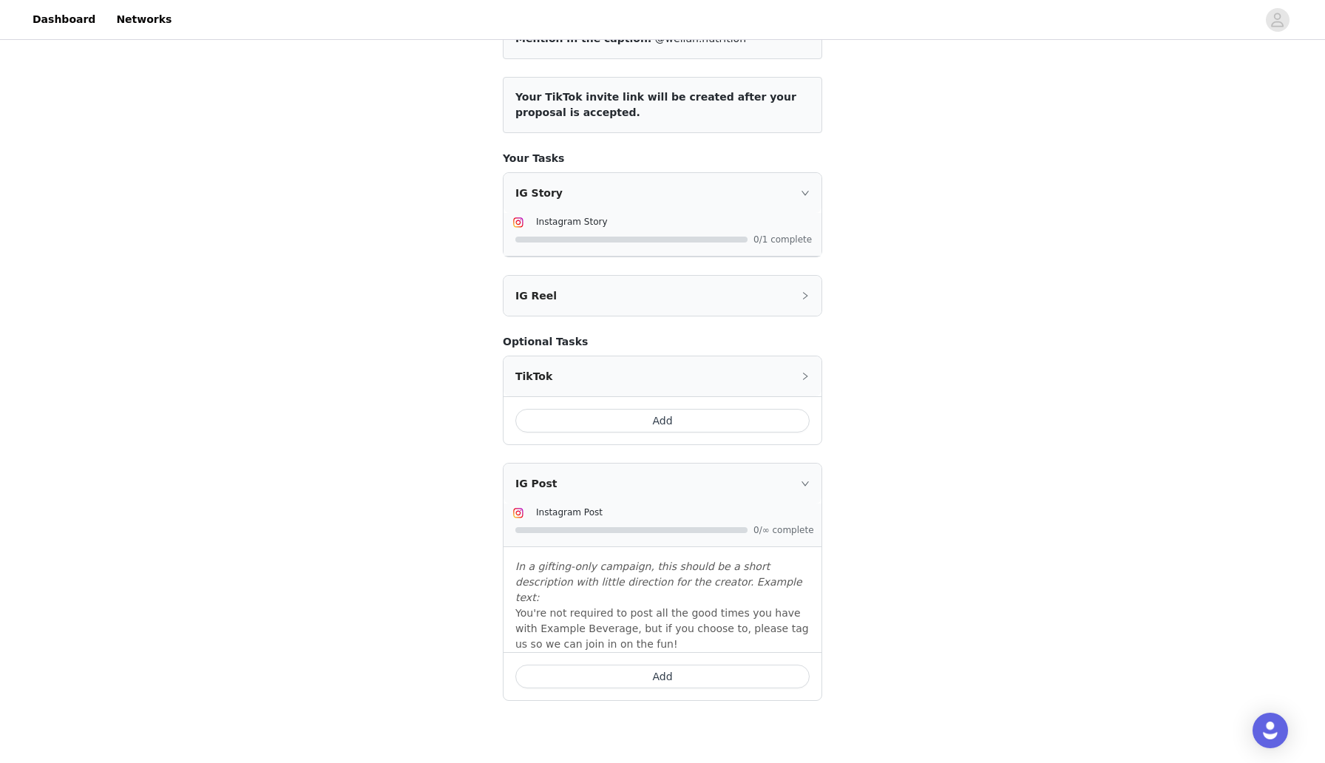
scroll to position [220, 0]
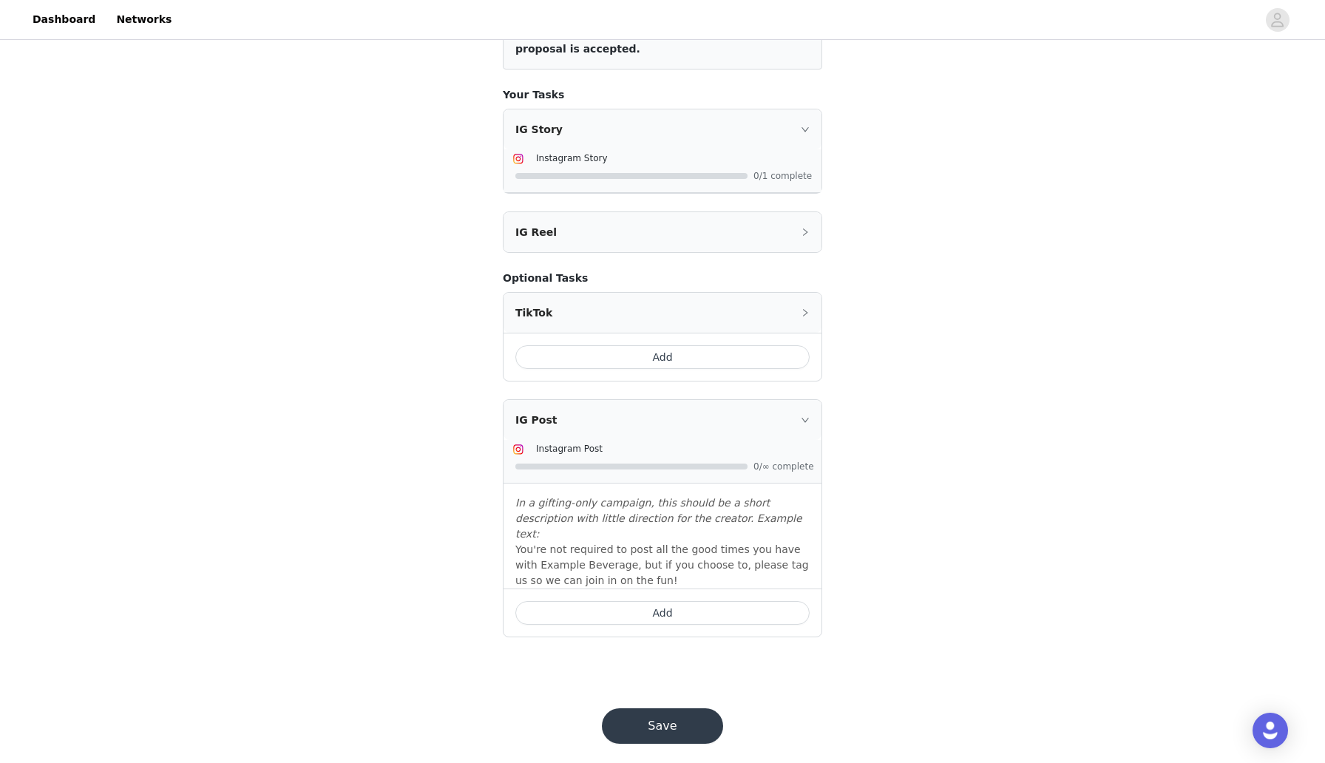
click at [626, 674] on button "Save" at bounding box center [662, 727] width 121 height 36
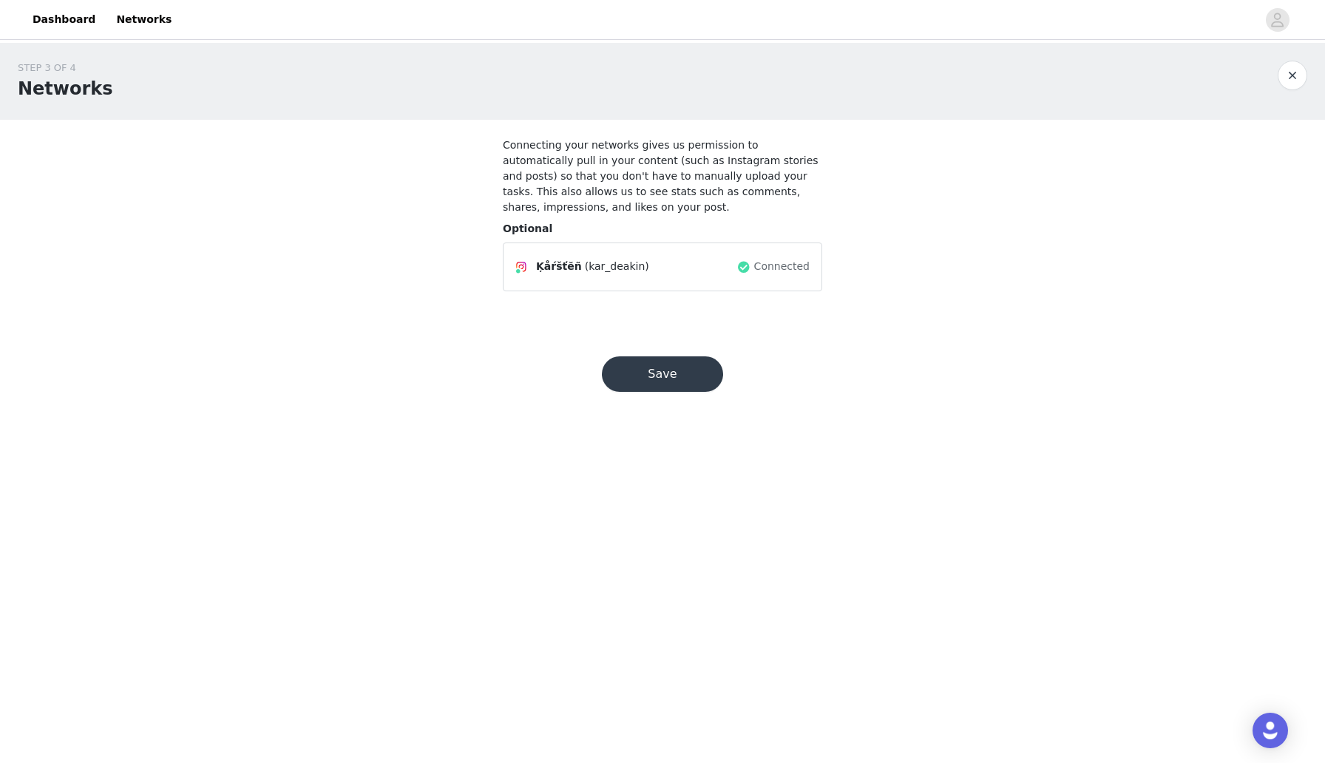
click at [626, 383] on button "Save" at bounding box center [662, 375] width 121 height 36
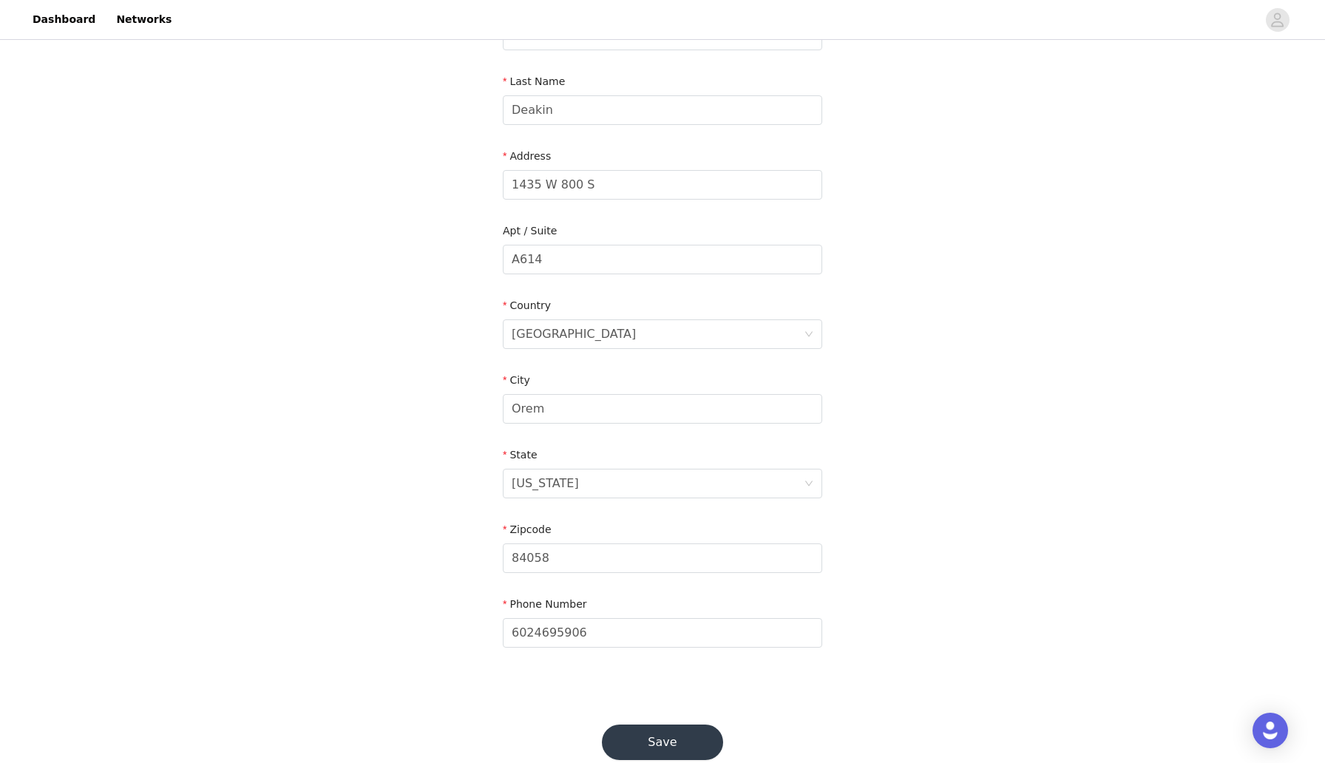
scroll to position [245, 0]
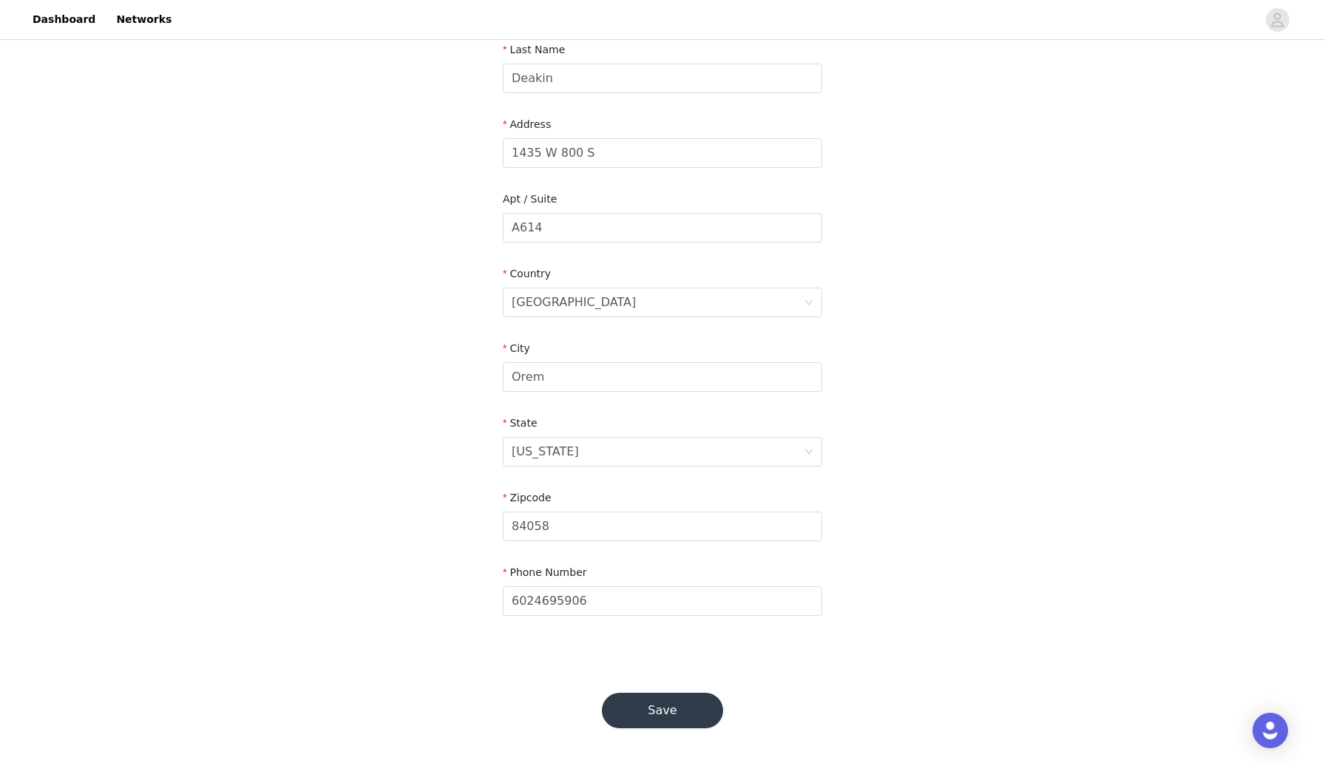
click at [626, 674] on button "Save" at bounding box center [662, 711] width 121 height 36
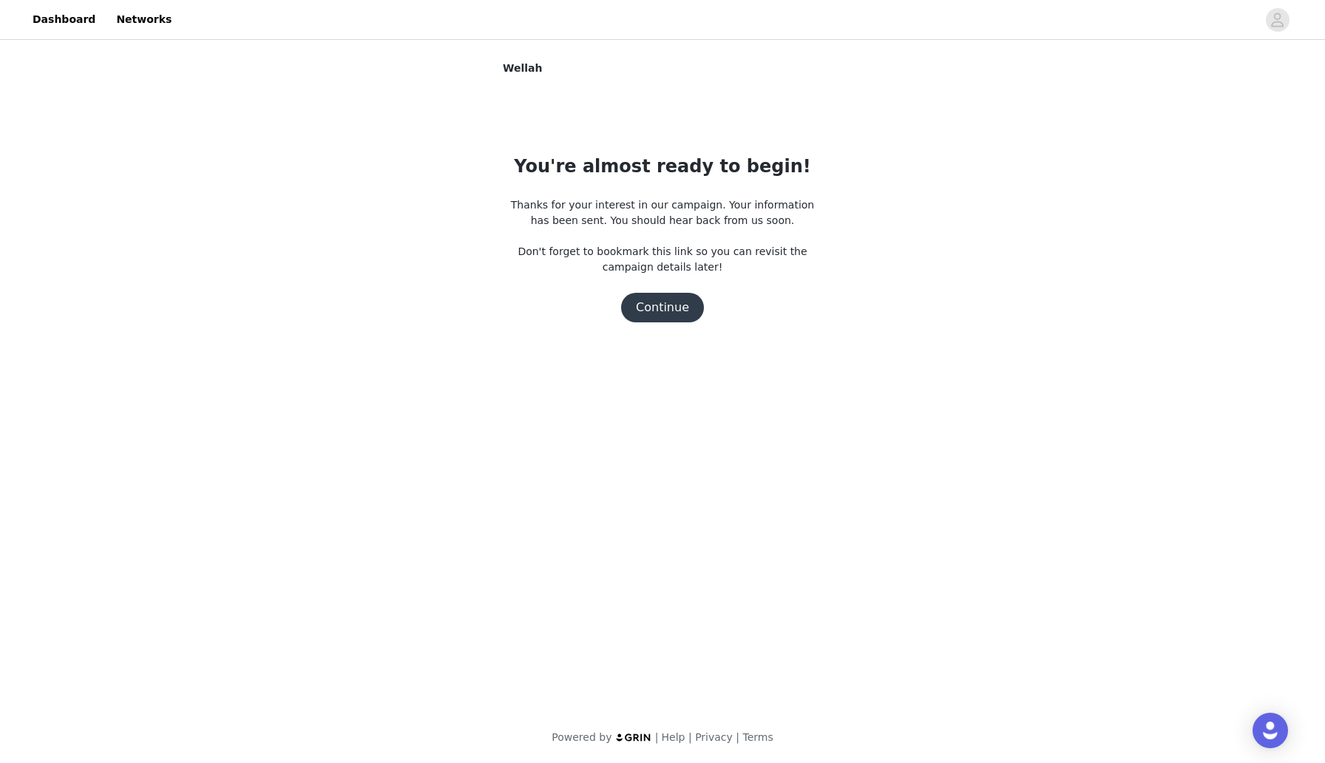
click at [626, 308] on button "Continue" at bounding box center [662, 308] width 83 height 30
